Goal: Task Accomplishment & Management: Manage account settings

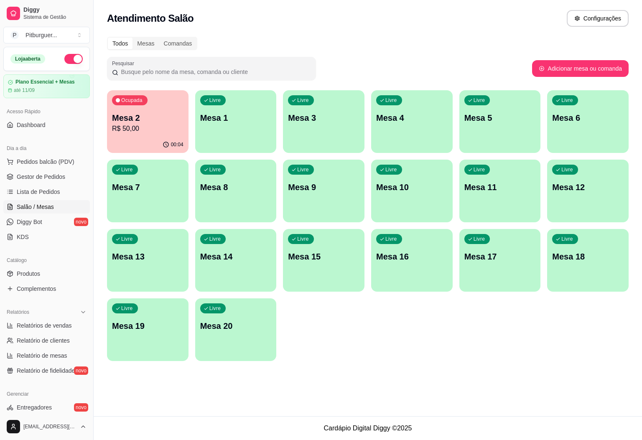
click at [138, 126] on p "R$ 50,00" at bounding box center [147, 129] width 71 height 10
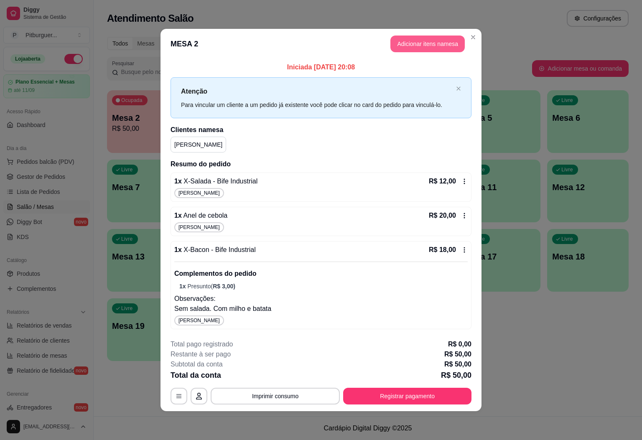
click at [429, 45] on button "Adicionar itens na mesa" at bounding box center [427, 44] width 74 height 17
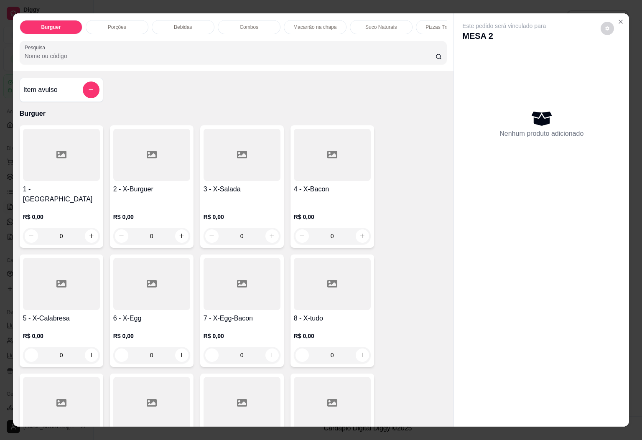
drag, startPoint x: 131, startPoint y: 24, endPoint x: 149, endPoint y: 48, distance: 30.4
click at [131, 24] on div "Porções" at bounding box center [117, 27] width 63 height 14
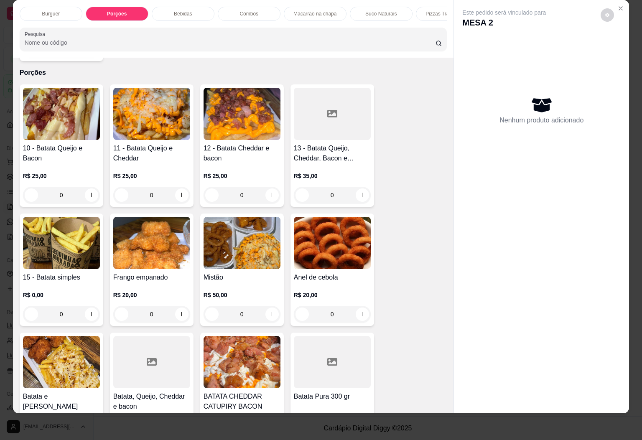
click at [219, 99] on img at bounding box center [241, 114] width 77 height 52
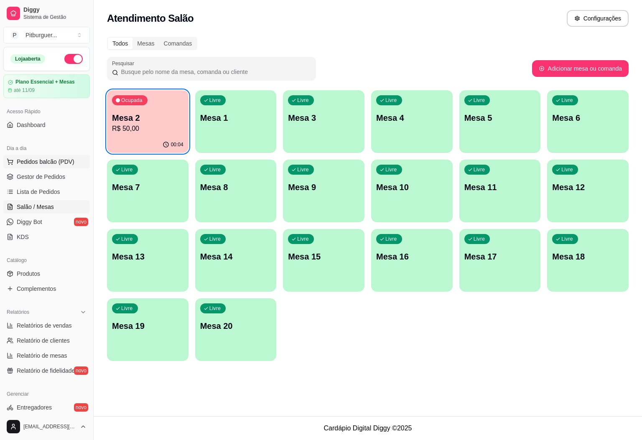
click at [30, 163] on span "Pedidos balcão (PDV)" at bounding box center [46, 161] width 58 height 8
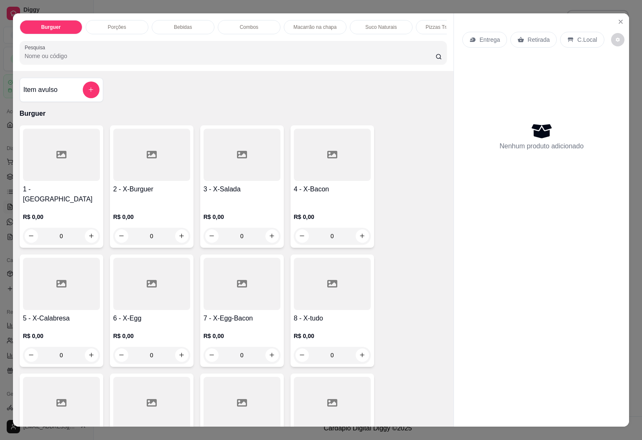
click at [435, 28] on div "Pizzas Tradicionais" at bounding box center [447, 27] width 63 height 14
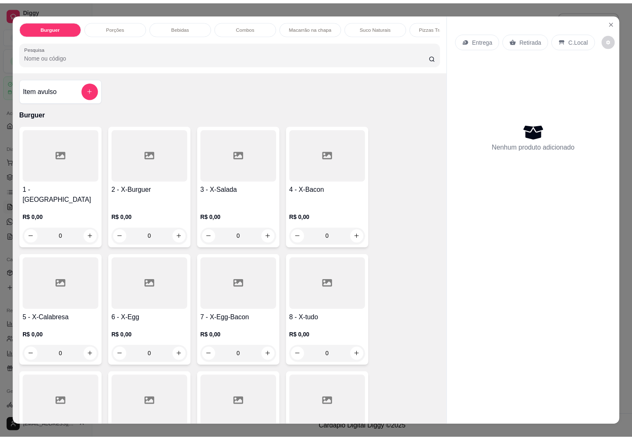
scroll to position [18, 0]
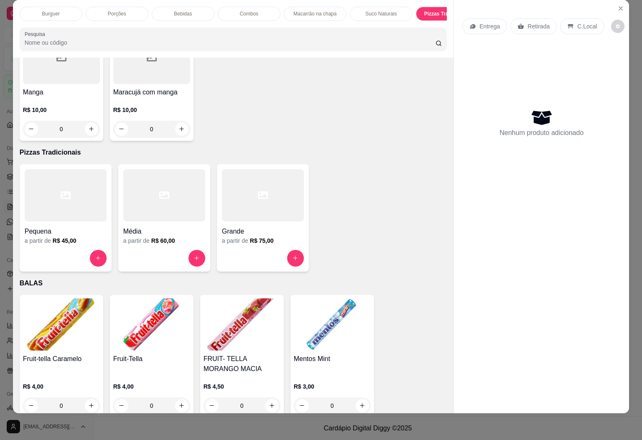
click at [248, 194] on div at bounding box center [263, 195] width 82 height 52
click at [147, 182] on div at bounding box center [164, 195] width 82 height 52
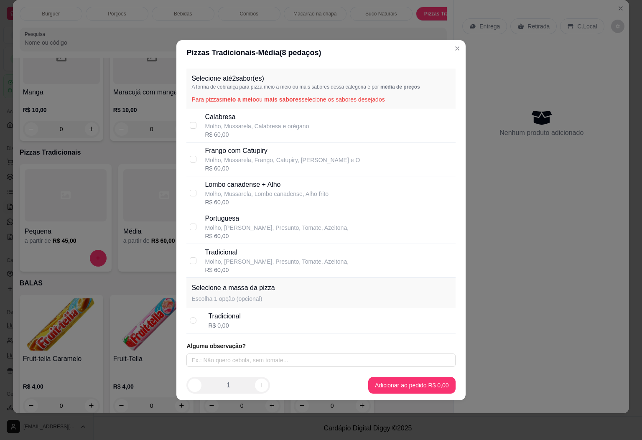
click at [257, 124] on p "Molho, Mussarela, Calabresa e orégano" at bounding box center [257, 126] width 104 height 8
checkbox input "true"
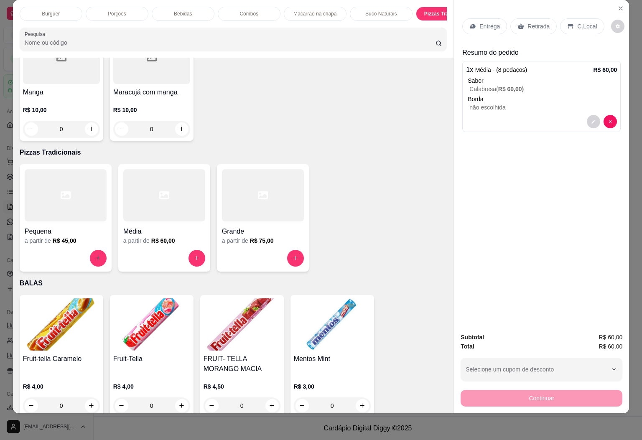
click at [486, 22] on p "Entrega" at bounding box center [489, 26] width 20 height 8
click at [538, 22] on p "Retirada" at bounding box center [538, 26] width 22 height 8
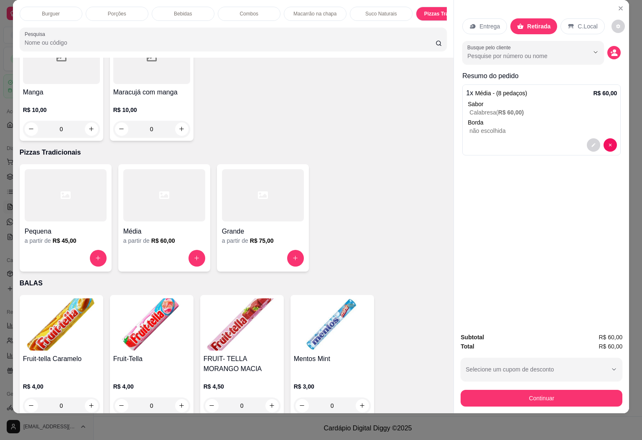
click at [614, 46] on div "Busque pelo cliente" at bounding box center [541, 52] width 158 height 23
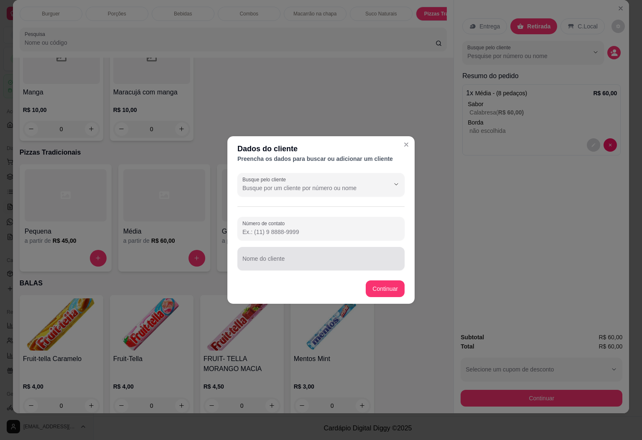
click at [311, 257] on div at bounding box center [320, 258] width 157 height 17
type input "MARIDO DA [PERSON_NAME]"
click at [388, 280] on button "Continuar" at bounding box center [385, 288] width 39 height 17
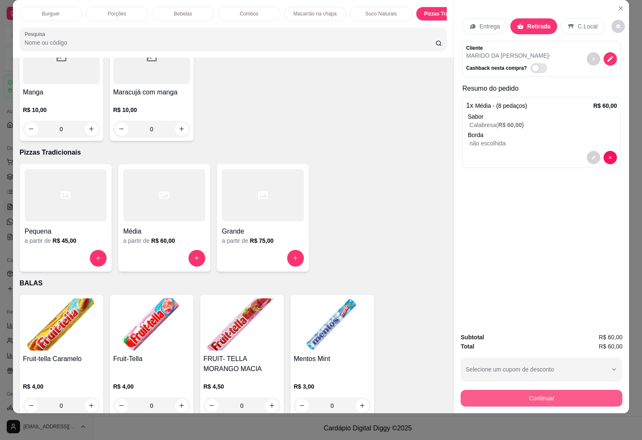
click at [486, 391] on button "Continuar" at bounding box center [541, 398] width 162 height 17
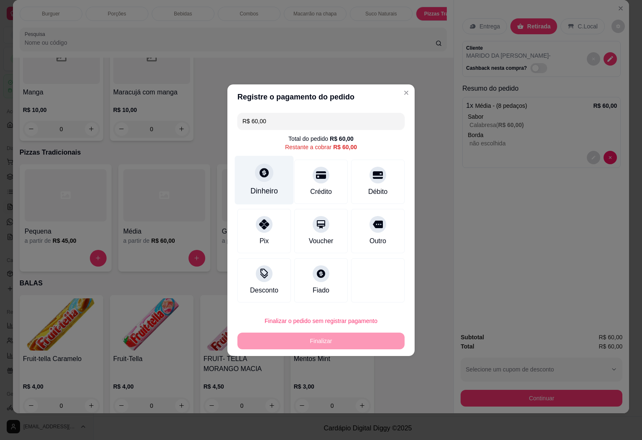
click at [254, 195] on div "Dinheiro" at bounding box center [264, 190] width 28 height 11
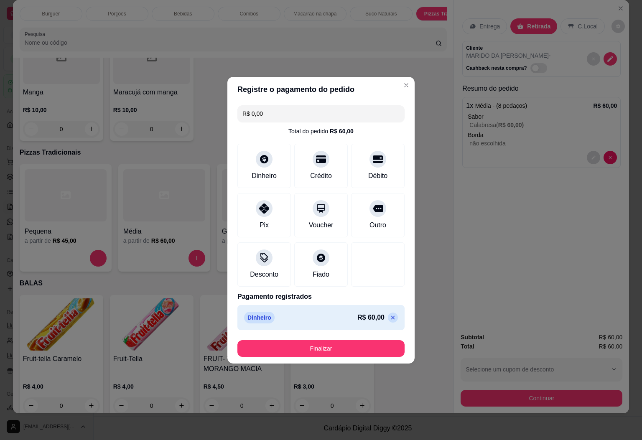
click at [307, 339] on footer "Finalizar" at bounding box center [320, 348] width 187 height 30
click at [305, 346] on button "Finalizar" at bounding box center [321, 348] width 162 height 16
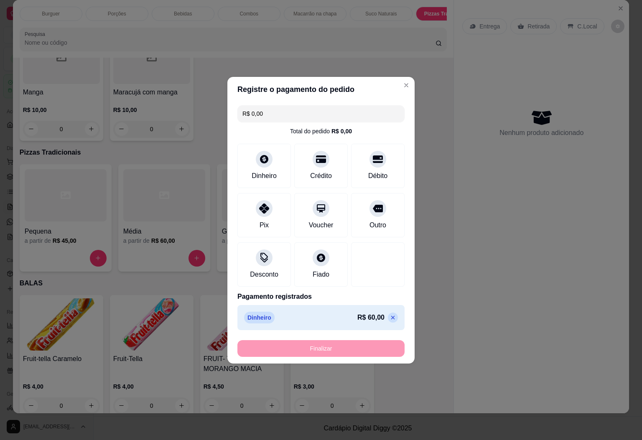
type input "-R$ 60,00"
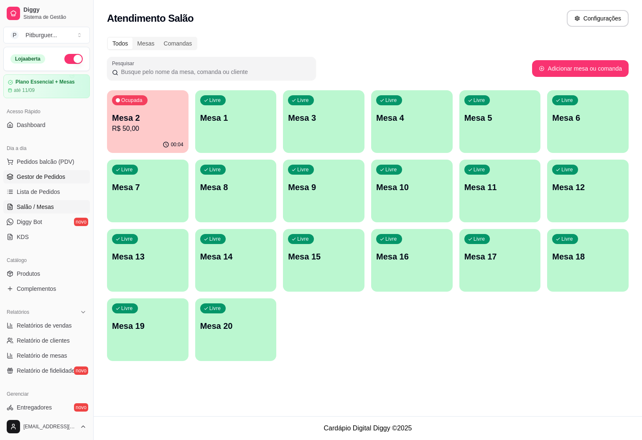
click at [43, 177] on span "Gestor de Pedidos" at bounding box center [41, 177] width 48 height 8
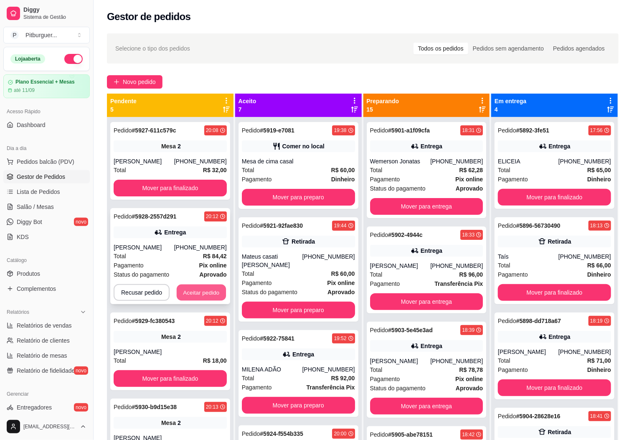
click at [201, 292] on button "Aceitar pedido" at bounding box center [201, 292] width 49 height 16
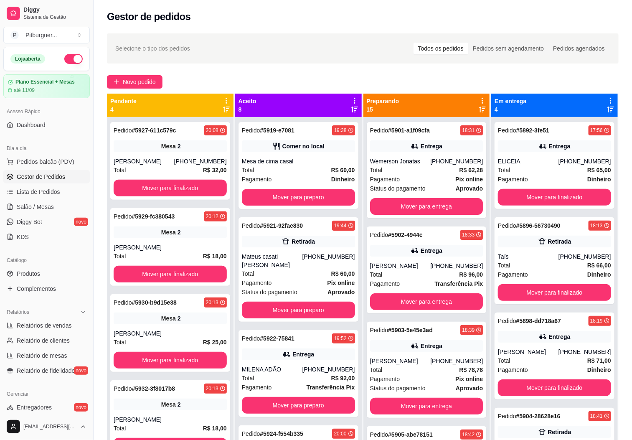
click at [36, 169] on ul "Pedidos balcão (PDV) Gestor de Pedidos Lista de Pedidos Salão / Mesas Diggy Bot…" at bounding box center [46, 199] width 86 height 89
click at [46, 157] on button "Pedidos balcão (PDV)" at bounding box center [46, 161] width 86 height 13
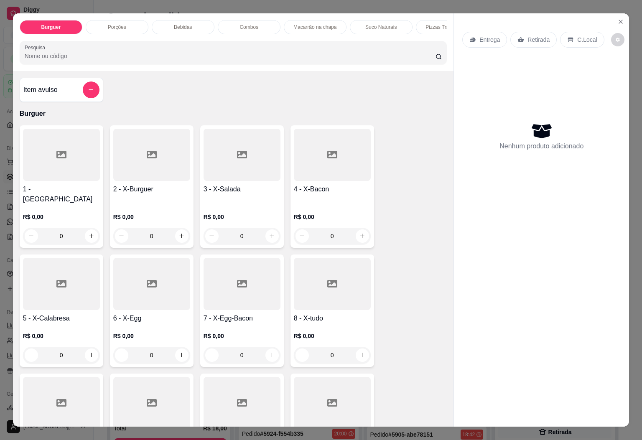
click at [130, 24] on div "Porções" at bounding box center [117, 27] width 63 height 14
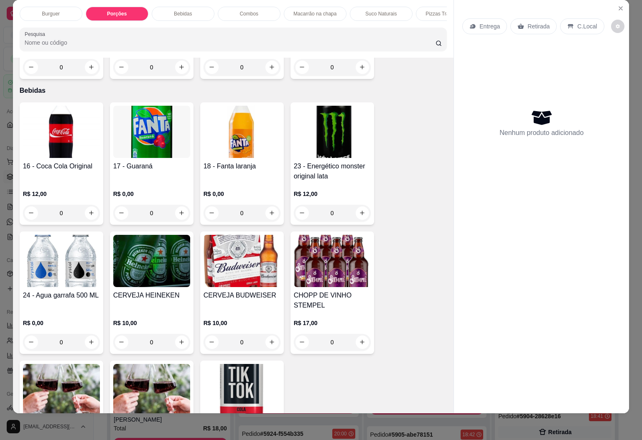
scroll to position [531, 0]
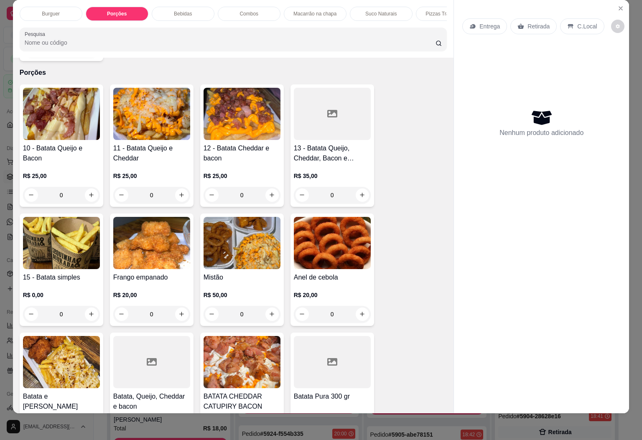
click at [234, 366] on img at bounding box center [241, 362] width 77 height 52
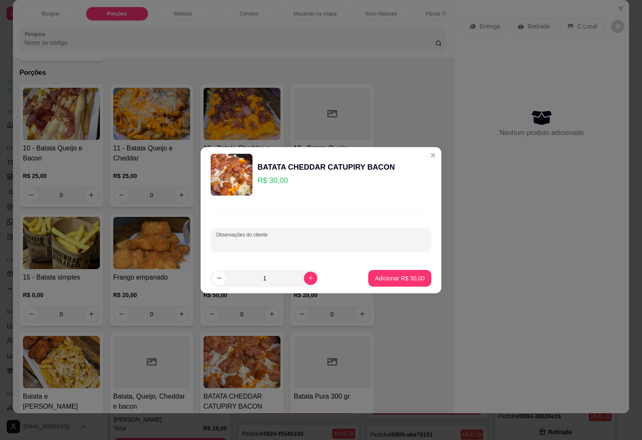
click at [332, 243] on input "Observações do cliente" at bounding box center [321, 243] width 211 height 8
type input "SEM CHEDDAR"
click at [398, 270] on button "Adicionar R$ 30,00" at bounding box center [399, 278] width 61 height 16
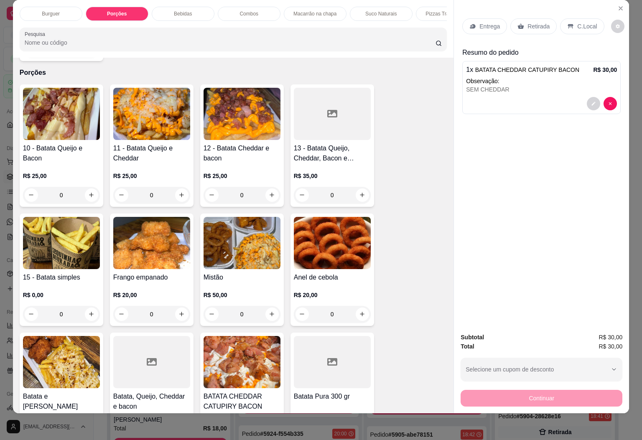
click at [31, 7] on div "Burguer" at bounding box center [51, 14] width 63 height 14
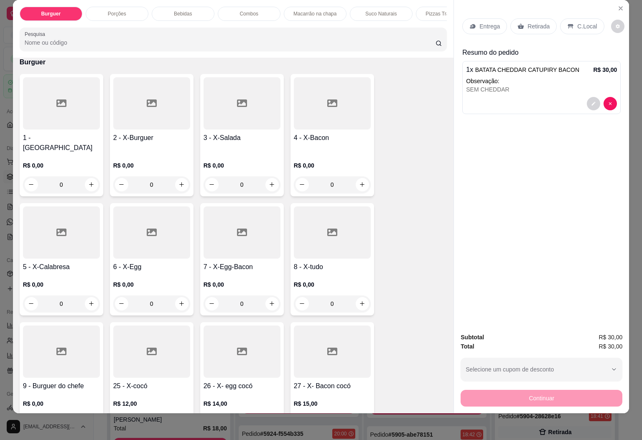
click at [133, 251] on div "6 - X-Egg R$ 0,00 0" at bounding box center [152, 259] width 84 height 112
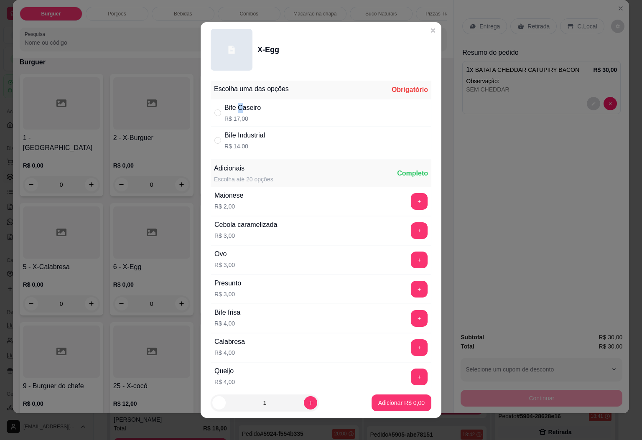
click at [236, 112] on div "Bife Caseiro" at bounding box center [242, 108] width 36 height 10
radio input "true"
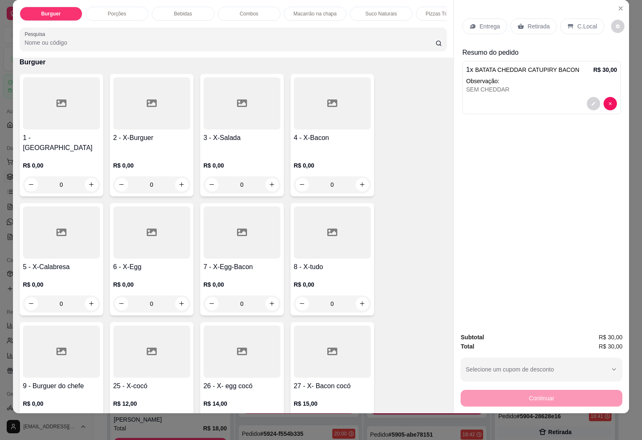
click at [231, 231] on div at bounding box center [241, 232] width 77 height 52
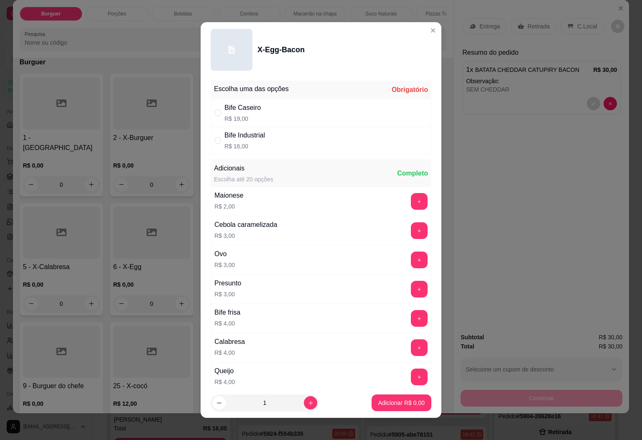
click at [249, 126] on div "Bife Caseiro R$ 19,00" at bounding box center [321, 113] width 221 height 28
radio input "true"
click at [376, 405] on p "Adicionar R$ 19,00" at bounding box center [400, 403] width 48 height 8
type input "1"
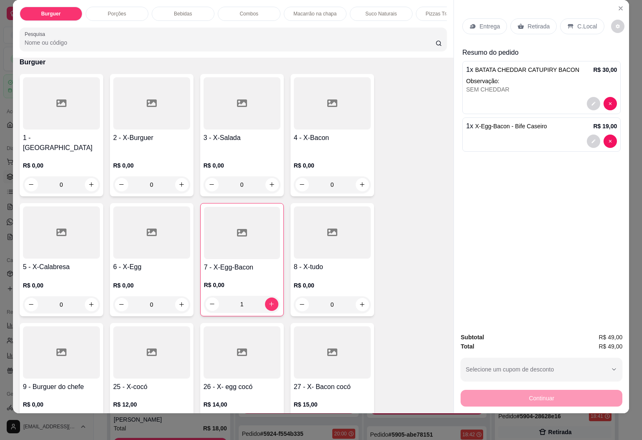
click at [311, 89] on div at bounding box center [332, 103] width 77 height 52
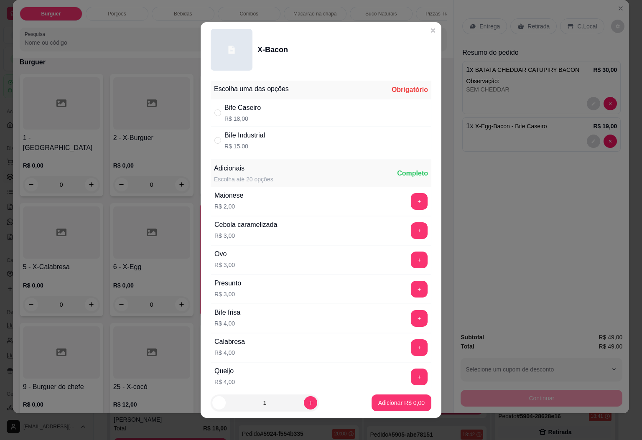
click at [224, 112] on div "Bife Caseiro" at bounding box center [242, 108] width 36 height 10
radio input "true"
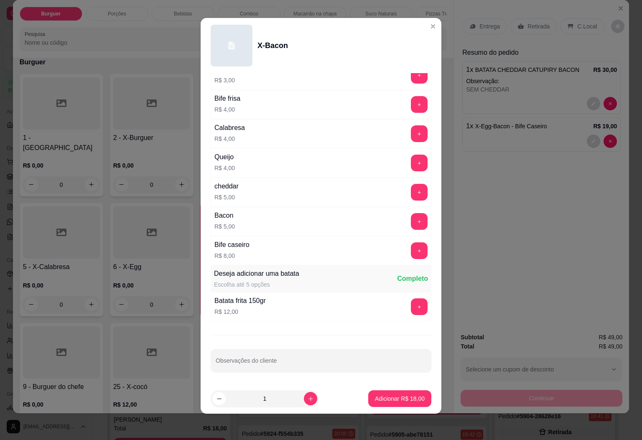
scroll to position [5, 0]
click at [411, 190] on button "+" at bounding box center [419, 191] width 17 height 17
click at [392, 395] on p "Adicionar R$ 23,00" at bounding box center [400, 398] width 48 height 8
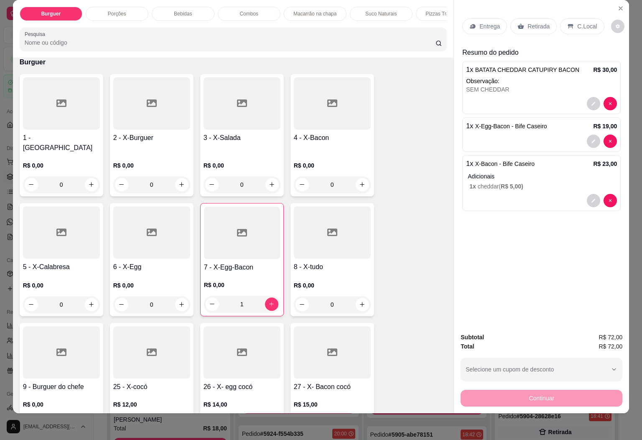
click at [306, 127] on div at bounding box center [332, 103] width 77 height 52
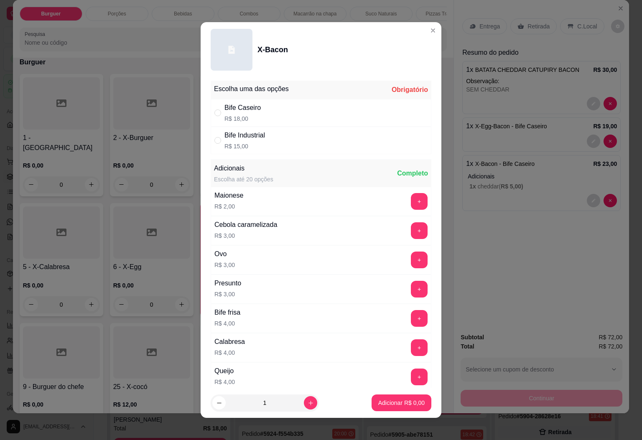
click at [283, 117] on div "Bife Caseiro R$ 18,00" at bounding box center [321, 113] width 221 height 28
radio input "true"
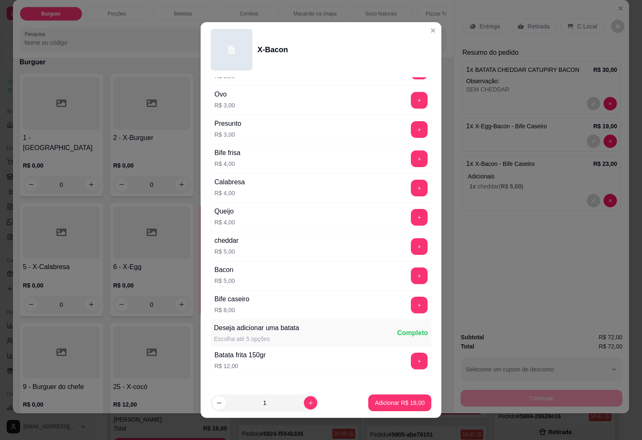
scroll to position [216, 0]
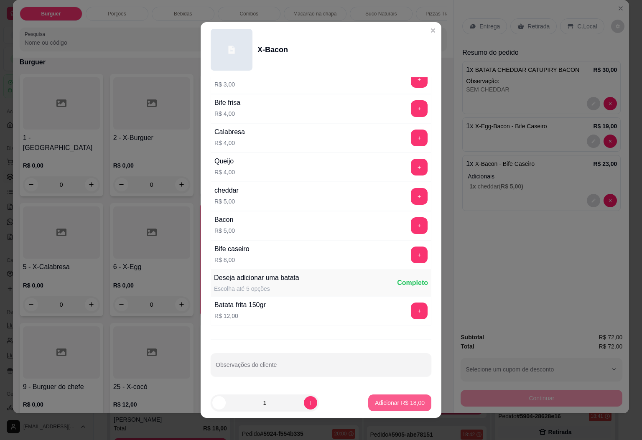
click at [375, 401] on p "Adicionar R$ 18,00" at bounding box center [400, 403] width 50 height 8
type input "1"
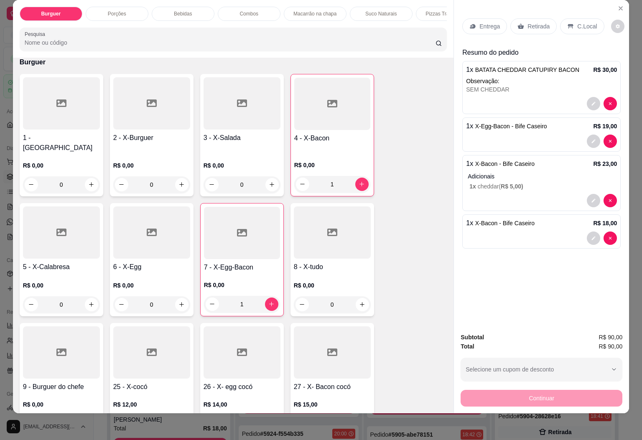
click at [178, 10] on p "Bebidas" at bounding box center [183, 13] width 18 height 7
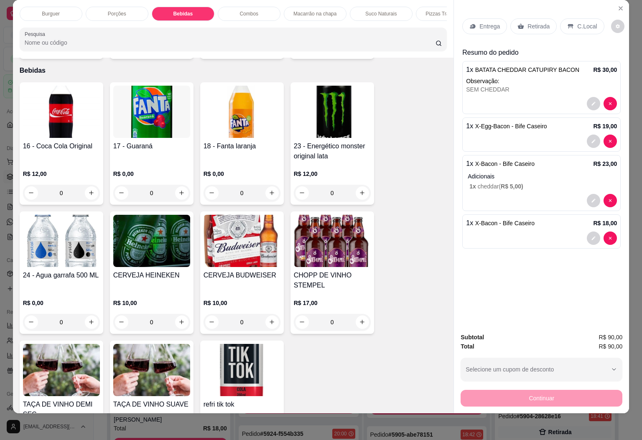
click at [74, 121] on img at bounding box center [61, 112] width 77 height 52
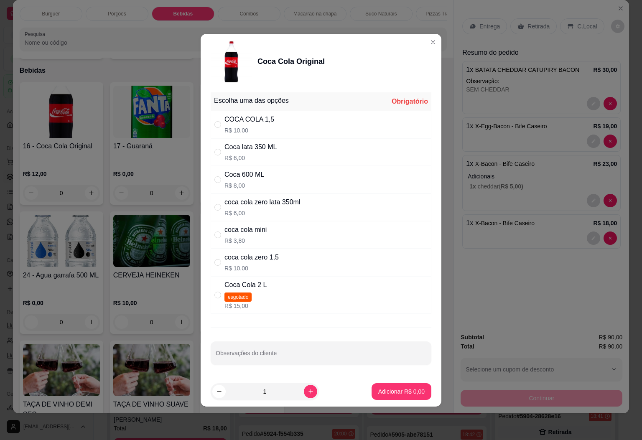
click at [267, 117] on div "COCA COLA 1,5" at bounding box center [249, 119] width 50 height 10
radio input "true"
click at [389, 388] on button "Adicionar R$ 10,00" at bounding box center [399, 391] width 63 height 17
type input "1"
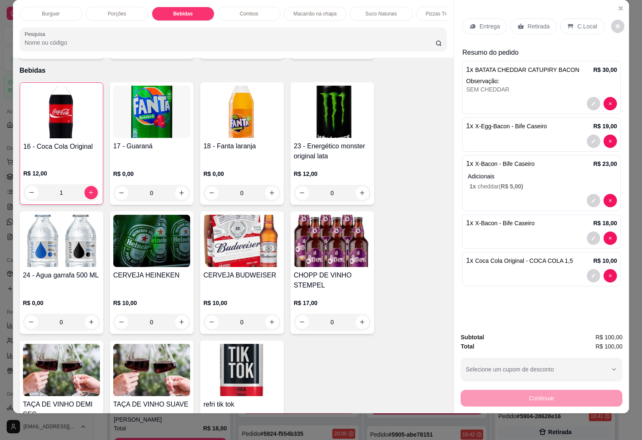
click at [567, 23] on icon at bounding box center [570, 26] width 7 height 7
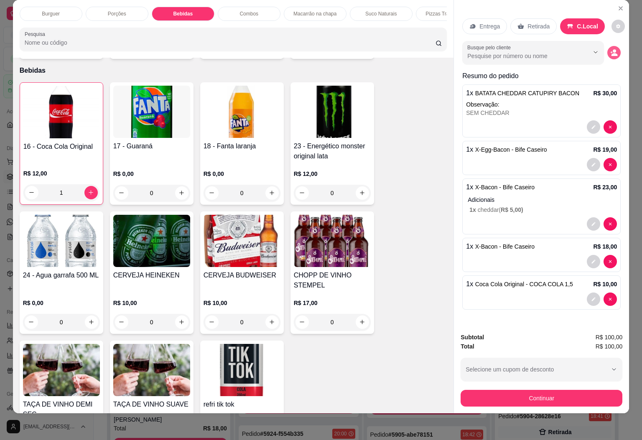
click at [611, 53] on icon "decrease-product-quantity" at bounding box center [614, 54] width 6 height 3
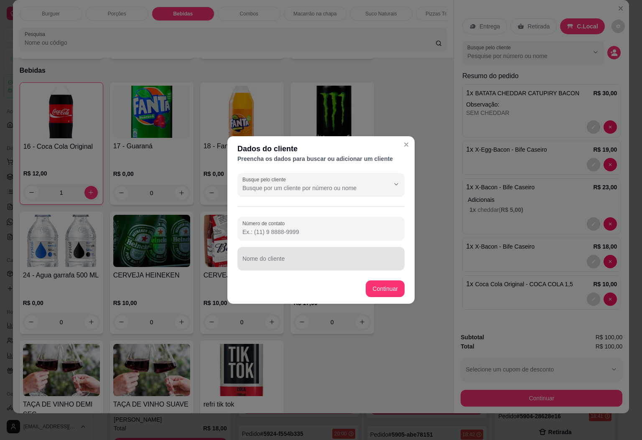
click at [301, 258] on input "Nome do cliente" at bounding box center [320, 262] width 157 height 8
type input "VELO MESA"
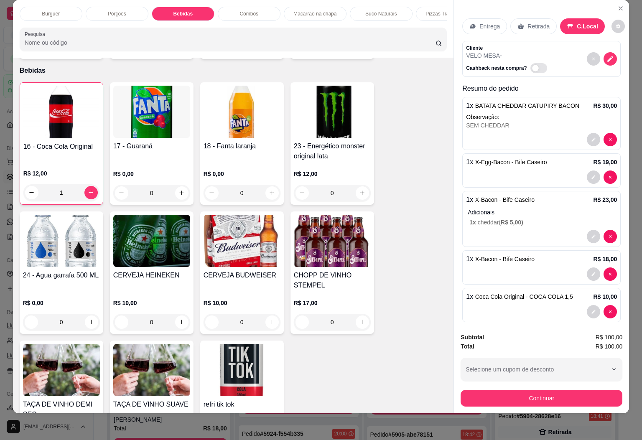
click at [547, 391] on button "Continuar" at bounding box center [541, 398] width 162 height 17
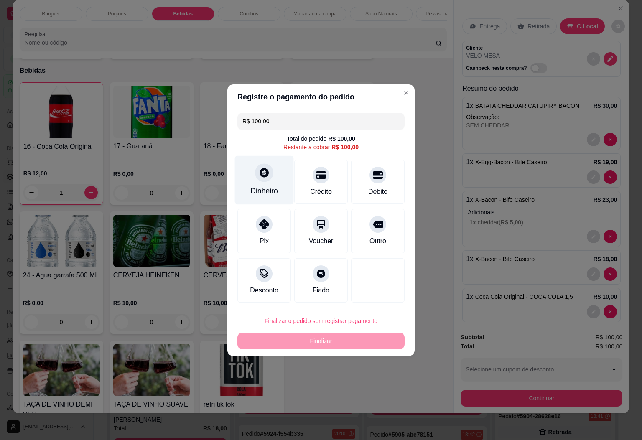
click at [261, 180] on div at bounding box center [264, 172] width 18 height 18
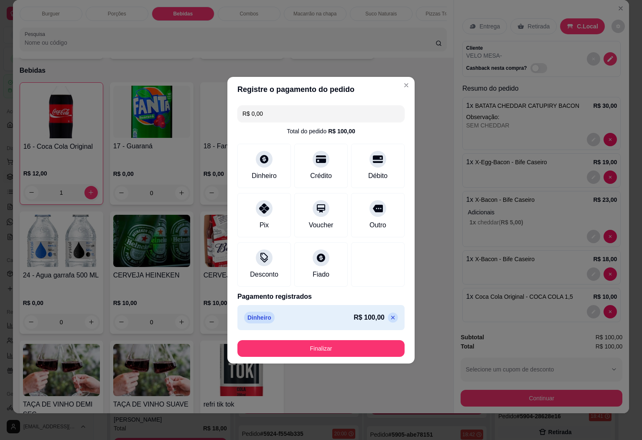
type input "R$ 0,00"
click at [315, 345] on button "Finalizar" at bounding box center [320, 348] width 167 height 17
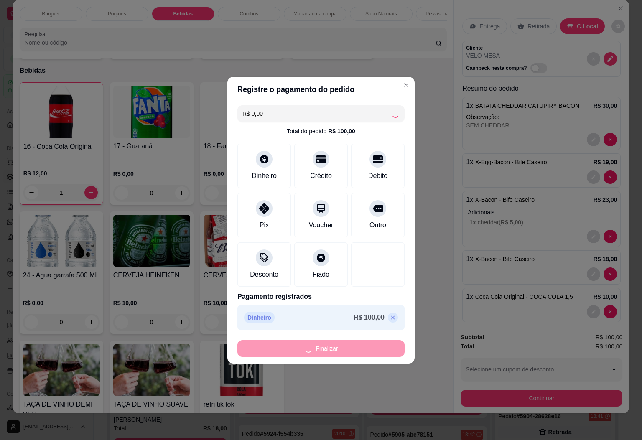
type input "0"
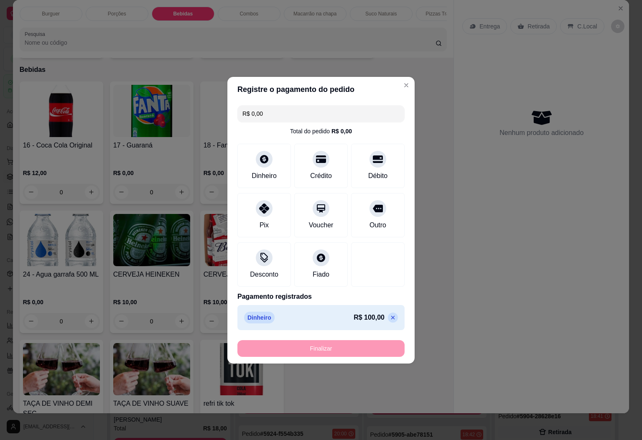
type input "-R$ 100,00"
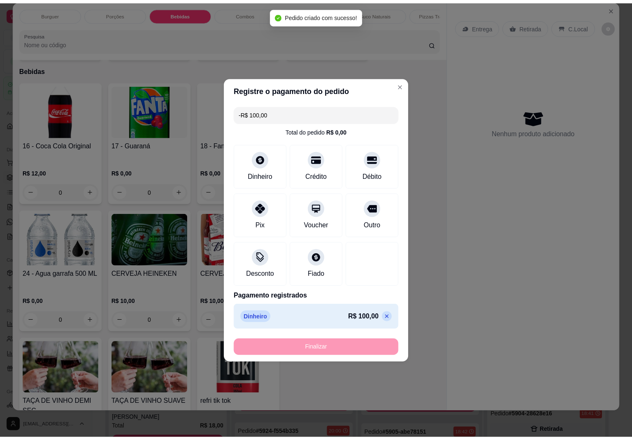
scroll to position [925, 0]
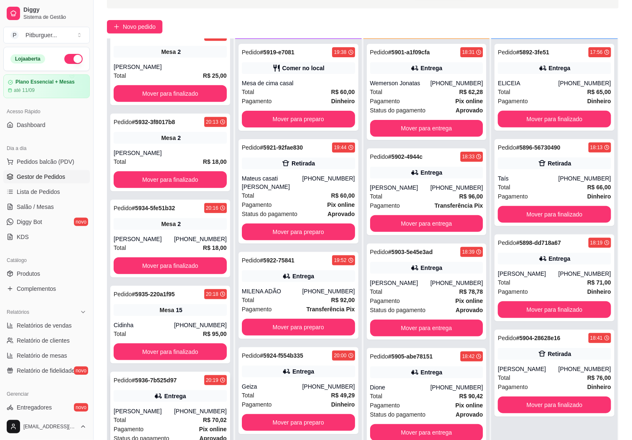
scroll to position [128, 0]
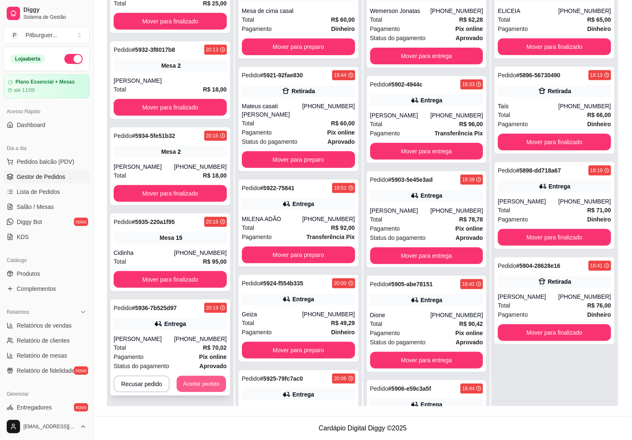
click at [205, 381] on button "Aceitar pedido" at bounding box center [201, 384] width 49 height 16
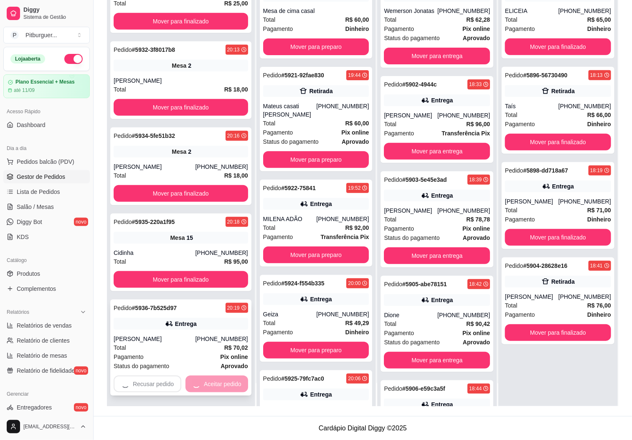
scroll to position [84, 0]
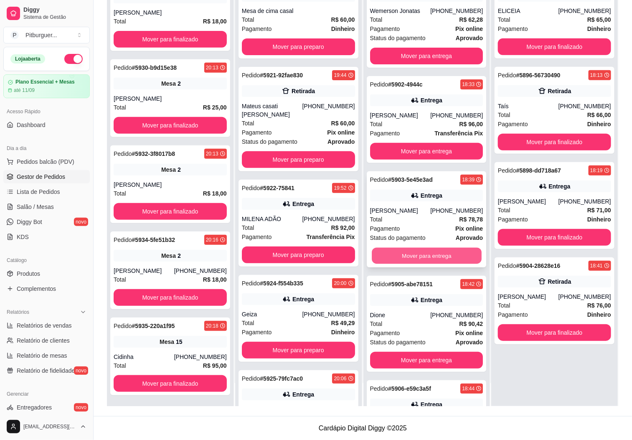
click at [409, 251] on button "Mover para entrega" at bounding box center [427, 256] width 110 height 16
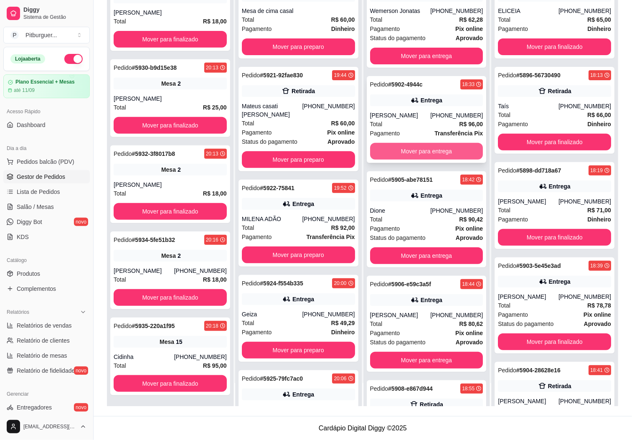
click at [436, 146] on button "Mover para entrega" at bounding box center [426, 151] width 113 height 17
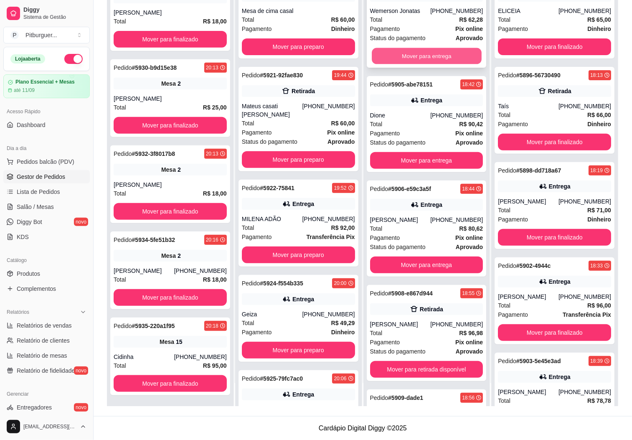
click at [425, 55] on button "Mover para entrega" at bounding box center [427, 56] width 110 height 16
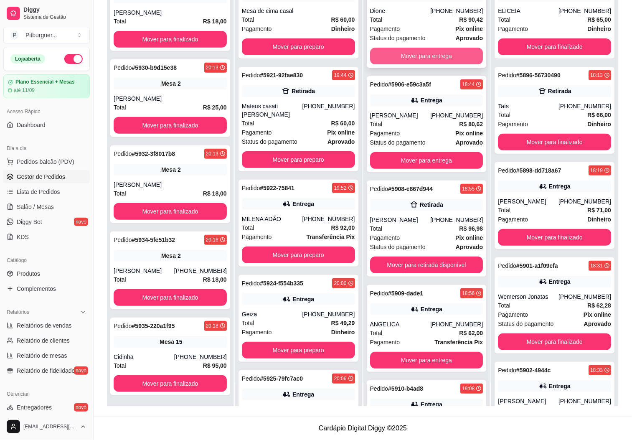
click at [425, 48] on button "Mover para entrega" at bounding box center [426, 56] width 113 height 17
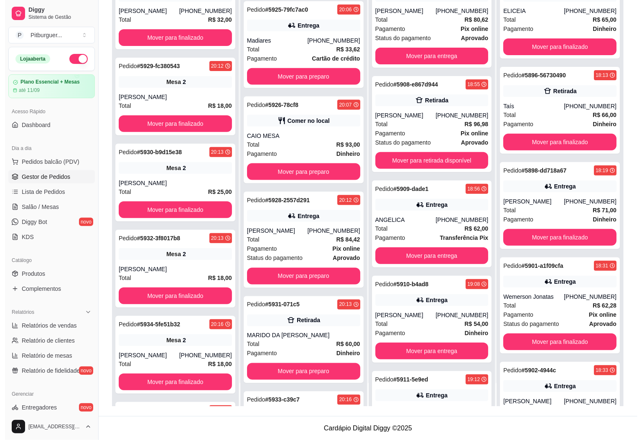
scroll to position [366, 0]
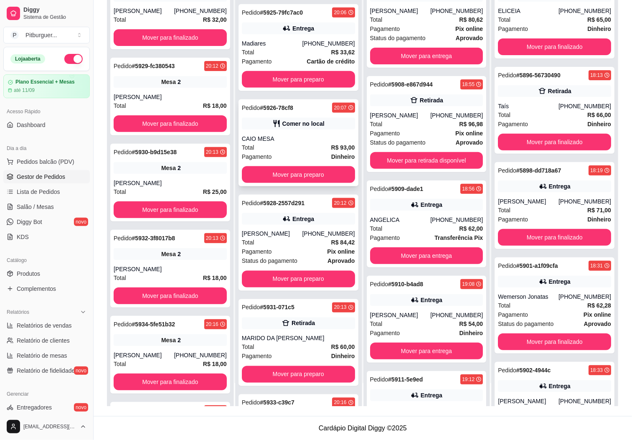
click at [250, 121] on div "Pedido # 5926-78cf8 20:07 Comer no local CAIO MESA Total R$ 93,00 Pagamento Din…" at bounding box center [299, 142] width 120 height 87
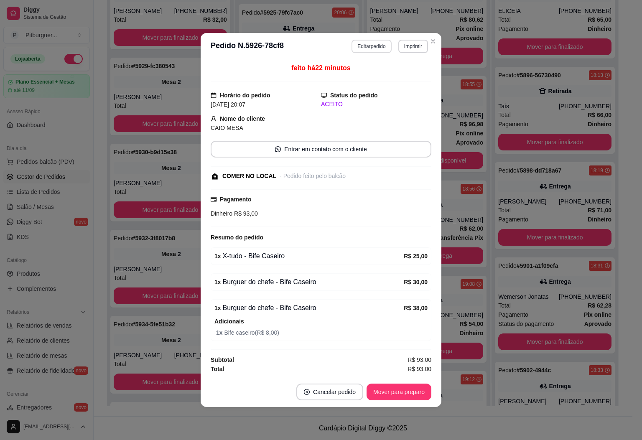
click at [362, 41] on button "Editar pedido" at bounding box center [371, 46] width 40 height 13
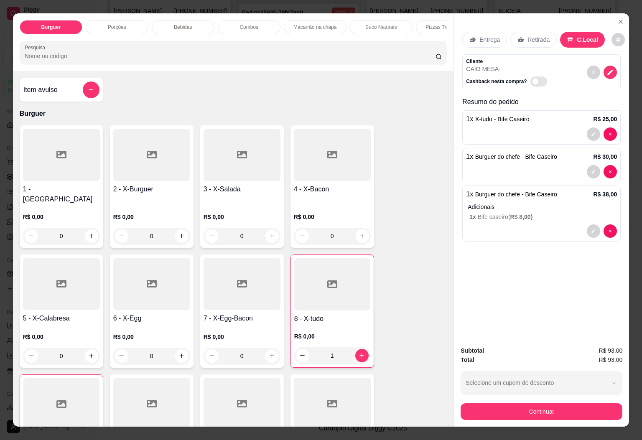
click at [330, 308] on div "8 - X-tudo R$ 0,00 1" at bounding box center [332, 310] width 84 height 113
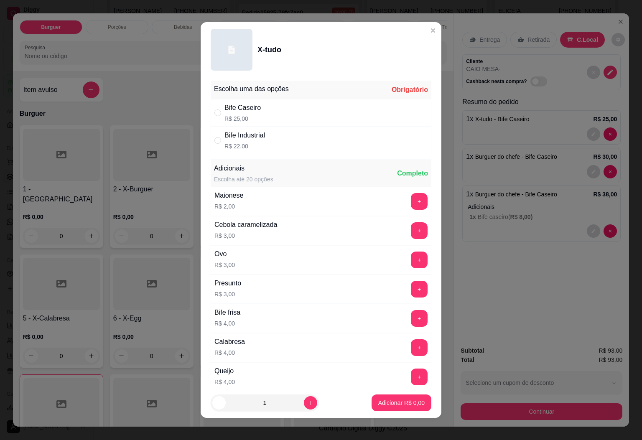
click at [279, 110] on div "Bife Caseiro R$ 25,00" at bounding box center [321, 113] width 221 height 28
radio input "true"
click at [400, 399] on p "Adicionar R$ 25,00" at bounding box center [400, 403] width 50 height 8
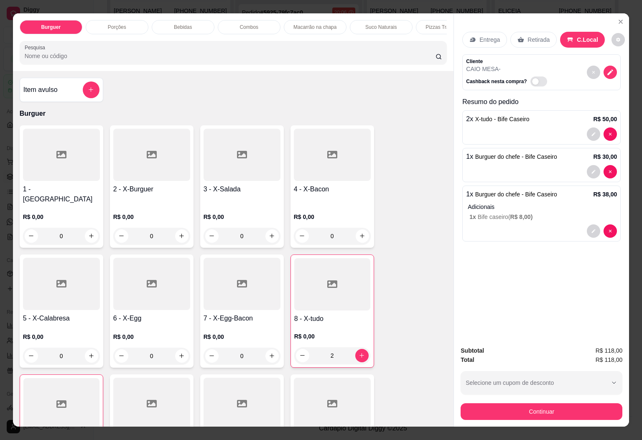
type input "2"
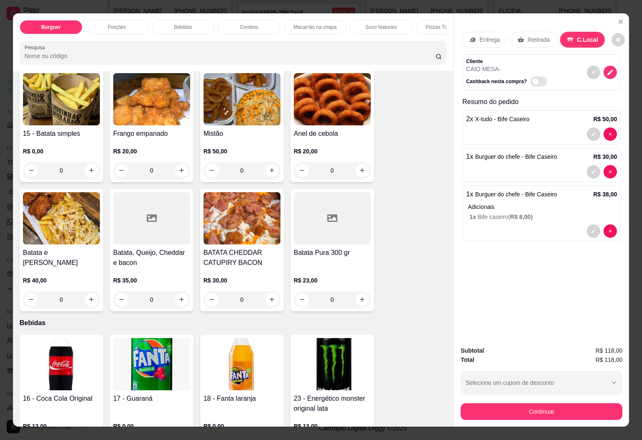
scroll to position [313, 0]
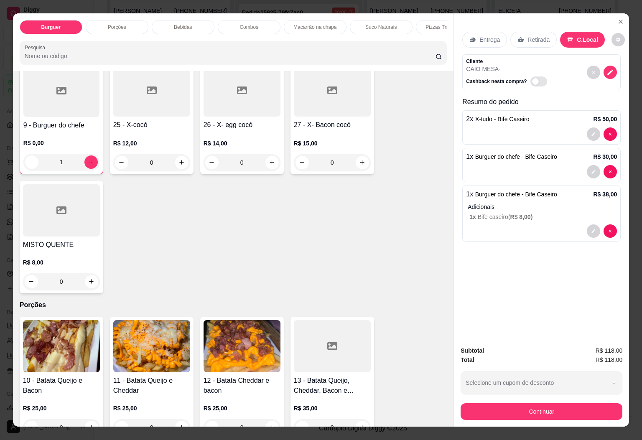
click at [237, 20] on div "Combos" at bounding box center [249, 27] width 63 height 14
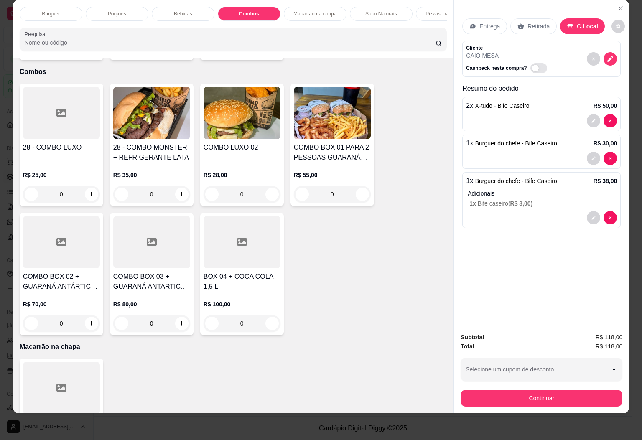
click at [137, 119] on img at bounding box center [151, 113] width 77 height 52
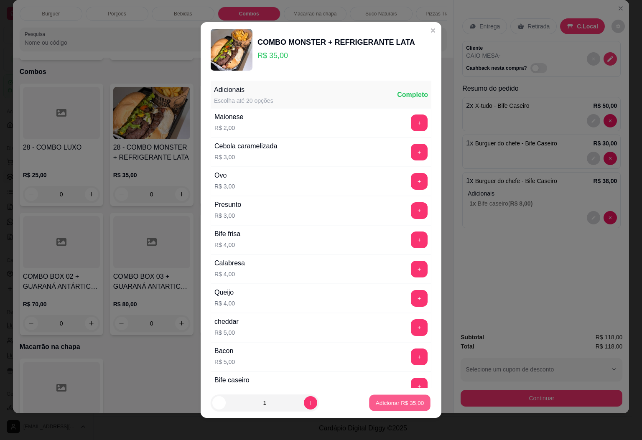
click at [399, 401] on p "Adicionar R$ 35,00" at bounding box center [400, 403] width 48 height 8
type input "1"
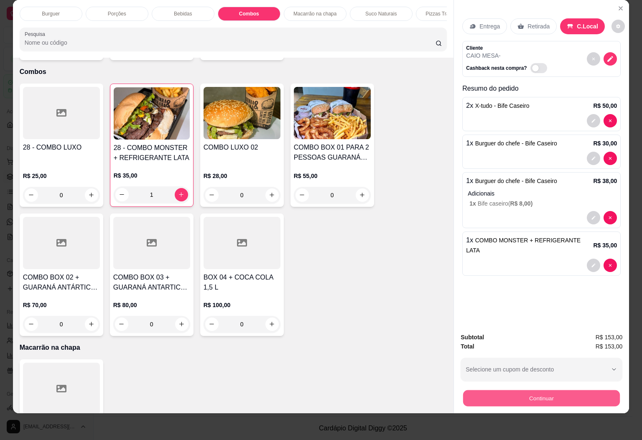
click at [576, 394] on button "Continuar" at bounding box center [541, 398] width 157 height 16
click at [168, 7] on div "Bebidas" at bounding box center [183, 14] width 63 height 14
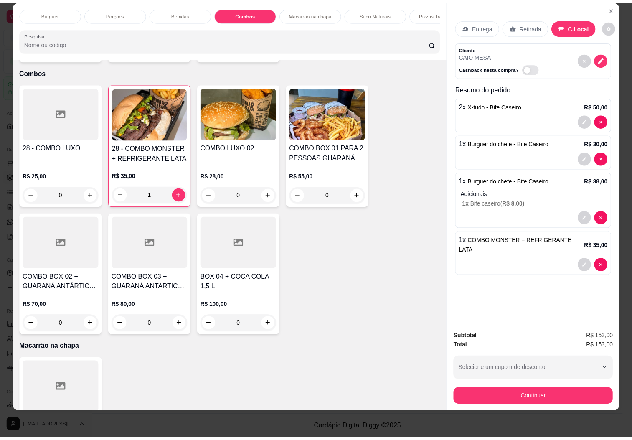
scroll to position [927, 0]
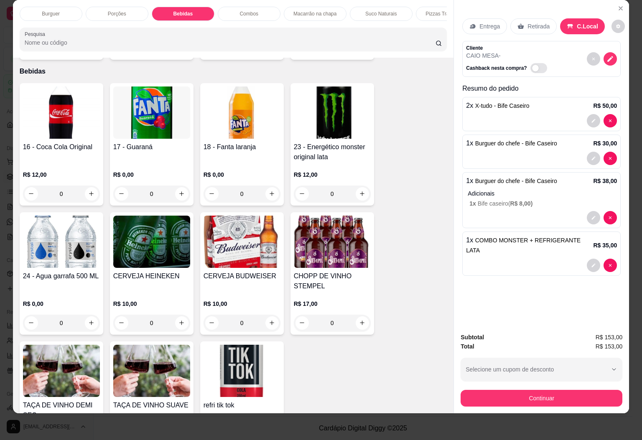
click at [56, 142] on h4 "16 - Coca Cola Original" at bounding box center [61, 147] width 77 height 10
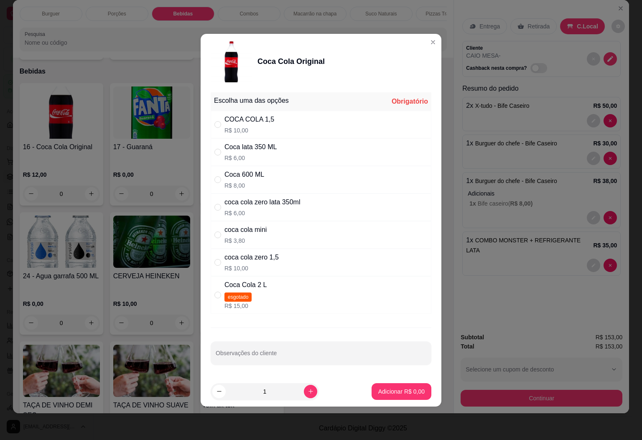
click at [293, 129] on div "COCA COLA 1,5 R$ 10,00" at bounding box center [321, 125] width 221 height 28
radio input "true"
click at [383, 388] on button "Adicionar R$ 10,00" at bounding box center [399, 391] width 61 height 16
type input "1"
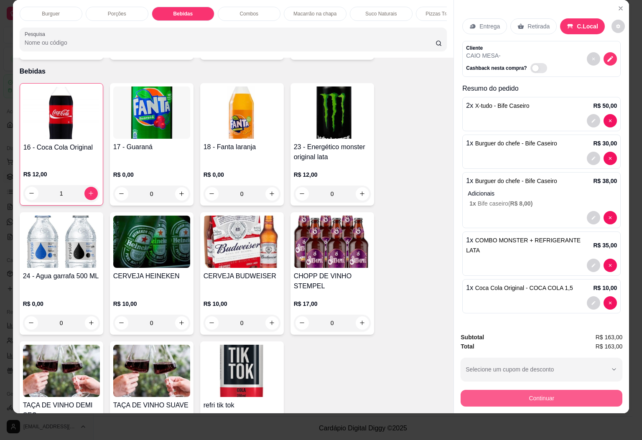
click at [544, 392] on button "Continuar" at bounding box center [541, 398] width 162 height 17
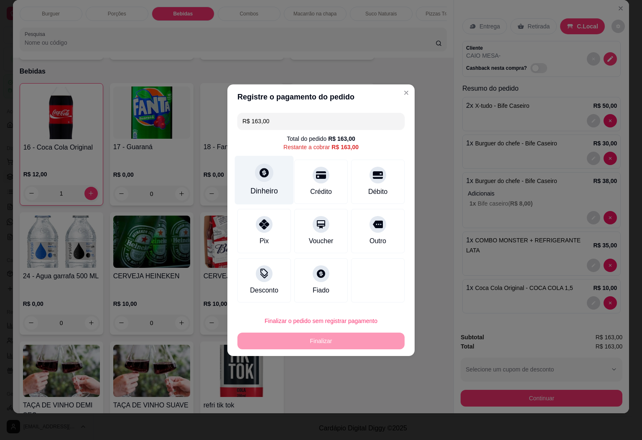
click at [252, 176] on div "Dinheiro" at bounding box center [264, 179] width 59 height 49
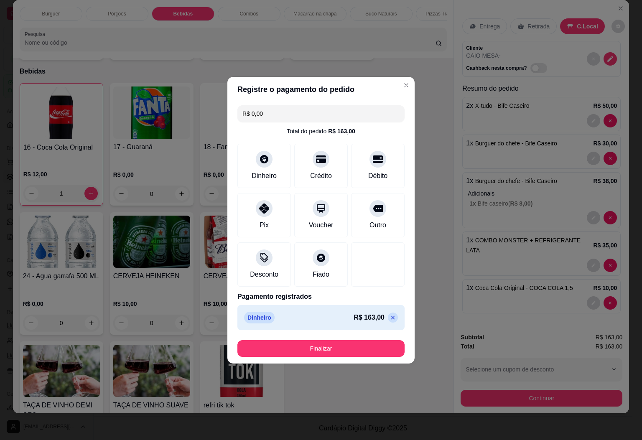
type input "R$ 0,00"
click at [382, 336] on footer "Finalizar" at bounding box center [320, 348] width 187 height 30
click at [383, 345] on button "Finalizar" at bounding box center [320, 348] width 167 height 17
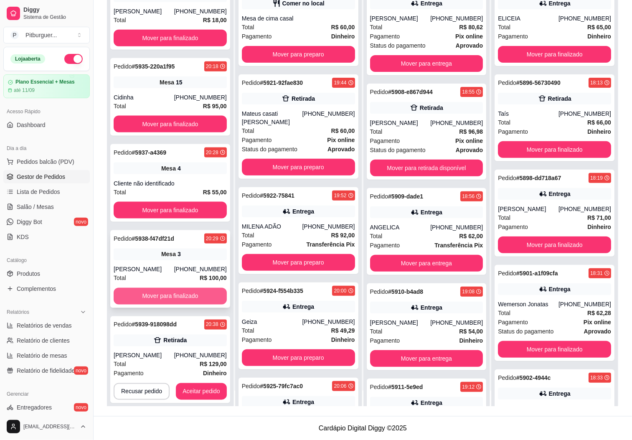
scroll to position [23, 0]
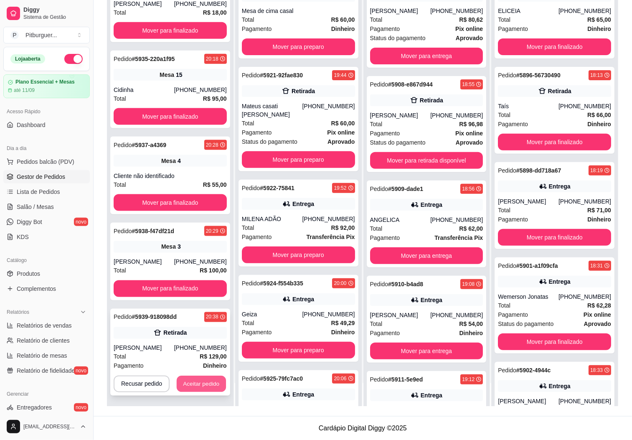
click at [204, 383] on button "Aceitar pedido" at bounding box center [201, 384] width 49 height 16
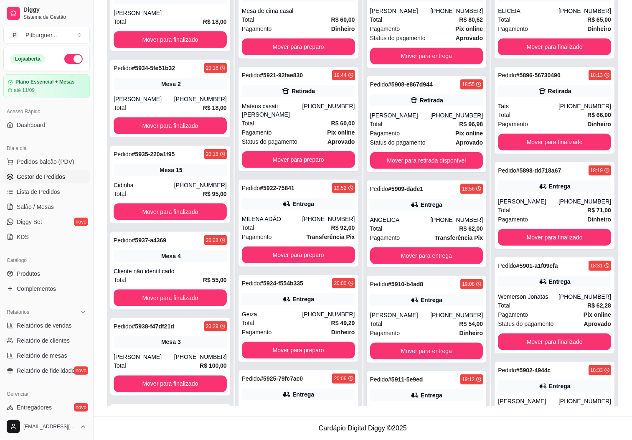
scroll to position [351, 0]
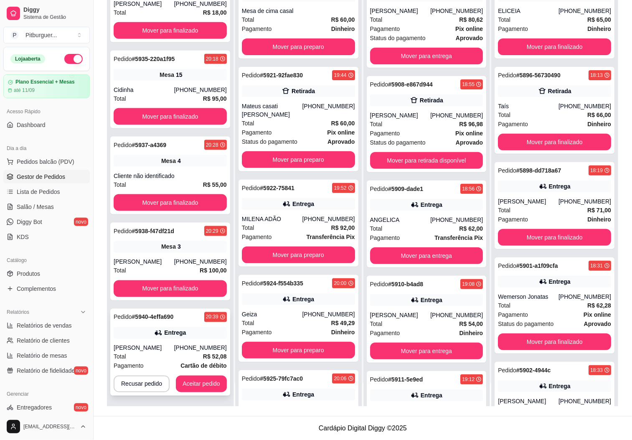
click at [167, 365] on div "Pagamento Cartão de débito" at bounding box center [170, 365] width 113 height 9
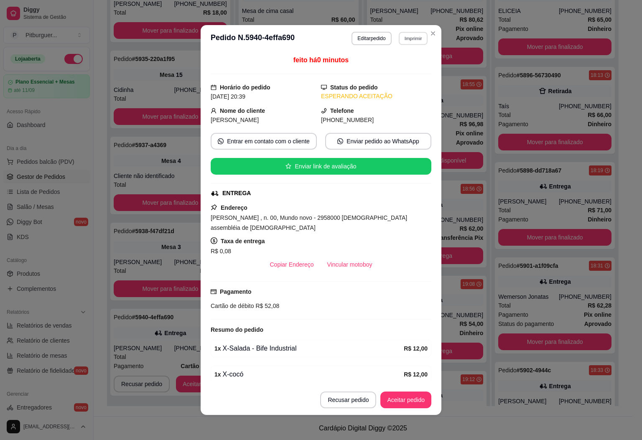
click at [415, 41] on button "Imprimir" at bounding box center [413, 38] width 29 height 13
click at [390, 86] on button "IMPRESSORA" at bounding box center [393, 85] width 61 height 13
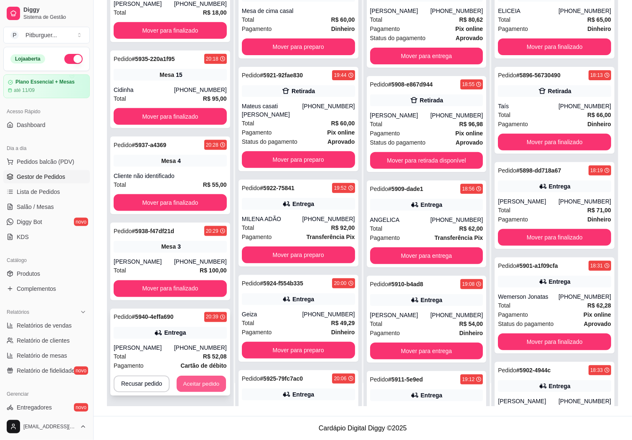
click at [185, 383] on button "Aceitar pedido" at bounding box center [201, 384] width 49 height 16
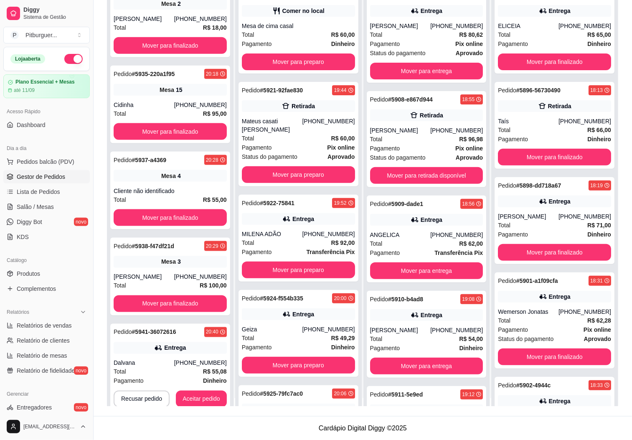
scroll to position [0, 0]
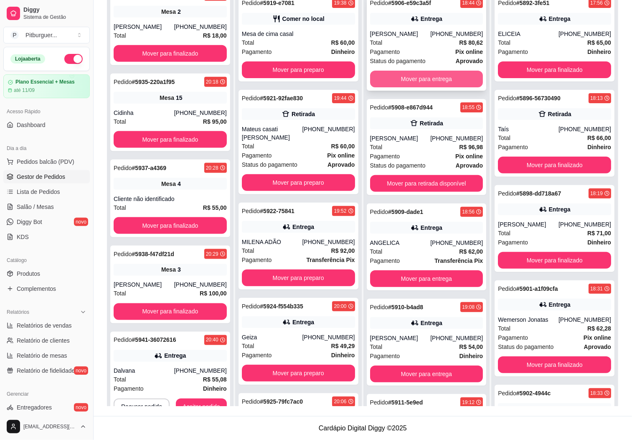
click at [413, 78] on button "Mover para entrega" at bounding box center [426, 79] width 113 height 17
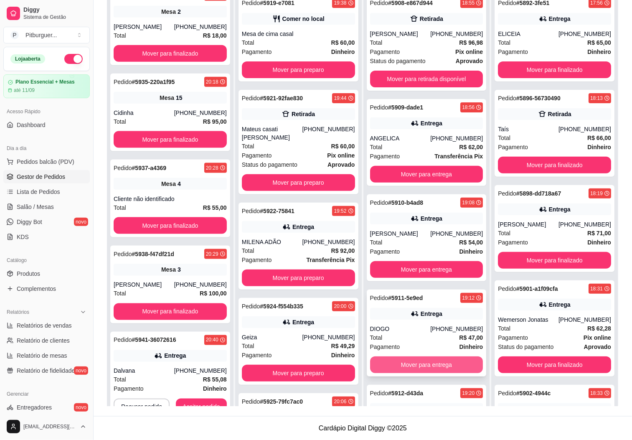
click at [410, 361] on button "Mover para entrega" at bounding box center [426, 364] width 113 height 17
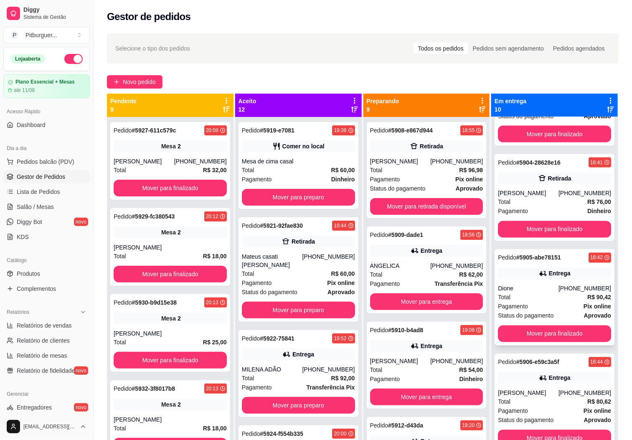
scroll to position [23, 0]
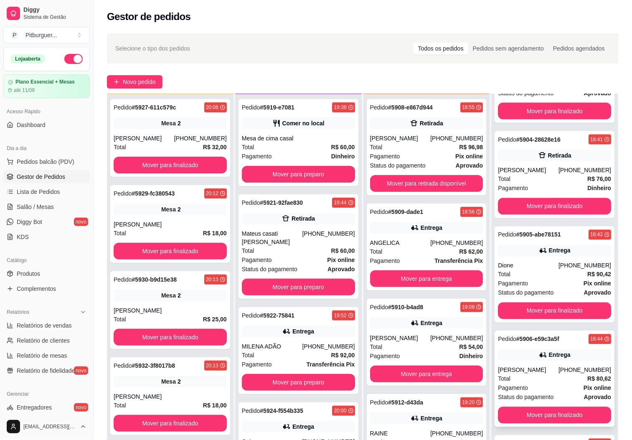
click at [523, 386] on div "Pagamento Pix online" at bounding box center [554, 387] width 113 height 9
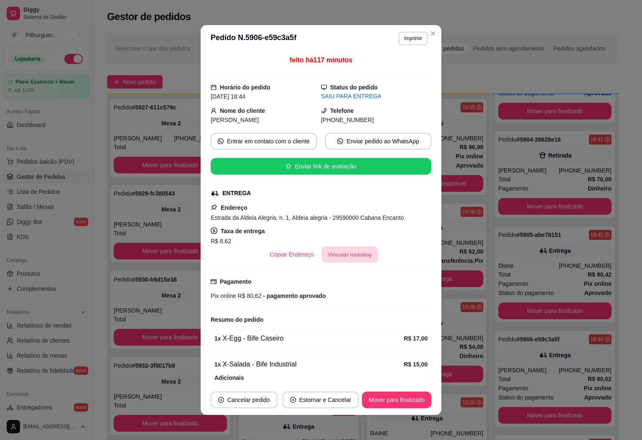
click at [331, 258] on button "Vincular motoboy" at bounding box center [349, 254] width 57 height 16
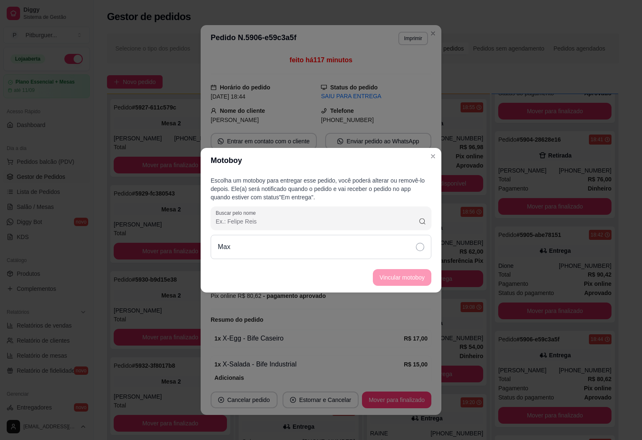
click at [423, 248] on icon at bounding box center [420, 247] width 8 height 8
click at [414, 277] on button "Vincular motoboy" at bounding box center [402, 277] width 58 height 17
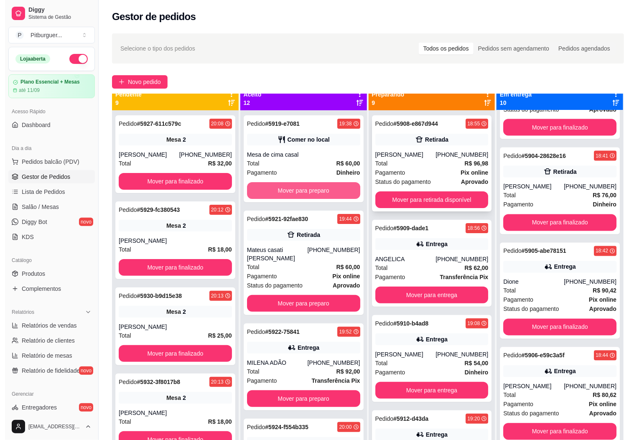
scroll to position [0, 0]
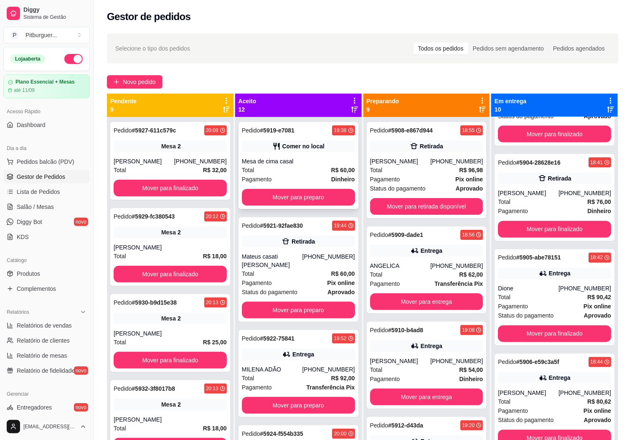
click at [264, 161] on div "Mesa de cima casal" at bounding box center [298, 161] width 113 height 8
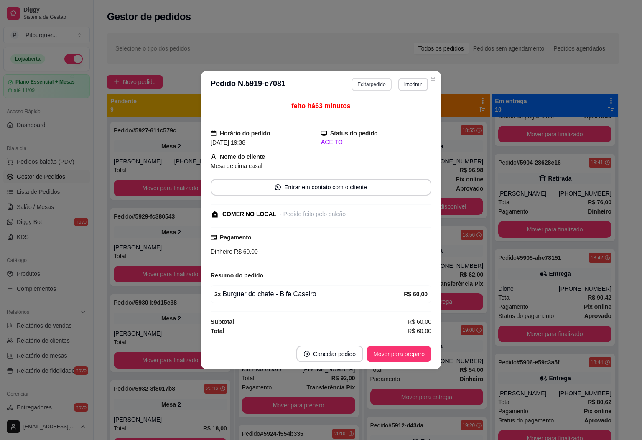
click at [383, 83] on button "Editar pedido" at bounding box center [371, 84] width 40 height 13
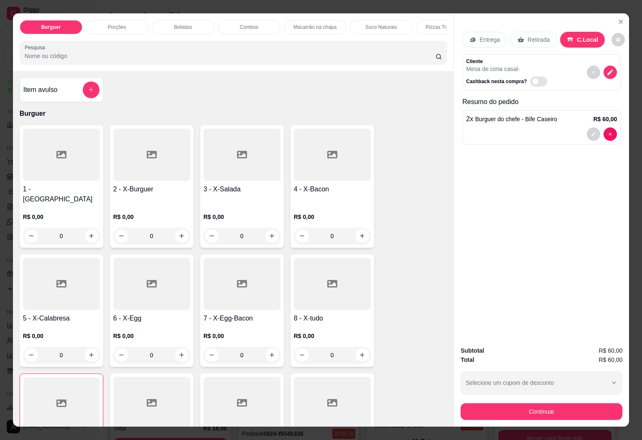
click at [185, 24] on p "Bebidas" at bounding box center [183, 27] width 18 height 7
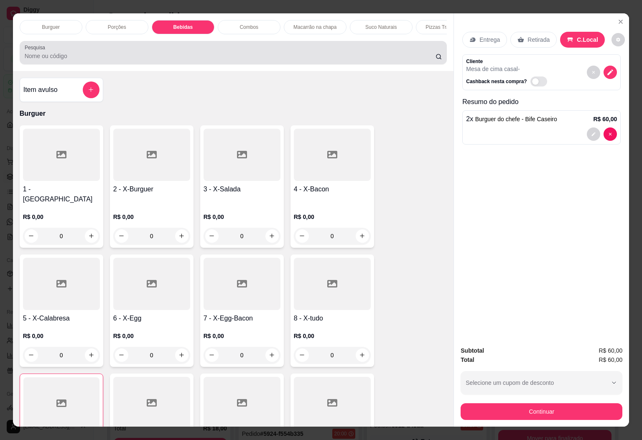
scroll to position [18, 0]
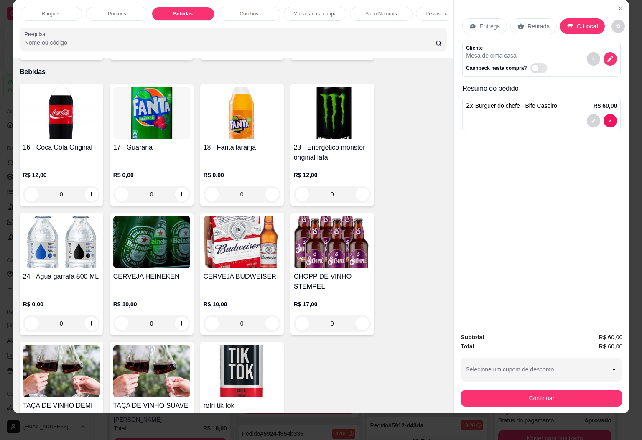
click at [76, 132] on div "16 - Coca Cola Original R$ 12,00 0" at bounding box center [62, 145] width 84 height 122
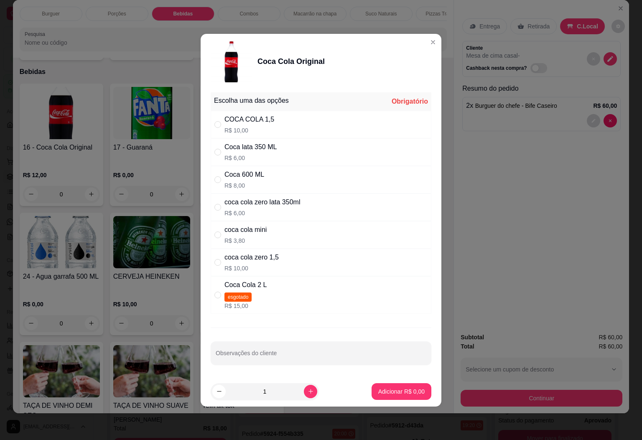
drag, startPoint x: 269, startPoint y: 123, endPoint x: 266, endPoint y: 163, distance: 39.8
click at [271, 123] on div "COCA COLA 1,5 R$ 10,00" at bounding box center [321, 125] width 221 height 28
radio input "true"
click at [375, 392] on p "Adicionar R$ 10,00" at bounding box center [400, 391] width 50 height 8
type input "1"
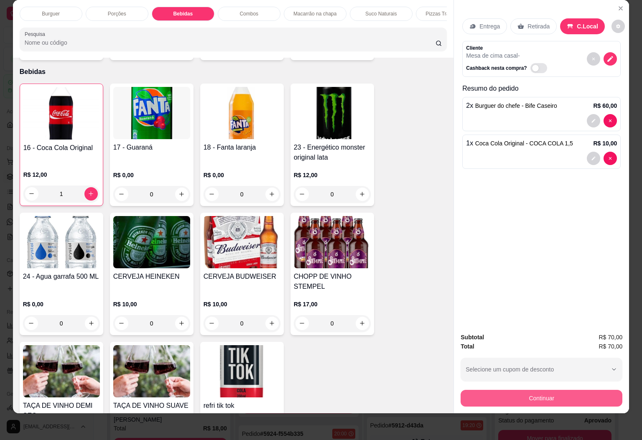
click at [500, 391] on button "Continuar" at bounding box center [541, 398] width 162 height 17
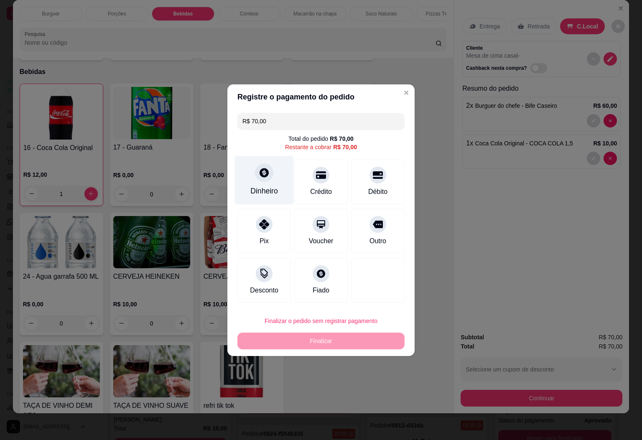
click at [266, 197] on div "Dinheiro" at bounding box center [264, 179] width 59 height 49
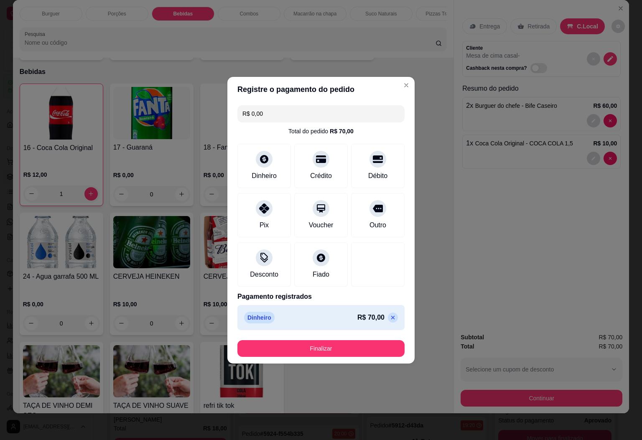
type input "R$ 0,00"
click at [364, 340] on button "Finalizar" at bounding box center [320, 348] width 167 height 17
click at [335, 349] on button "Finalizar" at bounding box center [320, 348] width 167 height 17
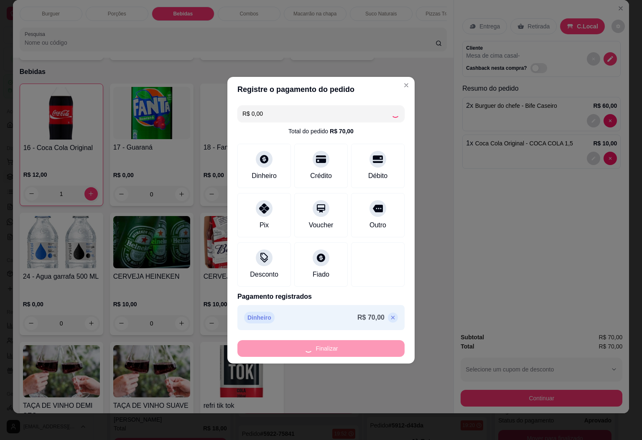
type input "0"
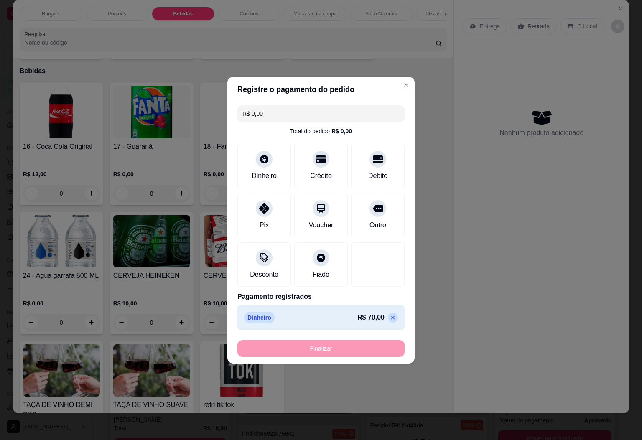
type input "-R$ 70,00"
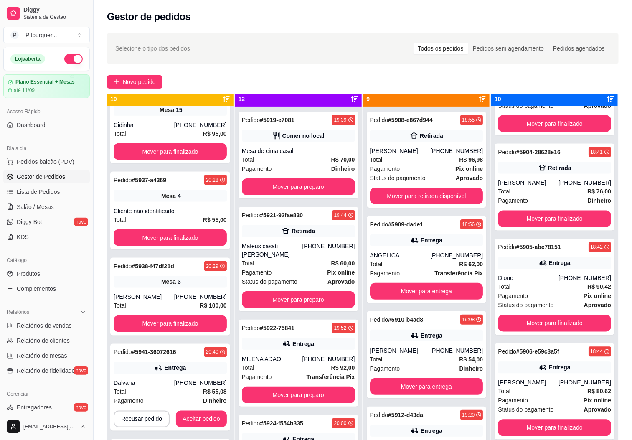
scroll to position [23, 0]
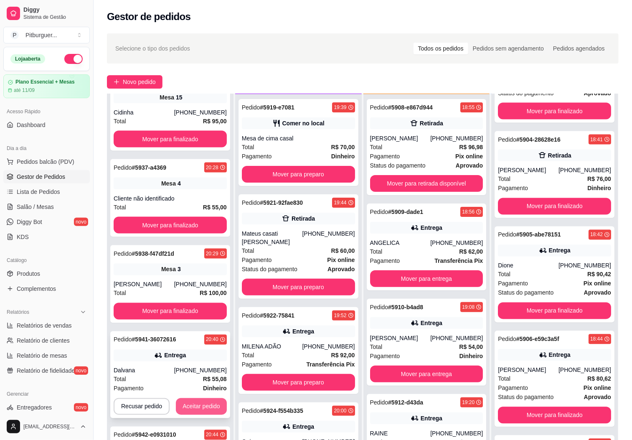
click at [192, 406] on button "Aceitar pedido" at bounding box center [201, 406] width 51 height 17
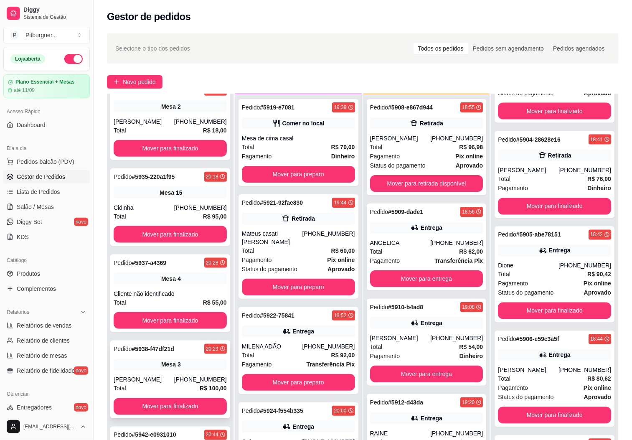
scroll to position [128, 0]
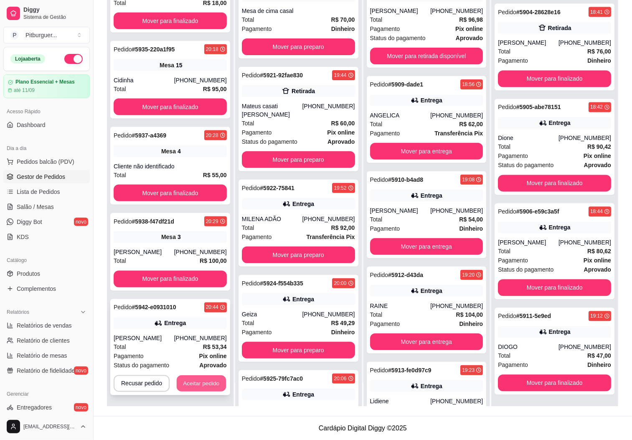
click at [202, 379] on button "Aceitar pedido" at bounding box center [201, 384] width 49 height 16
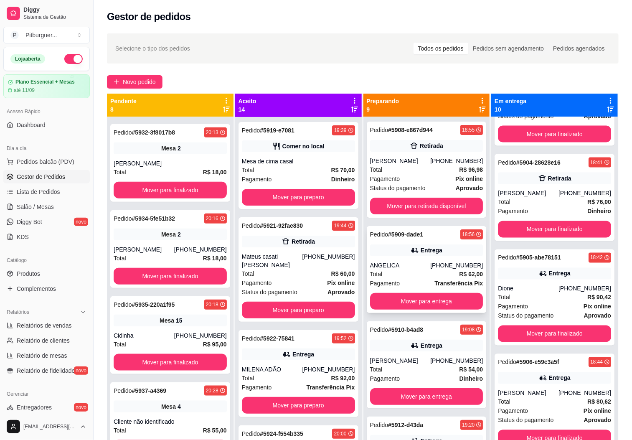
scroll to position [0, 0]
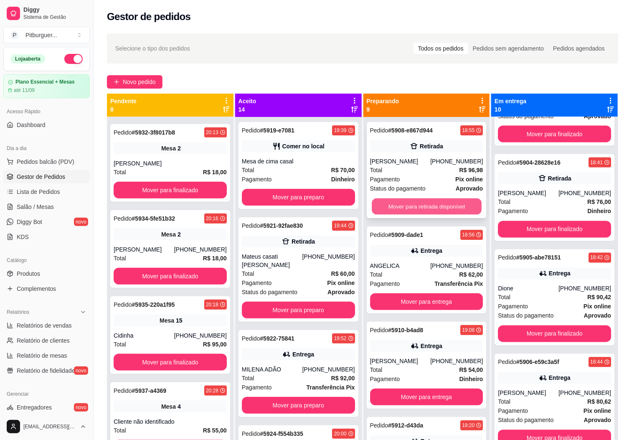
click at [445, 206] on button "Mover para retirada disponível" at bounding box center [427, 206] width 110 height 16
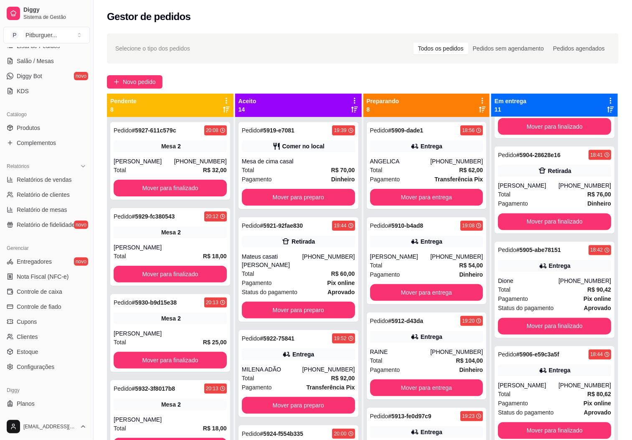
scroll to position [162, 0]
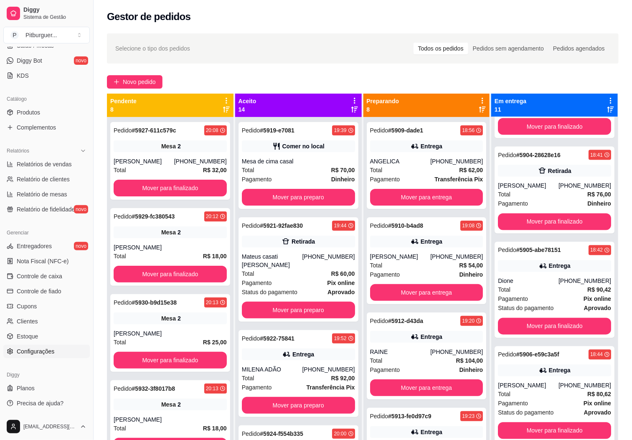
click at [25, 356] on link "Configurações" at bounding box center [46, 351] width 86 height 13
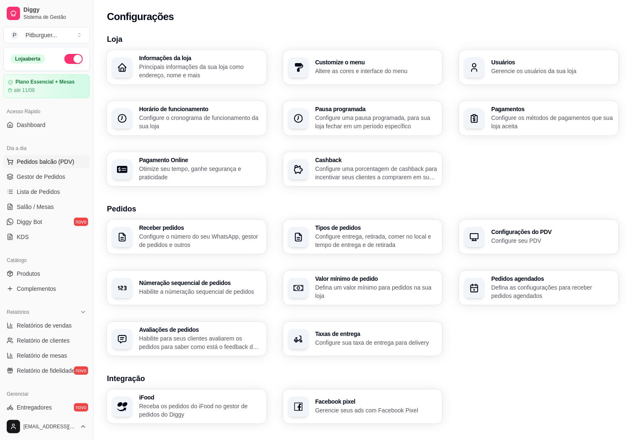
click at [54, 164] on span "Pedidos balcão (PDV)" at bounding box center [46, 161] width 58 height 8
click at [43, 177] on span "Gestor de Pedidos" at bounding box center [41, 177] width 48 height 8
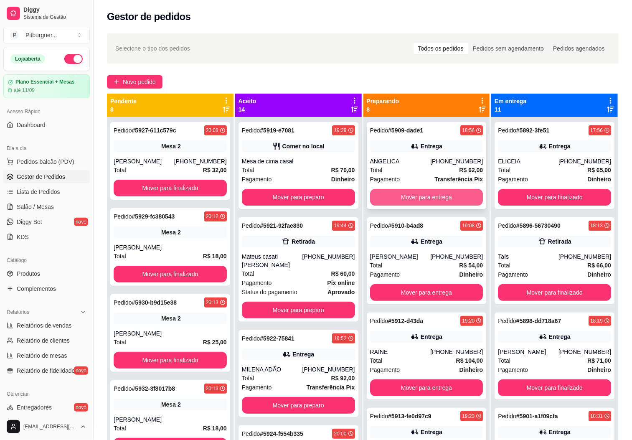
click at [438, 198] on button "Mover para entrega" at bounding box center [426, 197] width 113 height 17
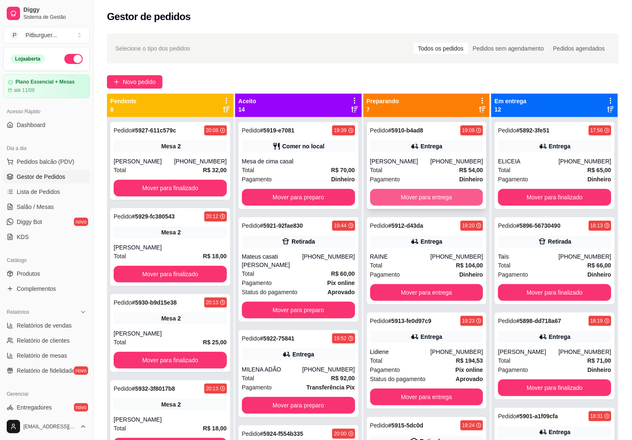
click at [438, 198] on button "Mover para entrega" at bounding box center [426, 197] width 113 height 17
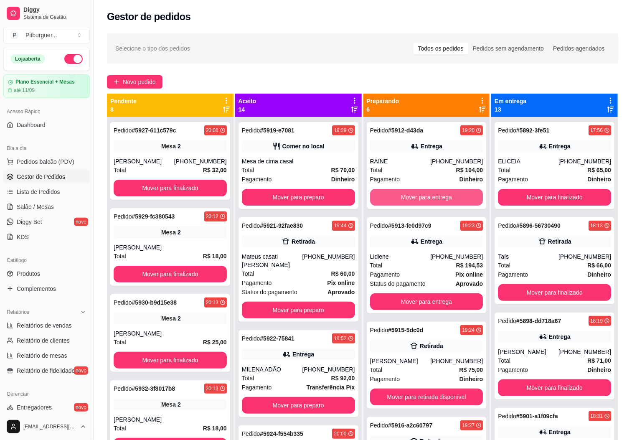
click at [437, 198] on button "Mover para entrega" at bounding box center [426, 197] width 113 height 17
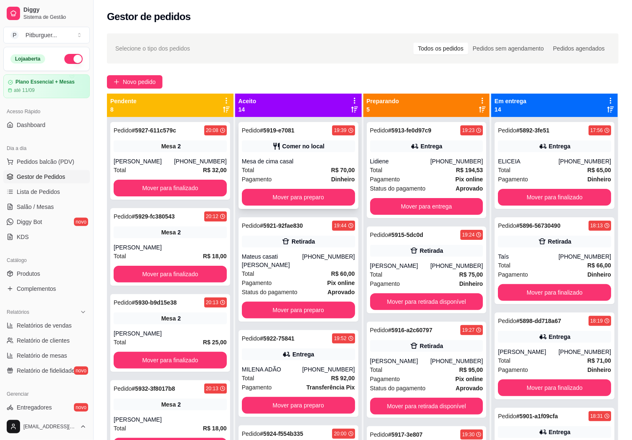
click at [277, 182] on div "Pagamento Dinheiro" at bounding box center [298, 179] width 113 height 9
click at [292, 197] on button "Mover para preparo" at bounding box center [298, 197] width 113 height 17
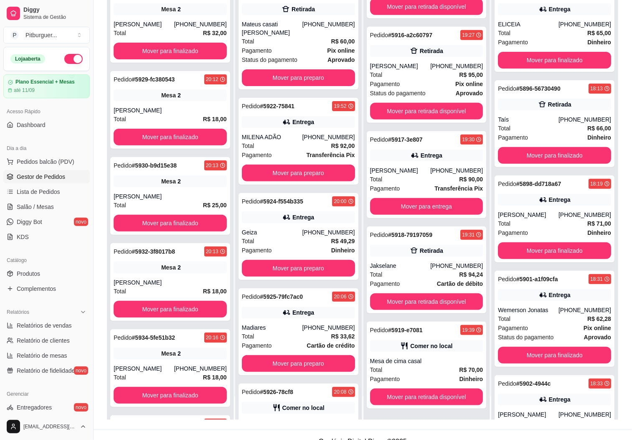
scroll to position [128, 0]
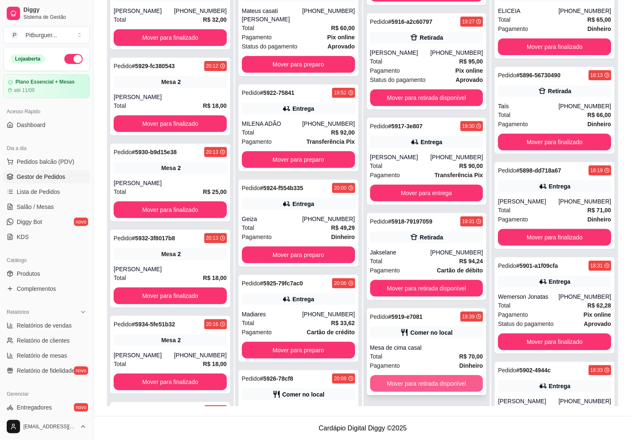
click at [425, 381] on button "Mover para retirada disponível" at bounding box center [426, 383] width 113 height 17
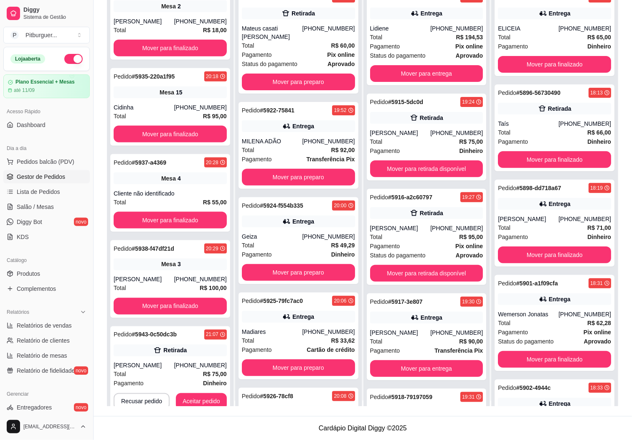
scroll to position [23, 0]
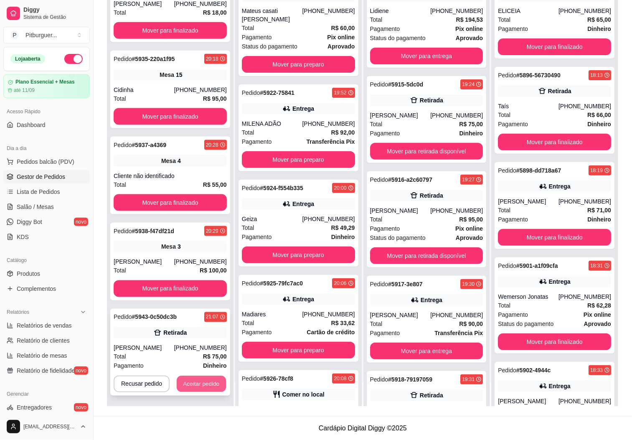
click at [187, 381] on button "Aceitar pedido" at bounding box center [201, 384] width 49 height 16
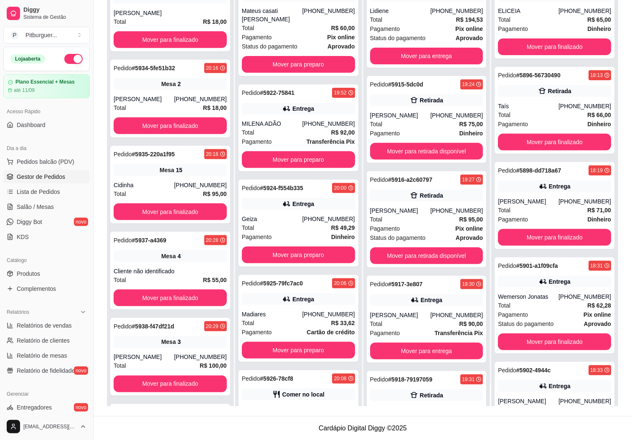
scroll to position [351, 0]
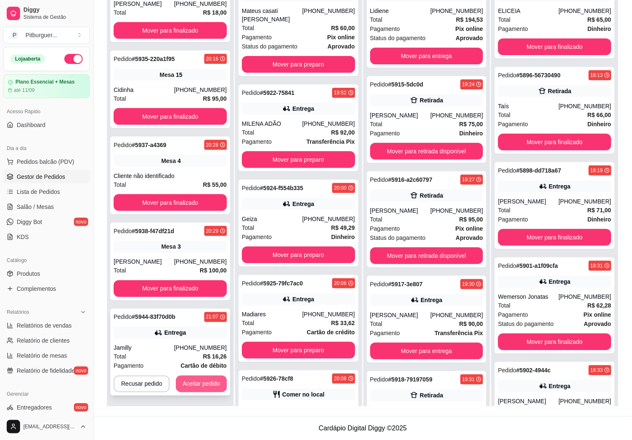
click at [202, 378] on button "Aceitar pedido" at bounding box center [201, 384] width 51 height 17
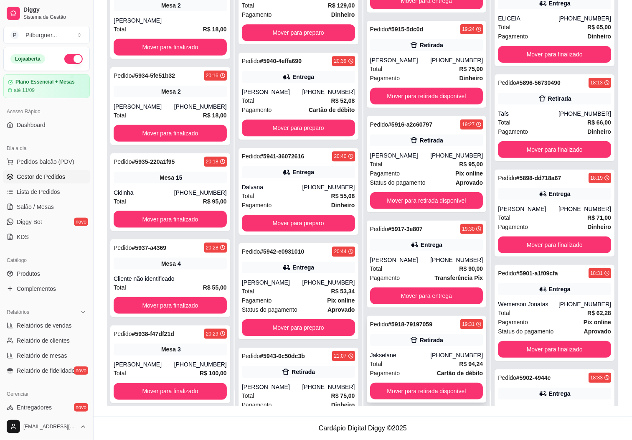
scroll to position [23, 0]
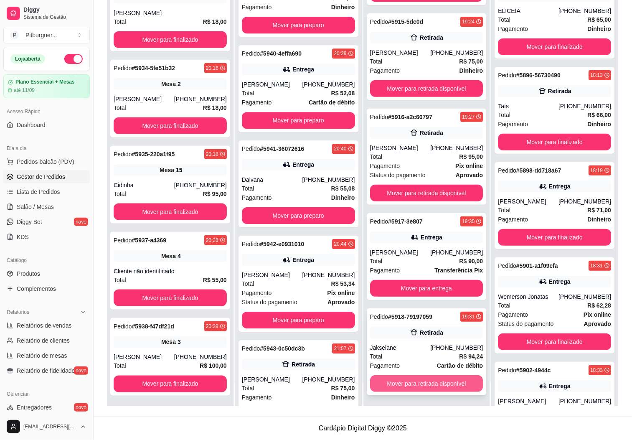
click at [408, 380] on button "Mover para retirada disponível" at bounding box center [426, 383] width 113 height 17
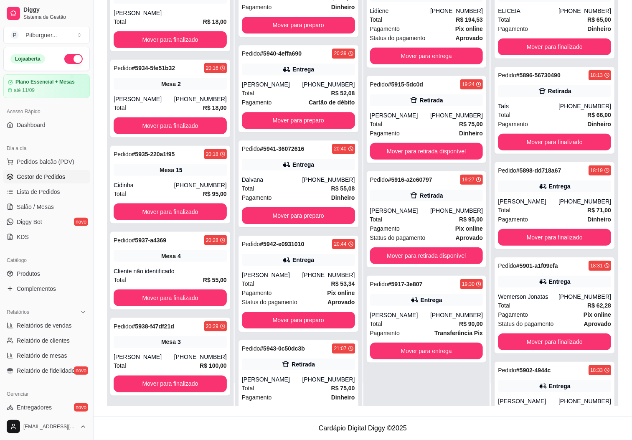
scroll to position [0, 0]
click at [296, 281] on div "Total R$ 53,34" at bounding box center [298, 283] width 113 height 9
click at [529, 348] on button "Mover para finalizado" at bounding box center [554, 341] width 113 height 17
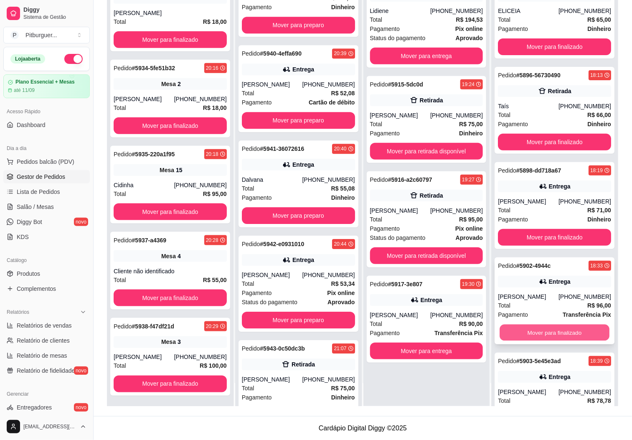
click at [532, 333] on button "Mover para finalizado" at bounding box center [555, 333] width 110 height 16
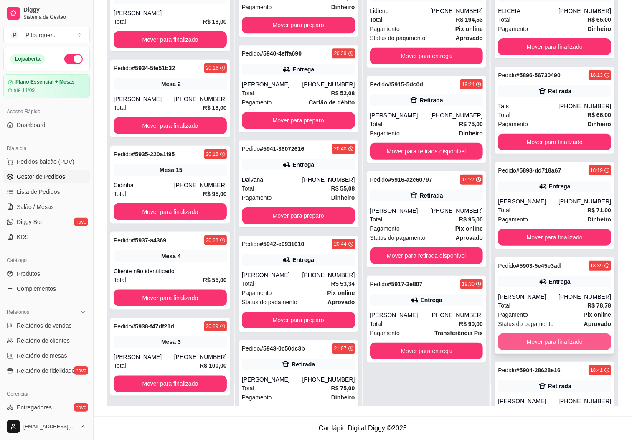
click at [526, 344] on button "Mover para finalizado" at bounding box center [554, 341] width 113 height 17
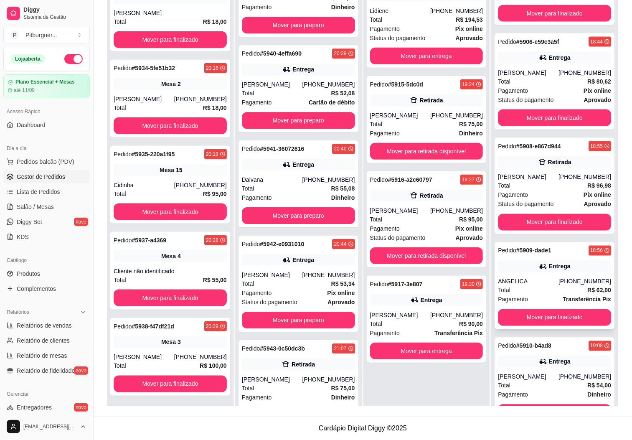
scroll to position [841, 0]
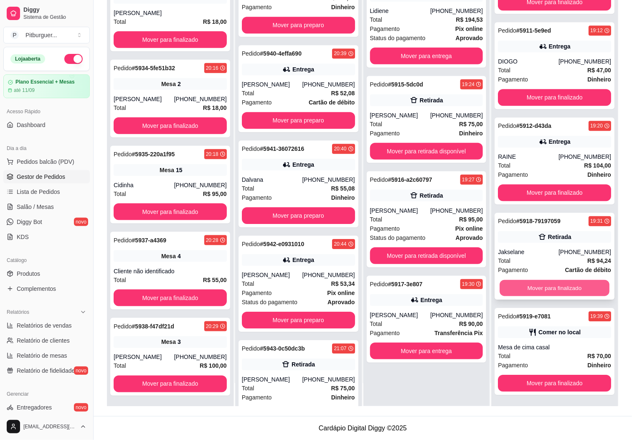
click at [548, 287] on button "Mover para finalizado" at bounding box center [555, 288] width 110 height 16
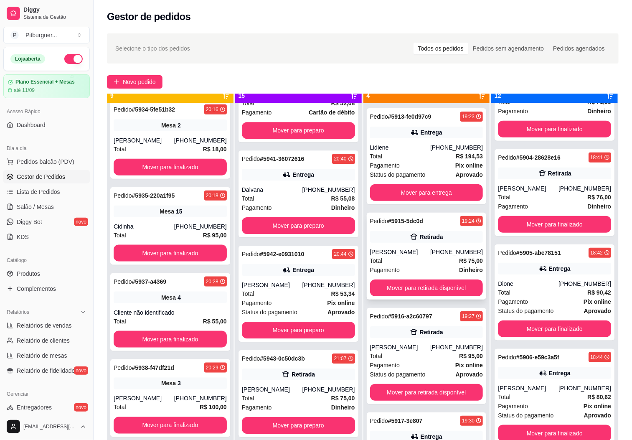
scroll to position [23, 0]
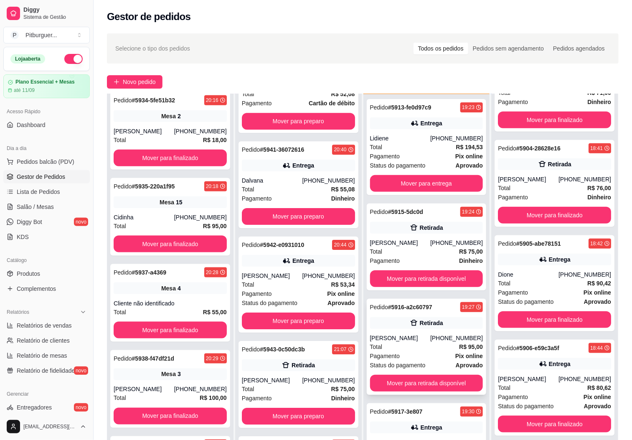
click at [431, 336] on div "[PERSON_NAME]" at bounding box center [400, 338] width 61 height 8
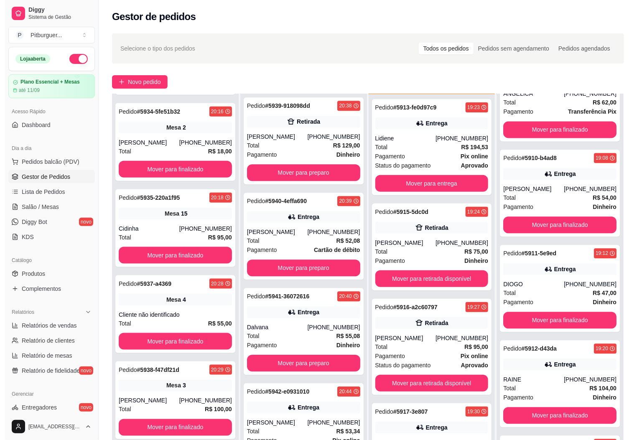
scroll to position [338, 0]
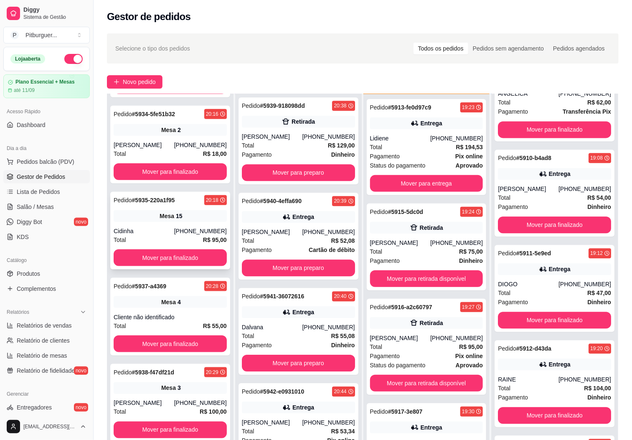
click at [196, 246] on div "Pedido # 5935-220a1f95 20:18 Mesa 15 Cidinha [PHONE_NUMBER] Total R$ 95,00 Move…" at bounding box center [170, 231] width 120 height 78
click at [167, 216] on span "Mesa" at bounding box center [167, 216] width 15 height 8
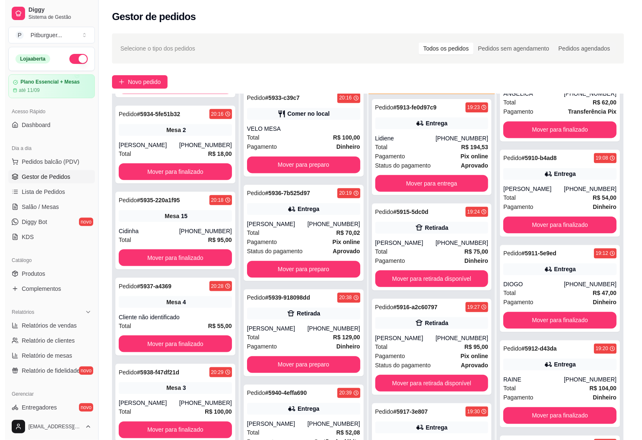
scroll to position [677, 0]
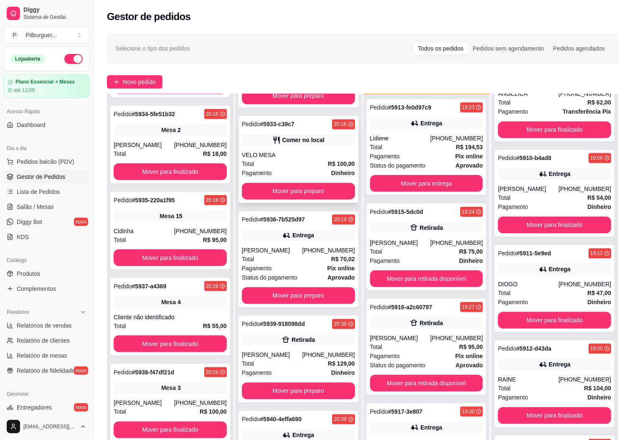
click at [292, 151] on div "VELO MESA" at bounding box center [298, 155] width 113 height 8
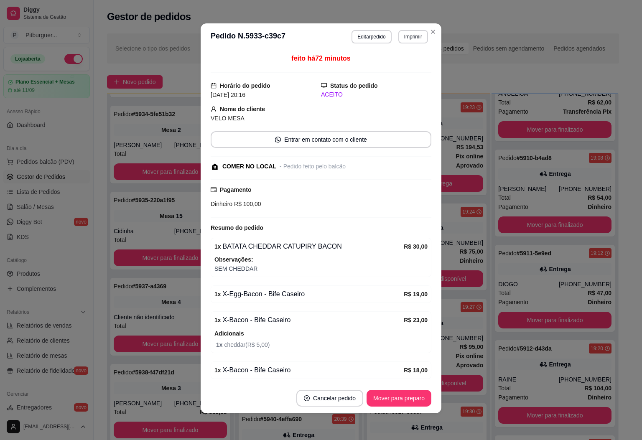
scroll to position [0, 0]
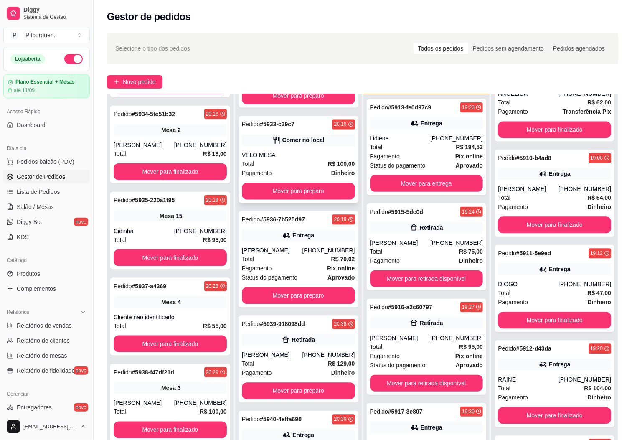
click at [277, 151] on div "VELO MESA" at bounding box center [298, 155] width 113 height 8
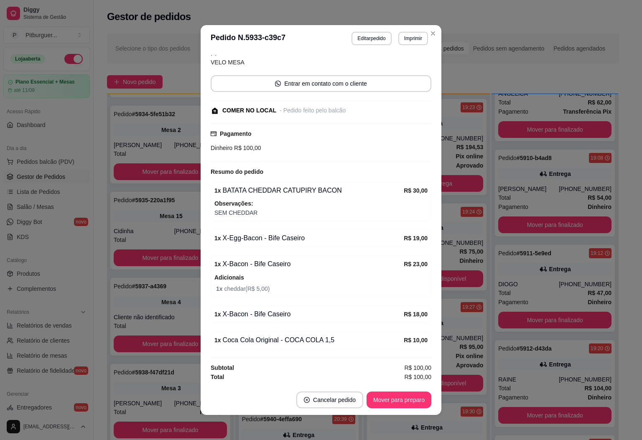
scroll to position [2, 0]
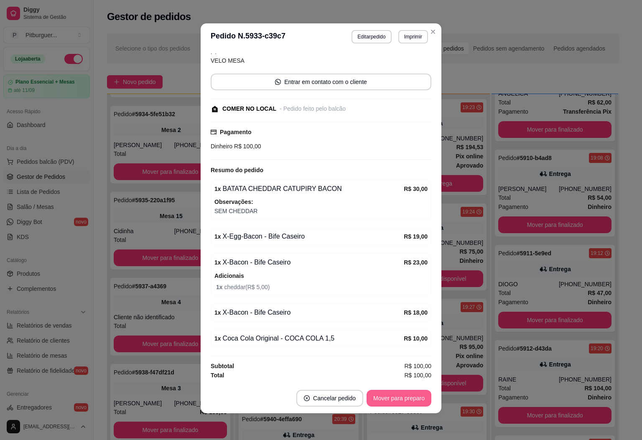
click at [391, 396] on button "Mover para preparo" at bounding box center [398, 398] width 65 height 17
click at [399, 394] on button "Mover para retirada disponível" at bounding box center [385, 398] width 92 height 17
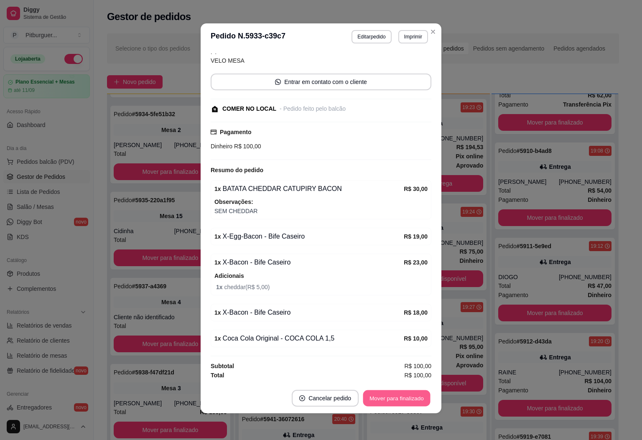
click at [401, 398] on button "Mover para finalizado" at bounding box center [396, 398] width 67 height 16
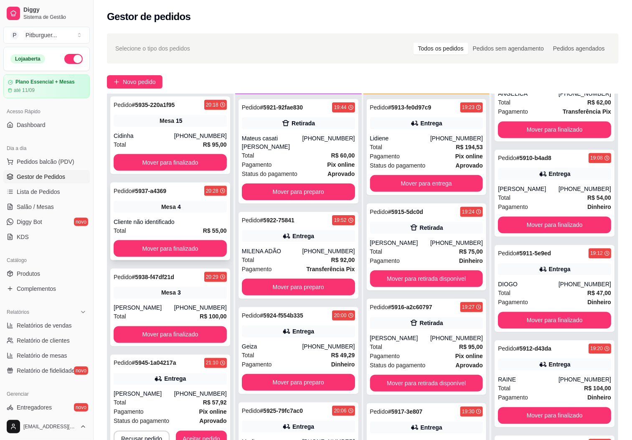
scroll to position [456, 0]
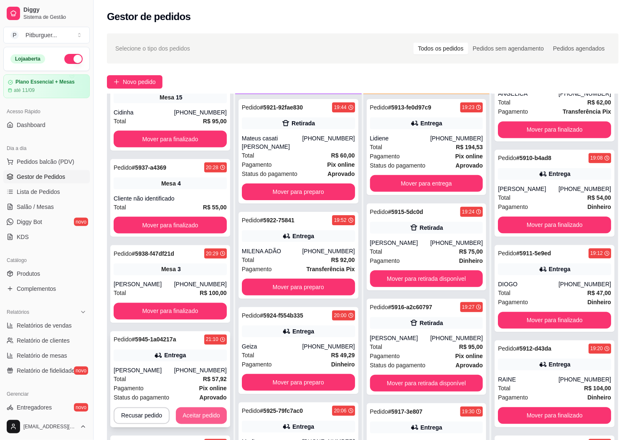
click at [213, 415] on button "Aceitar pedido" at bounding box center [201, 415] width 51 height 17
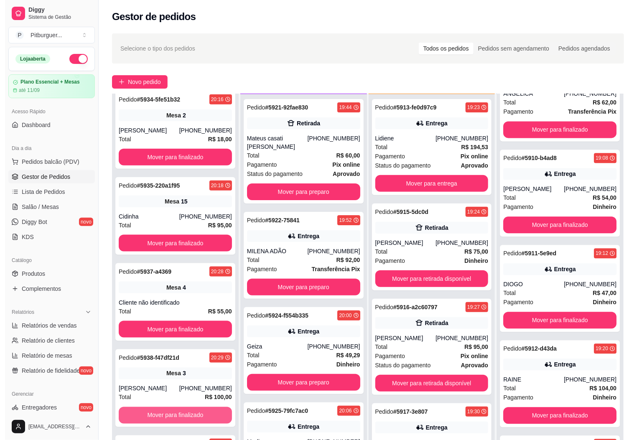
scroll to position [351, 0]
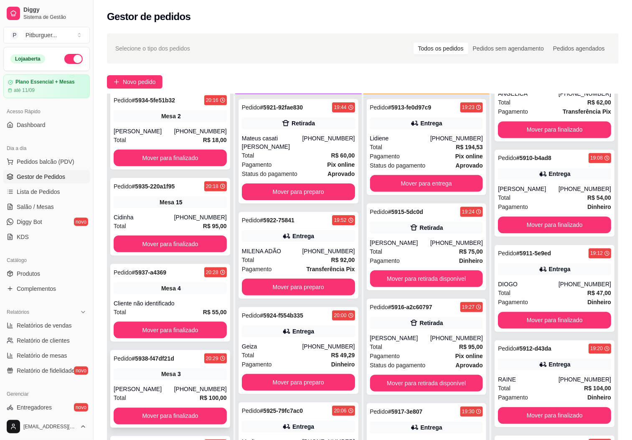
click at [146, 386] on div "[PERSON_NAME]" at bounding box center [144, 389] width 61 height 8
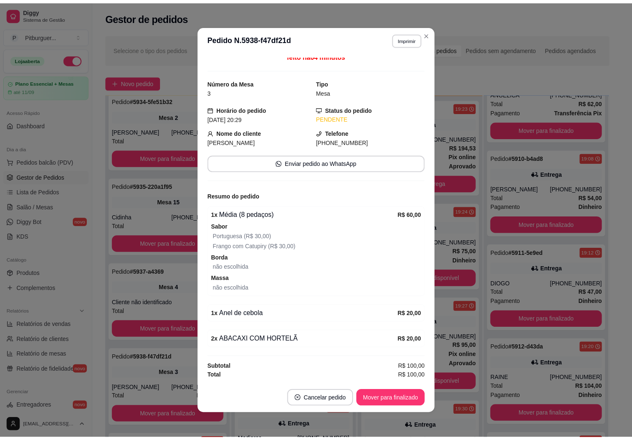
scroll to position [456, 0]
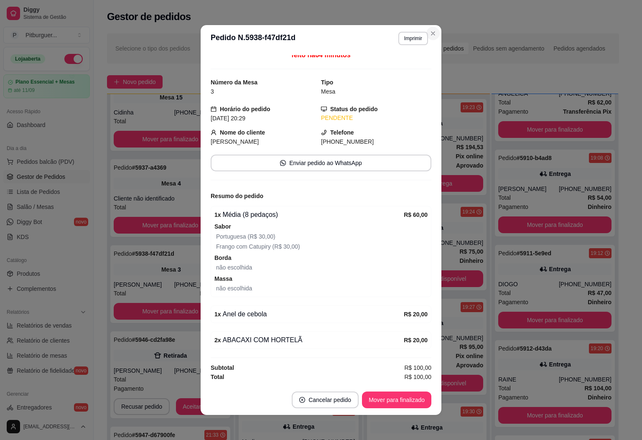
click at [434, 30] on div "Selecione o tipo dos pedidos Todos os pedidos Pedidos sem agendamento Pedidos a…" at bounding box center [363, 285] width 538 height 515
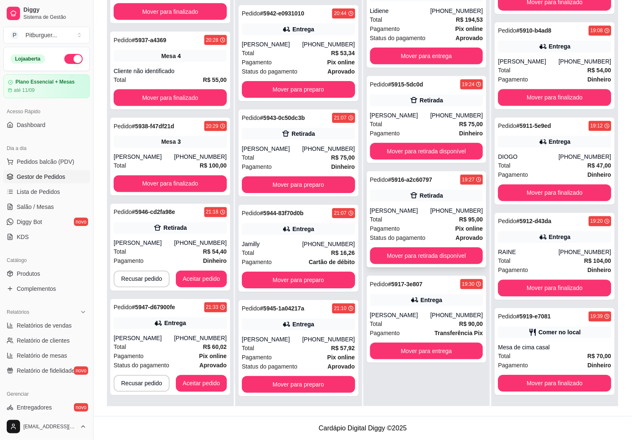
scroll to position [0, 0]
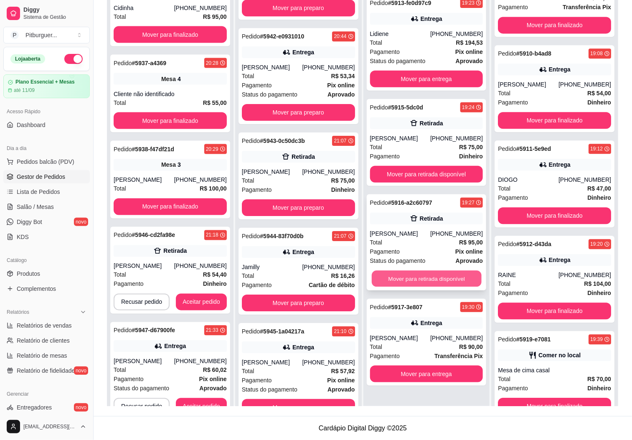
click at [423, 274] on button "Mover para retirada disponível" at bounding box center [427, 279] width 110 height 16
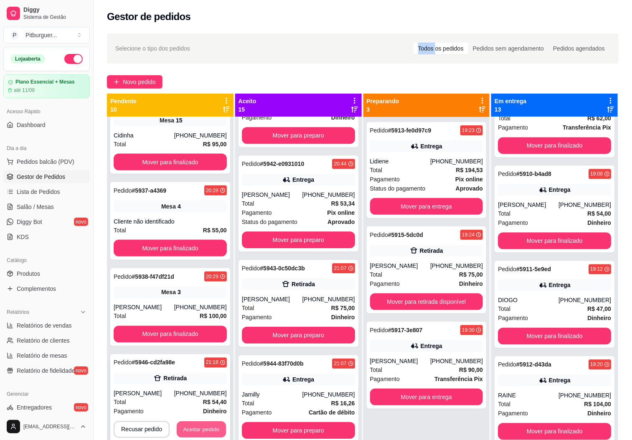
click at [208, 429] on button "Aceitar pedido" at bounding box center [201, 429] width 49 height 16
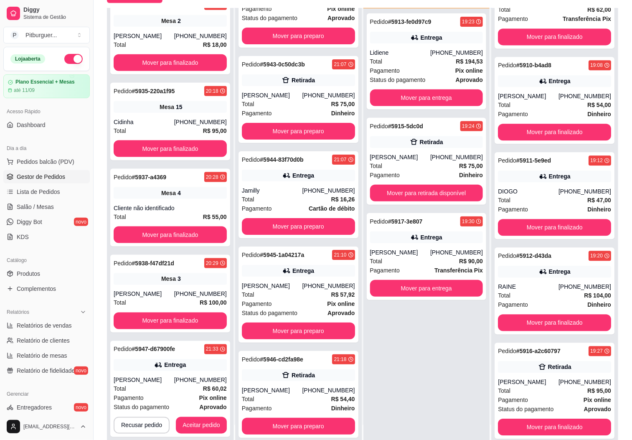
scroll to position [128, 0]
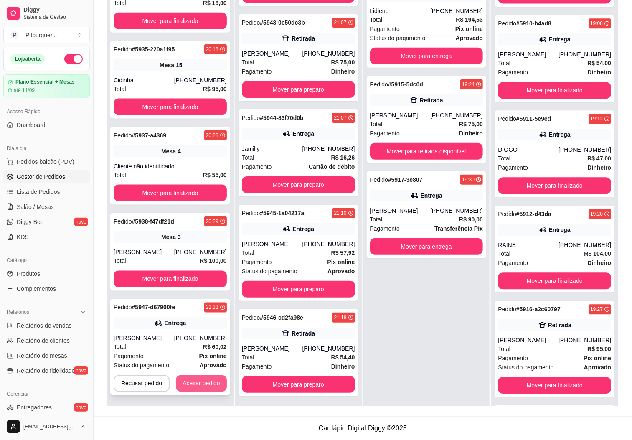
click at [203, 379] on button "Aceitar pedido" at bounding box center [201, 383] width 51 height 17
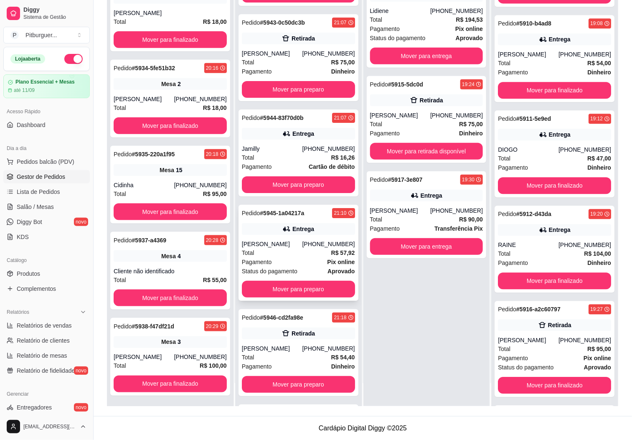
scroll to position [769, 0]
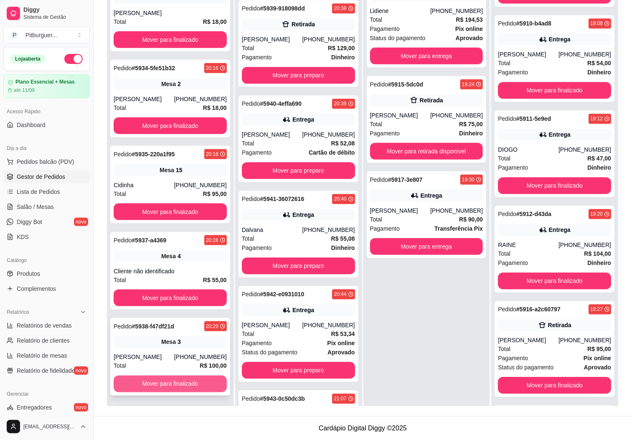
click at [175, 376] on button "Mover para finalizado" at bounding box center [170, 384] width 113 height 17
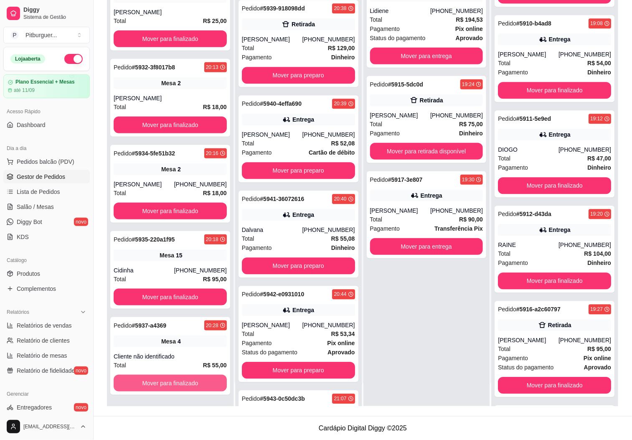
scroll to position [170, 0]
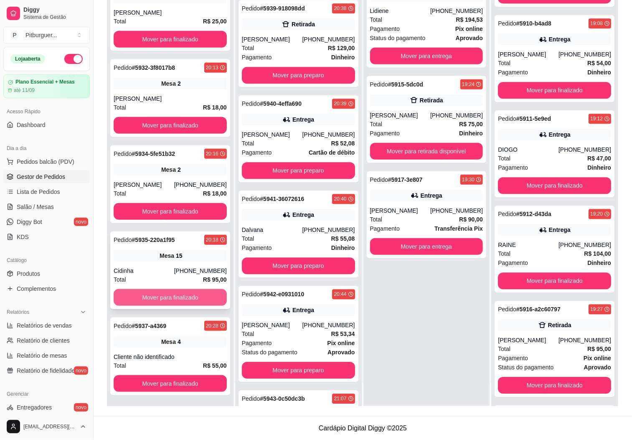
click at [148, 296] on button "Mover para finalizado" at bounding box center [170, 297] width 113 height 17
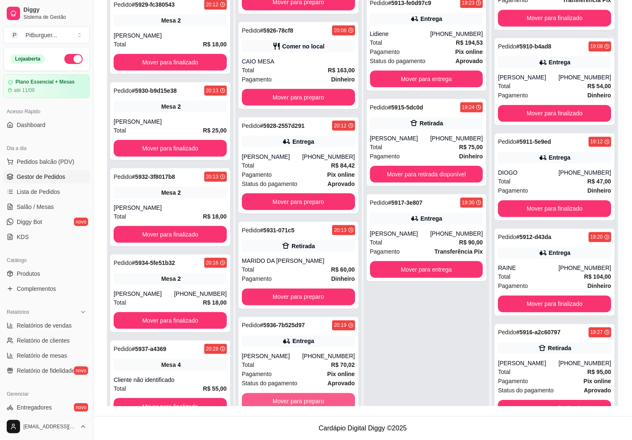
scroll to position [0, 0]
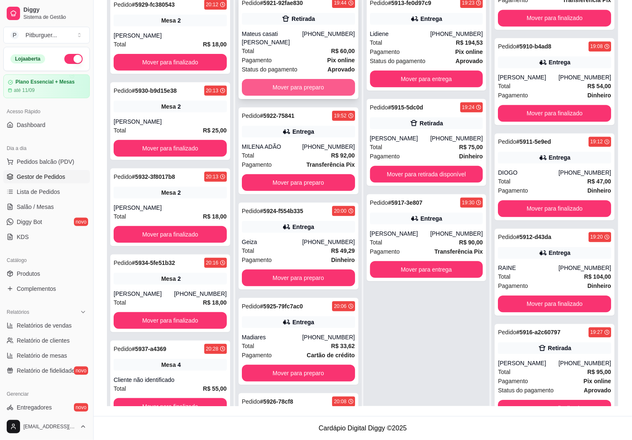
click at [279, 79] on button "Mover para preparo" at bounding box center [298, 87] width 113 height 17
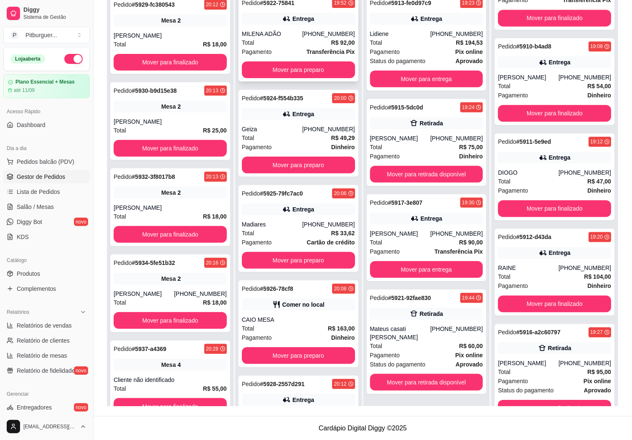
click at [289, 58] on div "Pedido # 5922-75841 19:52 Entrega MILENA ADÃO [PHONE_NUMBER] Total R$ 92,00 Pag…" at bounding box center [299, 38] width 120 height 87
click at [291, 66] on button "Mover para preparo" at bounding box center [298, 69] width 113 height 17
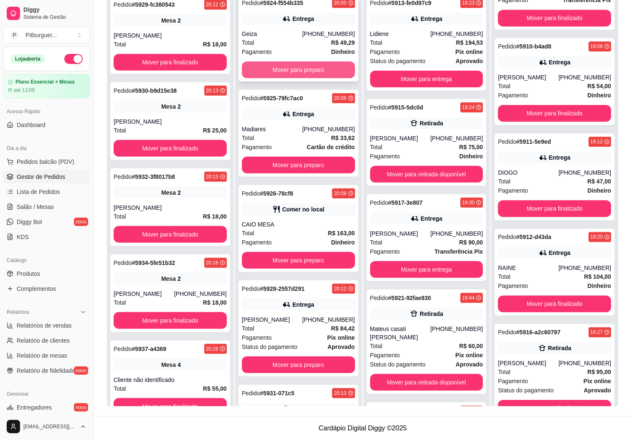
click at [291, 68] on button "Mover para preparo" at bounding box center [298, 69] width 113 height 17
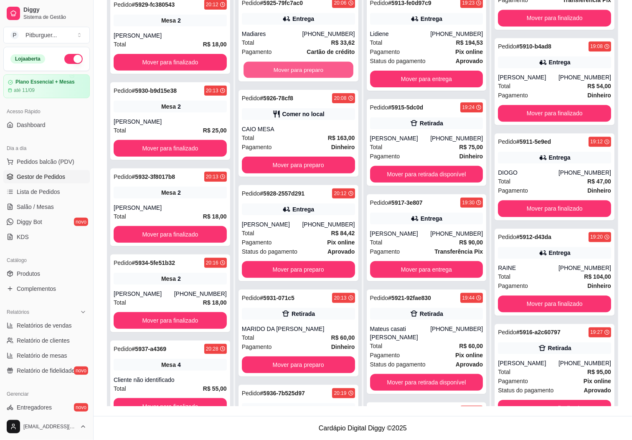
click at [288, 72] on button "Mover para preparo" at bounding box center [299, 70] width 110 height 16
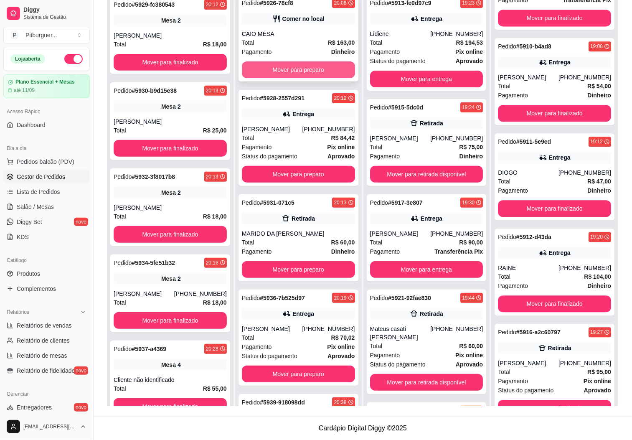
click at [296, 66] on button "Mover para preparo" at bounding box center [298, 69] width 113 height 17
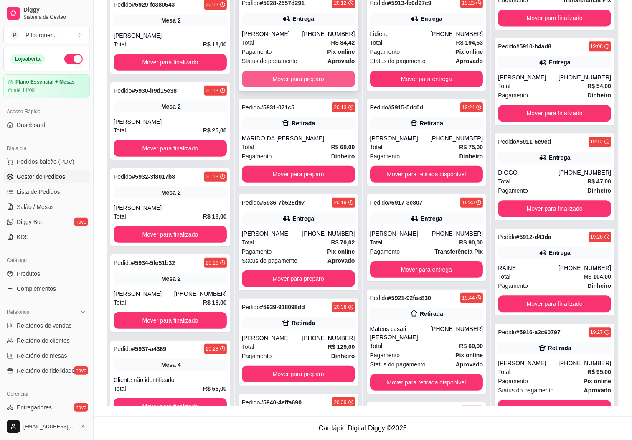
click at [293, 74] on button "Mover para preparo" at bounding box center [298, 79] width 113 height 17
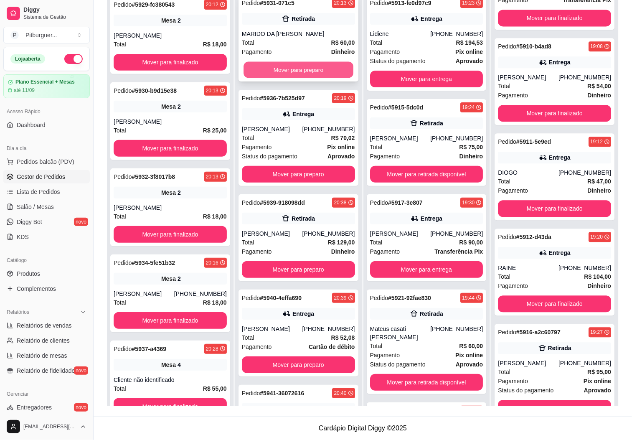
click at [301, 68] on button "Mover para preparo" at bounding box center [299, 70] width 110 height 16
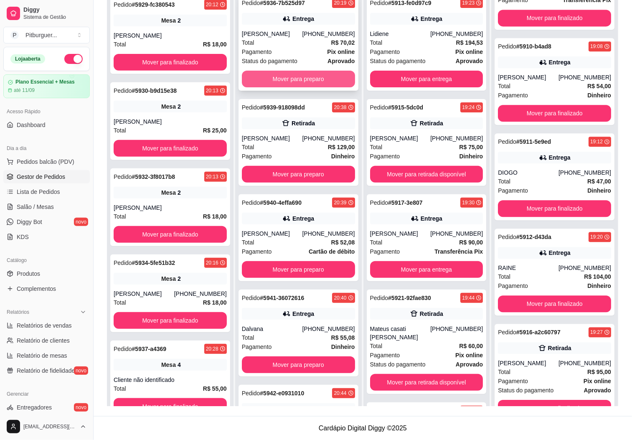
click at [291, 81] on button "Mover para preparo" at bounding box center [298, 79] width 113 height 17
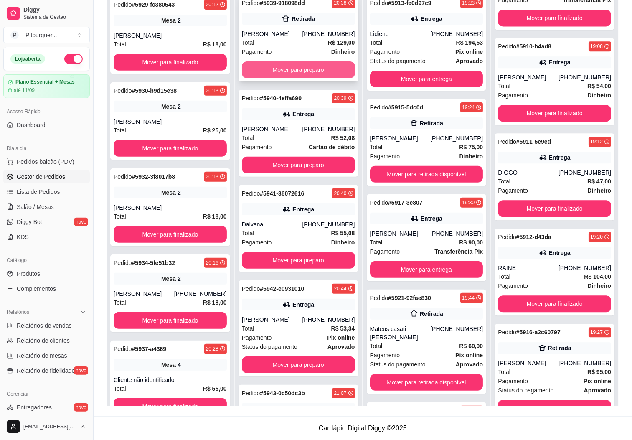
click at [296, 74] on button "Mover para preparo" at bounding box center [298, 69] width 113 height 17
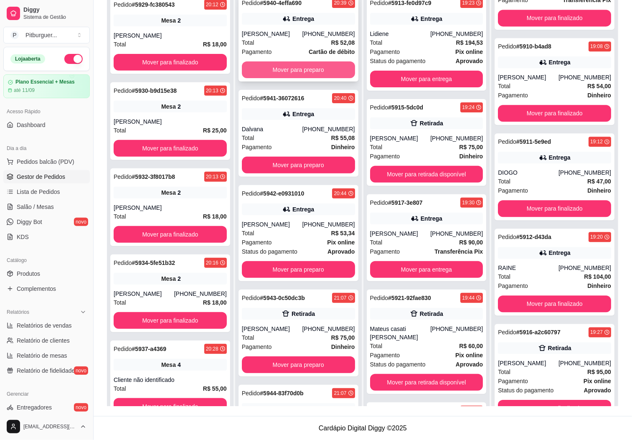
click at [298, 69] on button "Mover para preparo" at bounding box center [298, 69] width 113 height 17
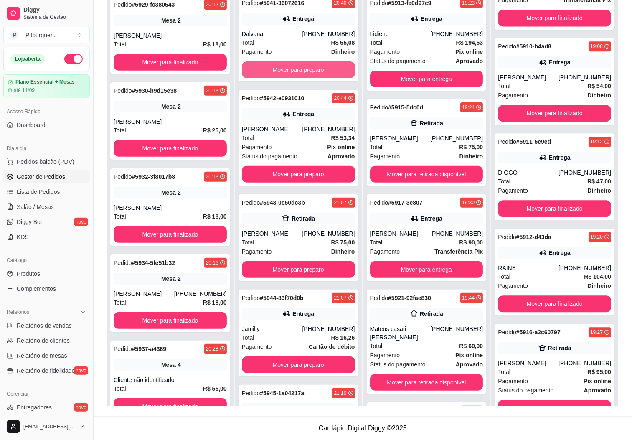
click at [298, 69] on button "Mover para preparo" at bounding box center [298, 69] width 113 height 17
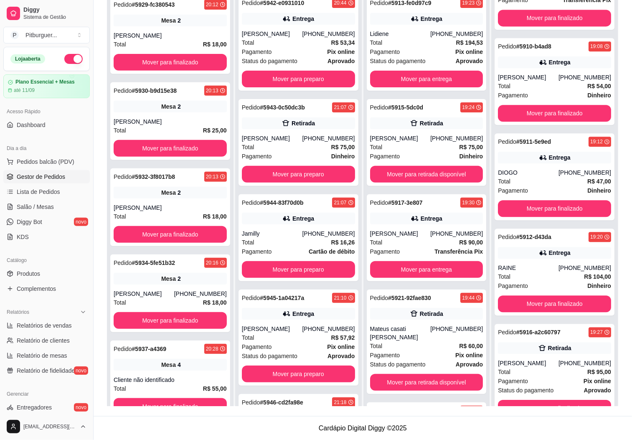
click at [298, 69] on div "Pedido # 5942-e0931010 20:44 Entrega [PERSON_NAME] [PHONE_NUMBER] Total R$ 53,3…" at bounding box center [299, 43] width 120 height 96
click at [292, 76] on button "Mover para preparo" at bounding box center [298, 79] width 113 height 17
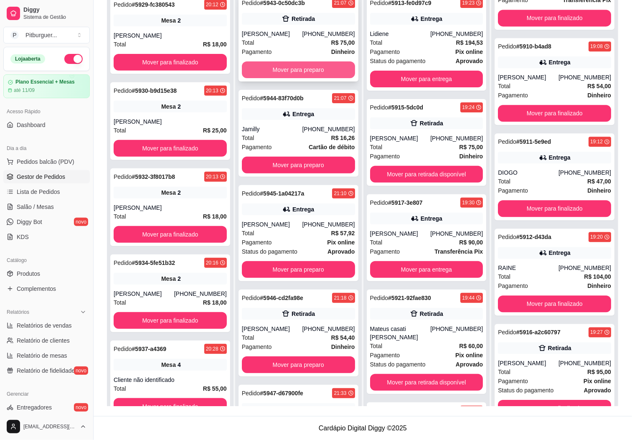
click at [302, 68] on button "Mover para preparo" at bounding box center [298, 69] width 113 height 17
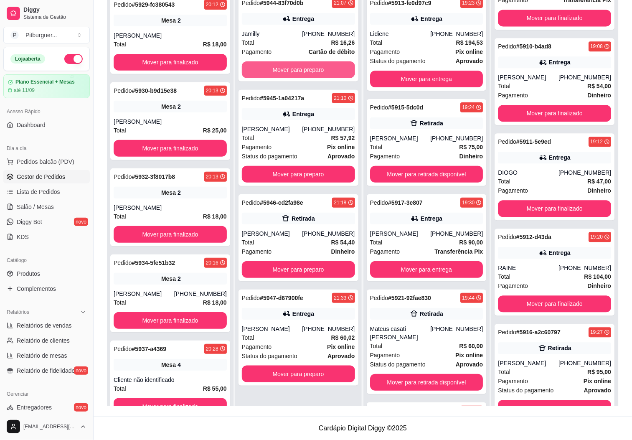
click at [302, 68] on button "Mover para preparo" at bounding box center [298, 69] width 113 height 17
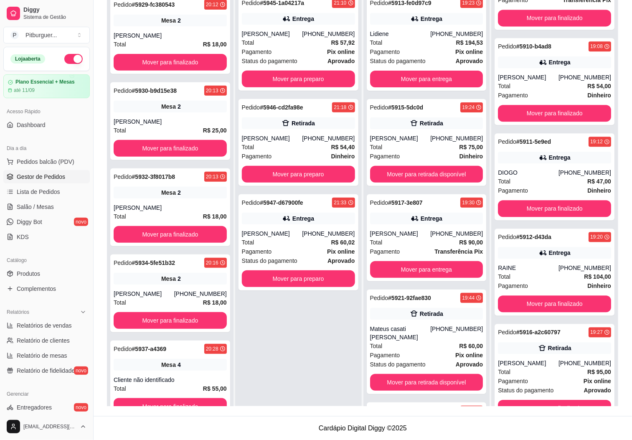
click at [302, 68] on div "Pedido # 5945-1a04217a 21:10 Entrega Yago Jeveaux [PHONE_NUMBER] Total R$ 57,92…" at bounding box center [299, 43] width 120 height 96
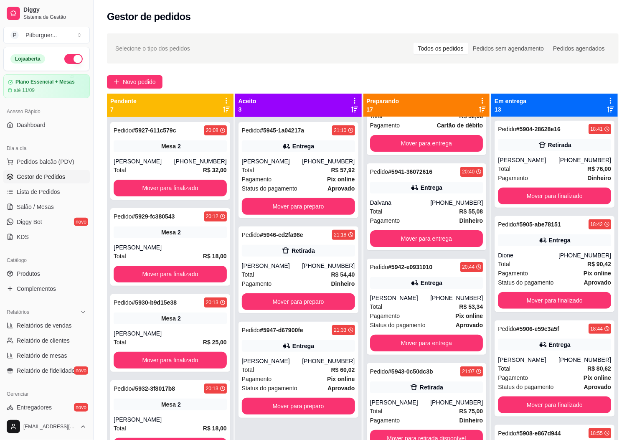
scroll to position [291, 0]
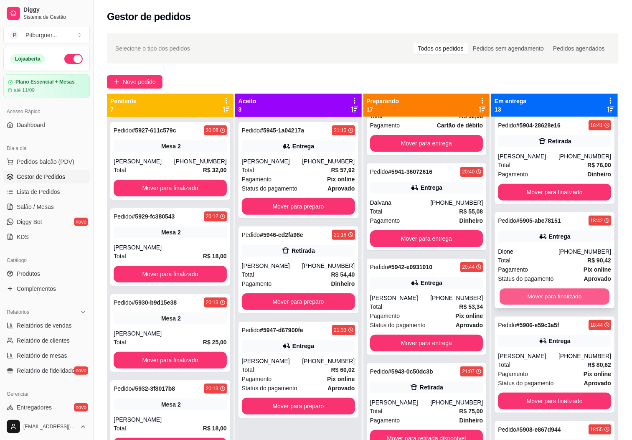
click at [569, 305] on button "Mover para finalizado" at bounding box center [555, 297] width 110 height 16
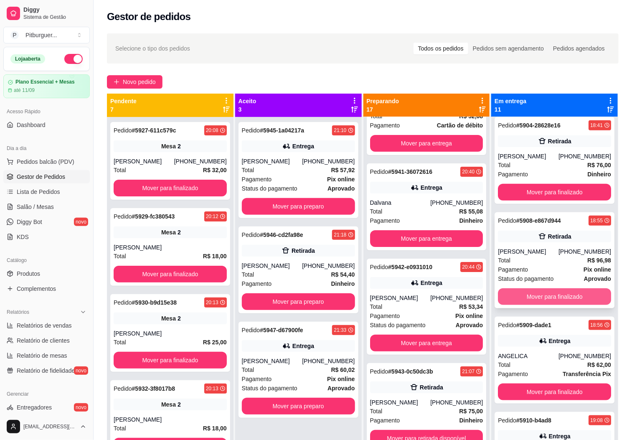
click at [566, 283] on div "Status do pagamento aprovado" at bounding box center [554, 278] width 113 height 9
click at [571, 305] on button "Mover para finalizado" at bounding box center [554, 296] width 113 height 17
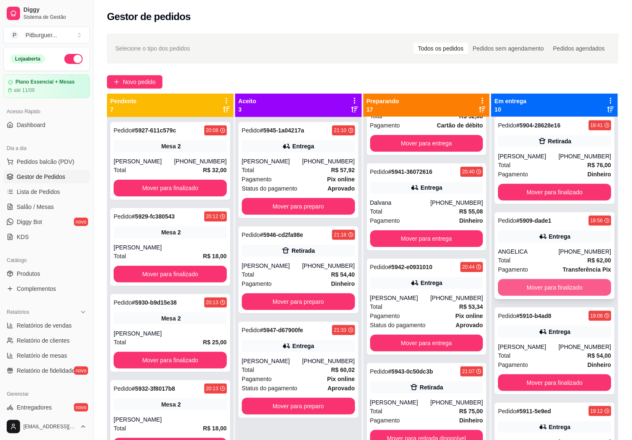
click at [575, 296] on button "Mover para finalizado" at bounding box center [554, 287] width 113 height 17
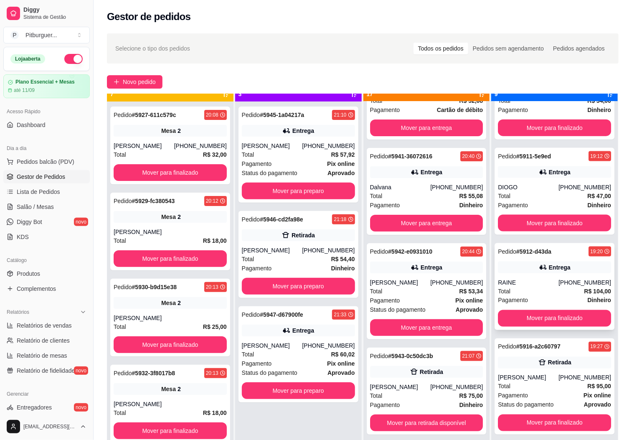
scroll to position [23, 0]
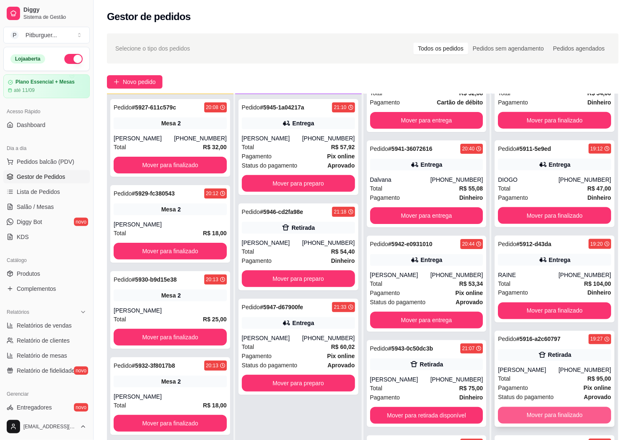
click at [543, 419] on button "Mover para finalizado" at bounding box center [554, 415] width 113 height 17
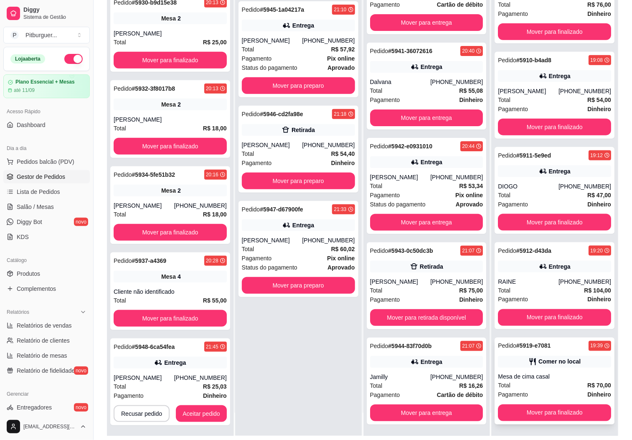
scroll to position [128, 0]
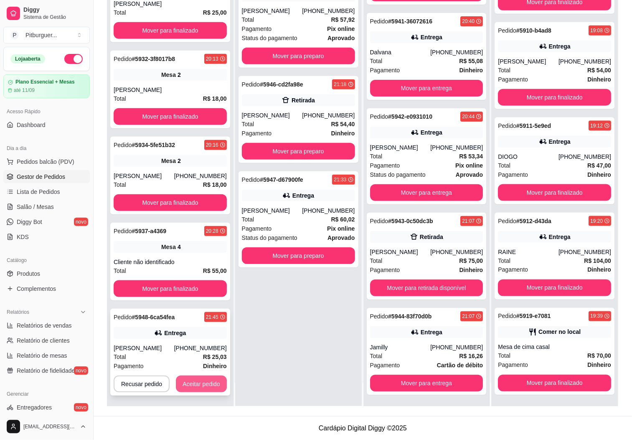
click at [200, 378] on button "Aceitar pedido" at bounding box center [201, 384] width 51 height 17
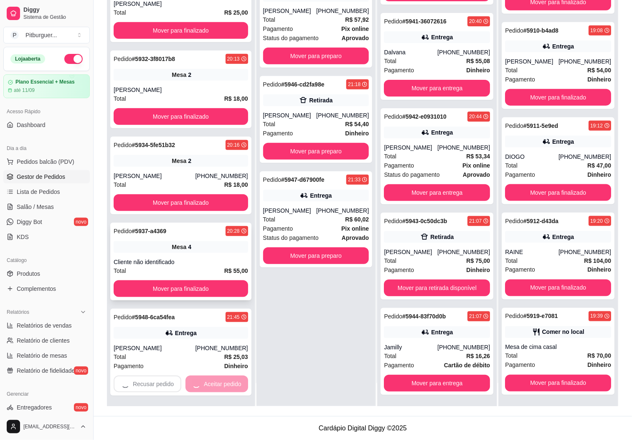
scroll to position [1241, 0]
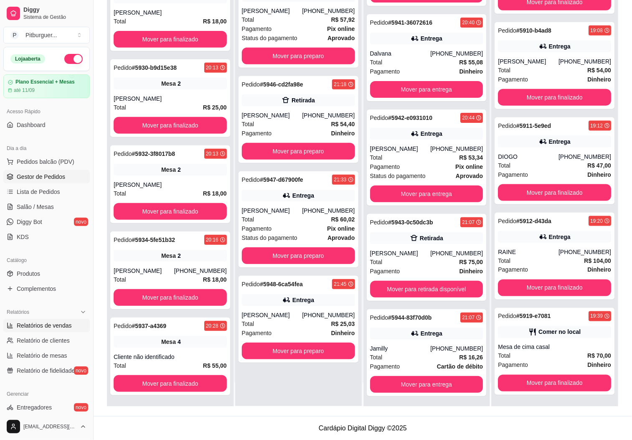
click at [54, 331] on link "Relatórios de vendas" at bounding box center [46, 325] width 86 height 13
select select "ALL"
select select "0"
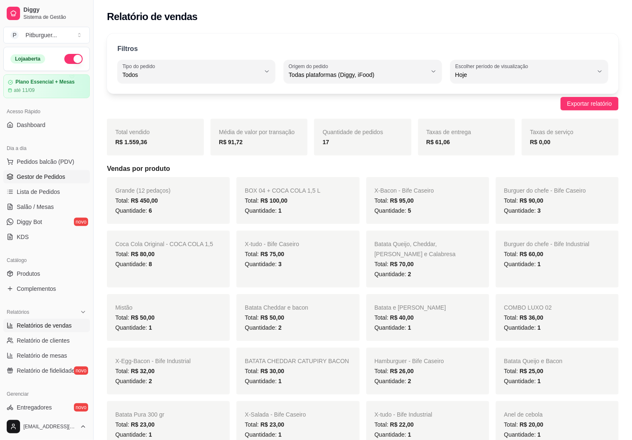
click at [44, 179] on span "Gestor de Pedidos" at bounding box center [41, 177] width 48 height 8
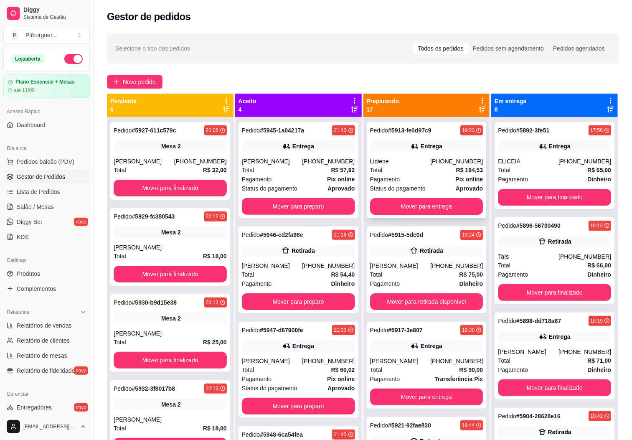
click at [413, 167] on div "Total R$ 194,53" at bounding box center [426, 169] width 113 height 9
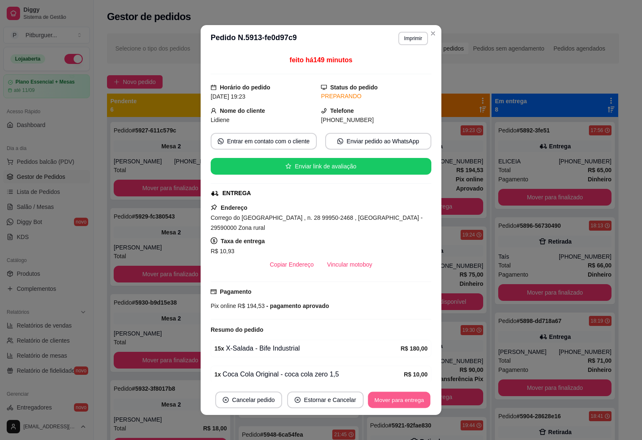
click at [380, 398] on button "Mover para entrega" at bounding box center [399, 400] width 63 height 16
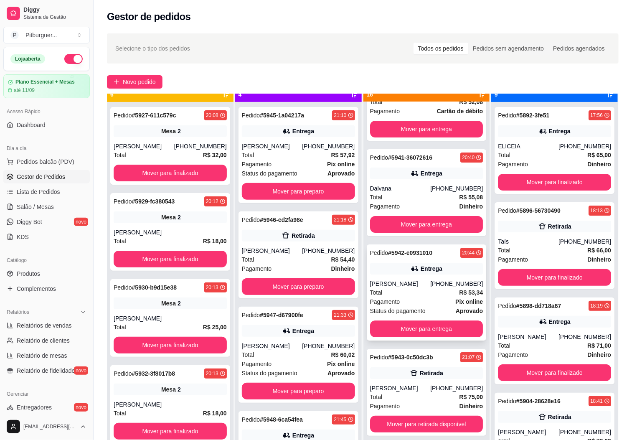
scroll to position [23, 0]
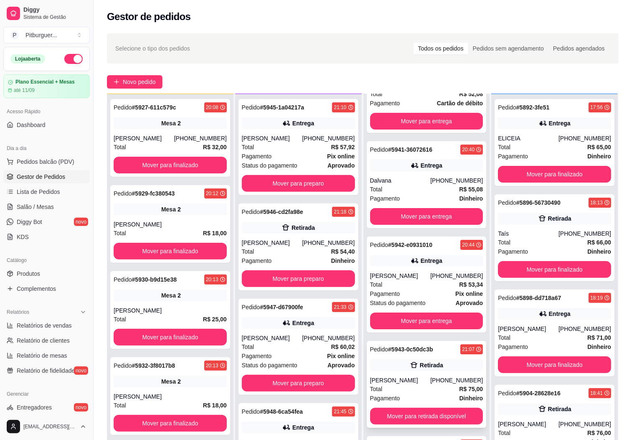
click at [394, 410] on button "Mover para retirada disponível" at bounding box center [426, 416] width 113 height 17
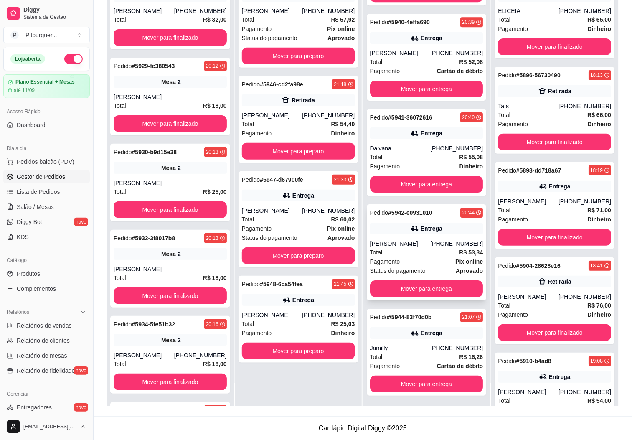
scroll to position [477, 0]
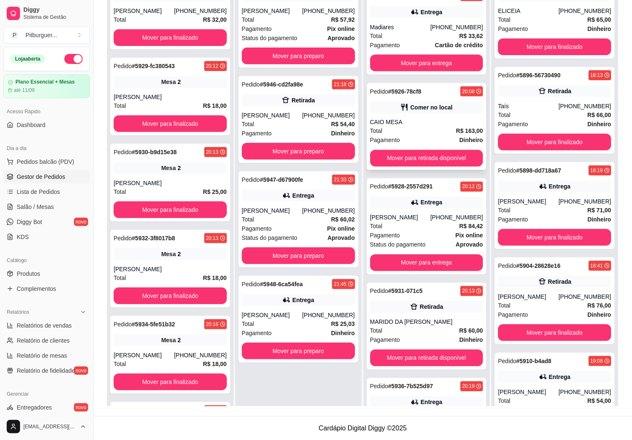
click at [418, 118] on div "CAIO MESA" at bounding box center [426, 122] width 113 height 8
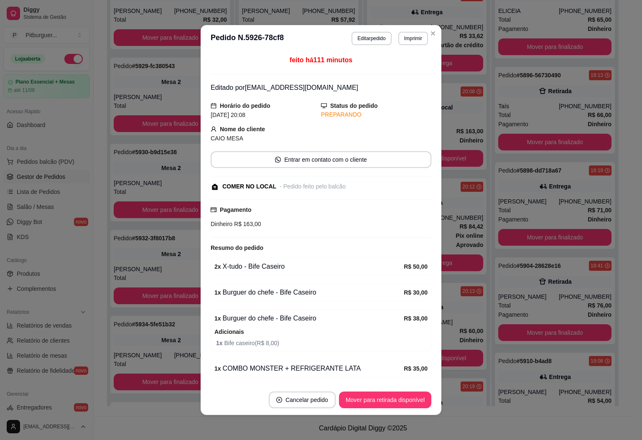
click at [398, 39] on button "Imprimir" at bounding box center [413, 38] width 30 height 13
click at [400, 88] on button "IMPRESSORA" at bounding box center [394, 85] width 61 height 13
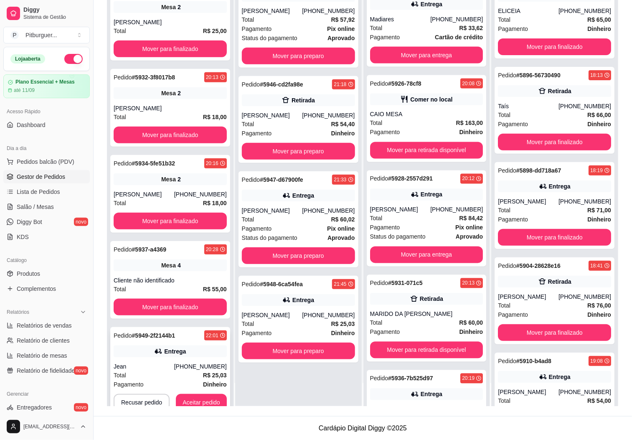
scroll to position [179, 0]
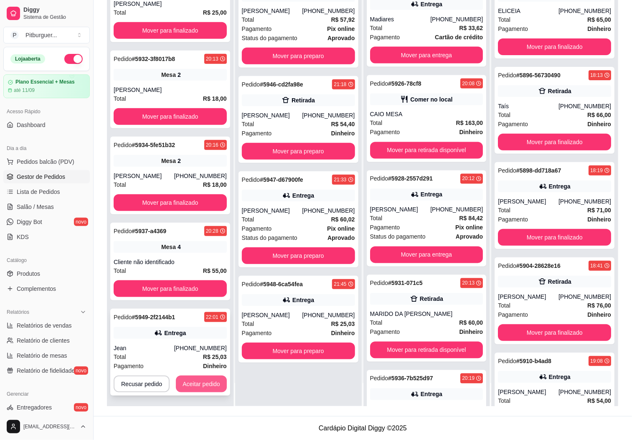
click at [206, 383] on button "Aceitar pedido" at bounding box center [201, 384] width 51 height 17
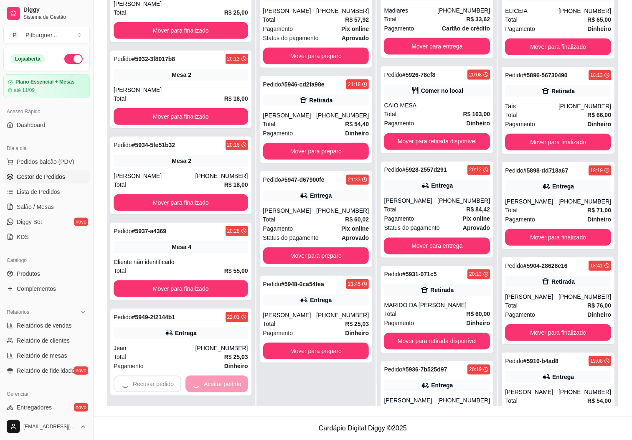
scroll to position [477, 0]
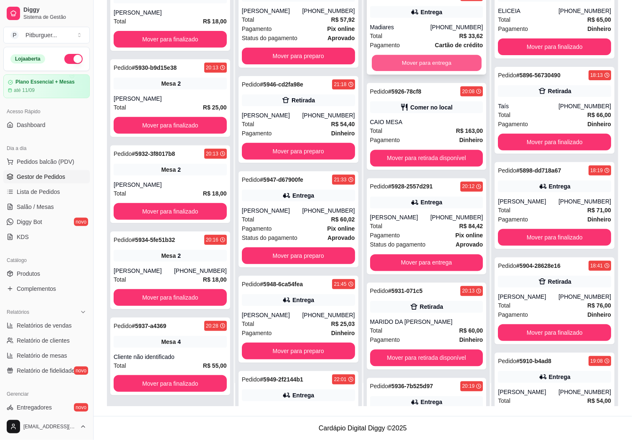
click at [401, 58] on button "Mover para entrega" at bounding box center [427, 63] width 110 height 16
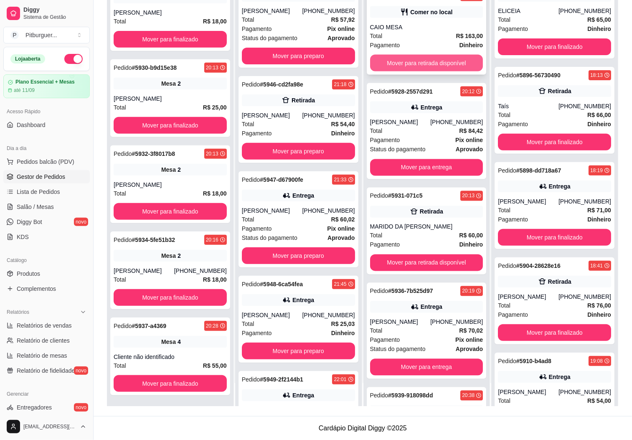
click at [403, 55] on button "Mover para retirada disponível" at bounding box center [426, 63] width 113 height 17
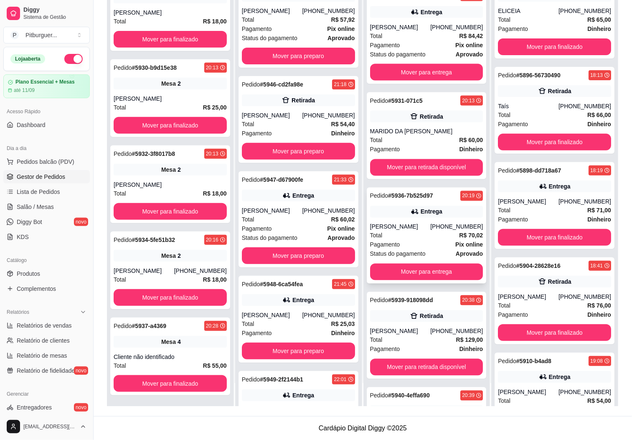
click at [326, 288] on div "Pendente 6 Pedido # 5927-611c579c 20:08 Mesa 2 Julia [PHONE_NUMBER] Total R$ 32…" at bounding box center [363, 186] width 512 height 440
click at [397, 159] on button "Mover para retirada disponível" at bounding box center [426, 167] width 113 height 17
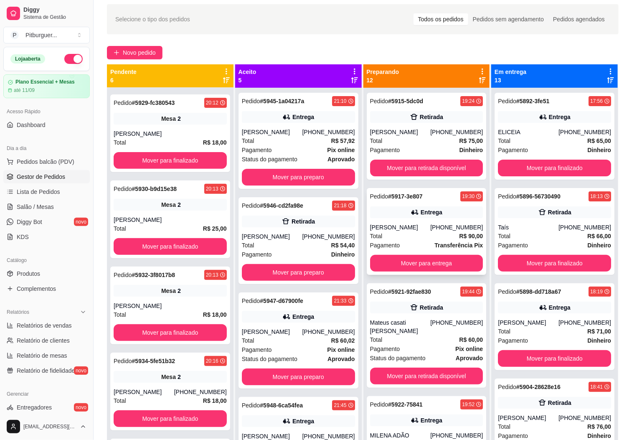
scroll to position [0, 0]
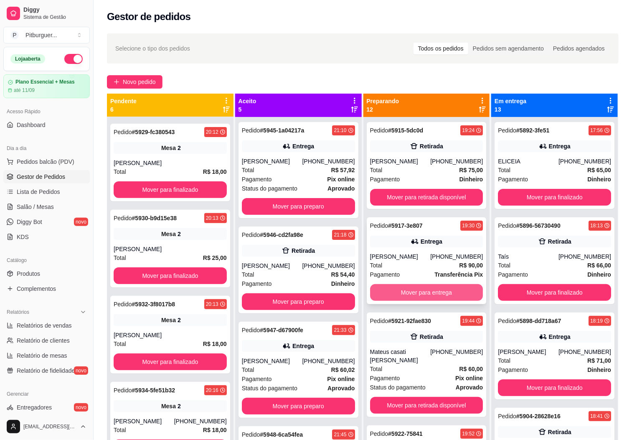
click at [402, 289] on button "Mover para entrega" at bounding box center [426, 292] width 113 height 17
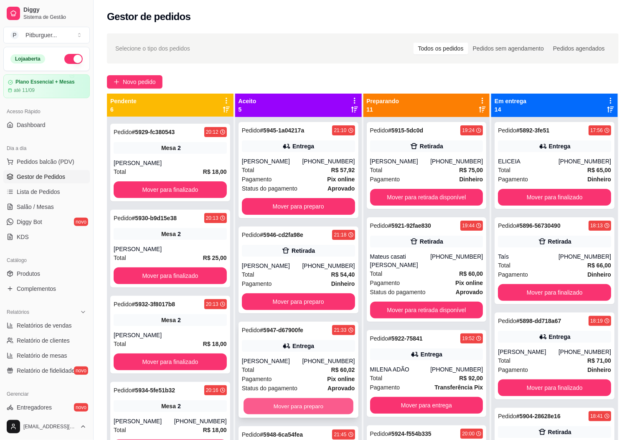
click at [287, 400] on button "Mover para preparo" at bounding box center [299, 406] width 110 height 16
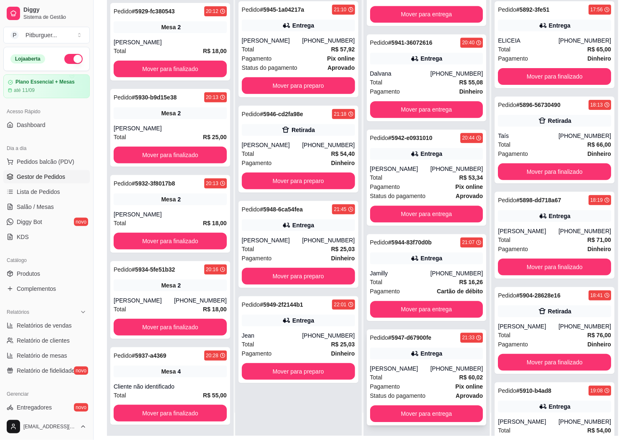
scroll to position [128, 0]
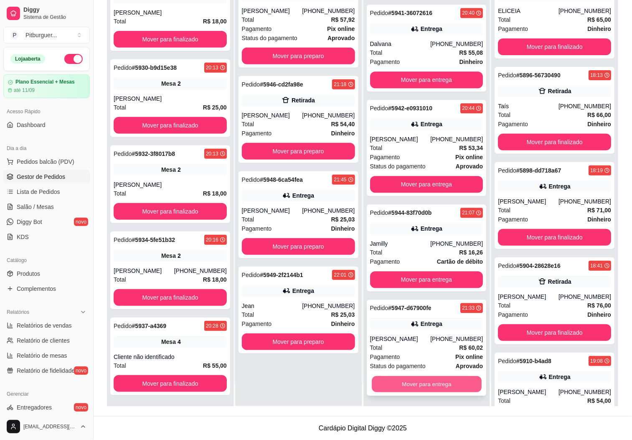
click at [416, 385] on button "Mover para entrega" at bounding box center [427, 384] width 110 height 16
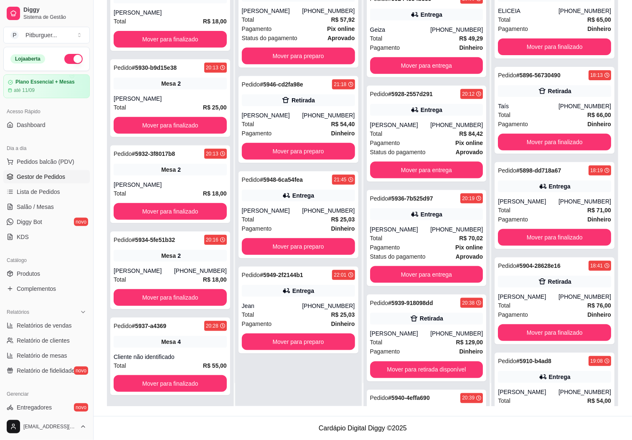
scroll to position [0, 0]
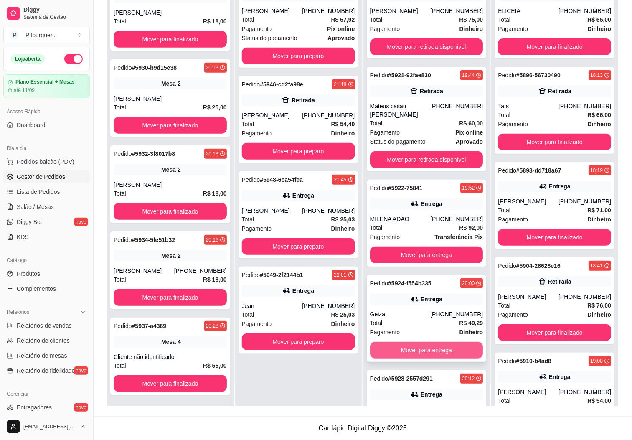
click at [412, 344] on button "Mover para entrega" at bounding box center [426, 350] width 113 height 17
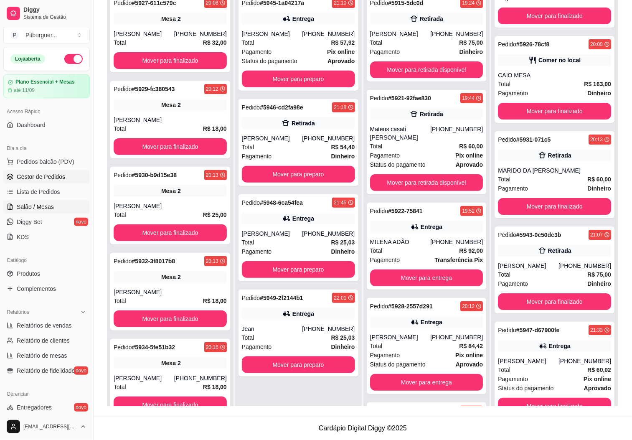
click at [48, 208] on span "Salão / Mesas" at bounding box center [35, 207] width 37 height 8
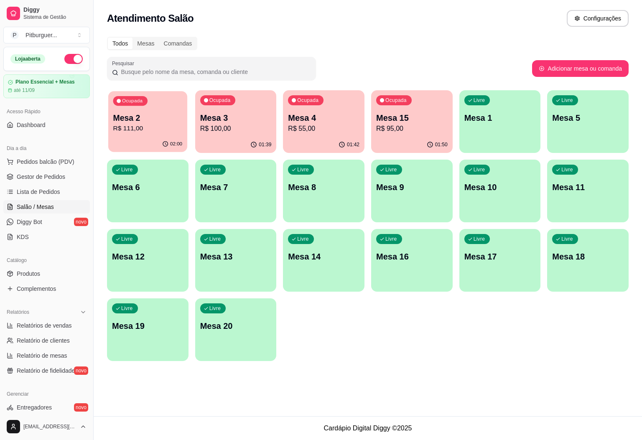
click at [177, 123] on p "Mesa 2" at bounding box center [147, 117] width 69 height 11
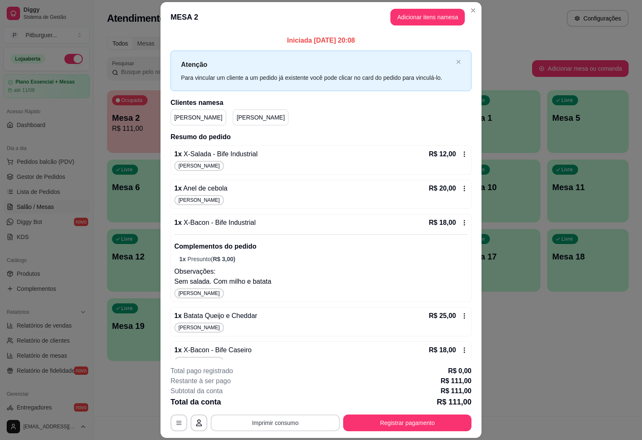
click at [287, 423] on button "Imprimir consumo" at bounding box center [275, 422] width 129 height 17
click at [269, 403] on button "IMPRESSORA" at bounding box center [273, 403] width 58 height 13
click at [373, 429] on button "Registrar pagamento" at bounding box center [407, 422] width 128 height 17
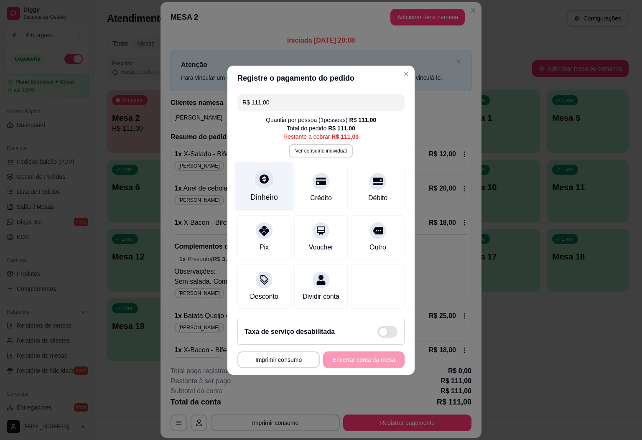
click at [261, 183] on div "Dinheiro" at bounding box center [264, 186] width 59 height 49
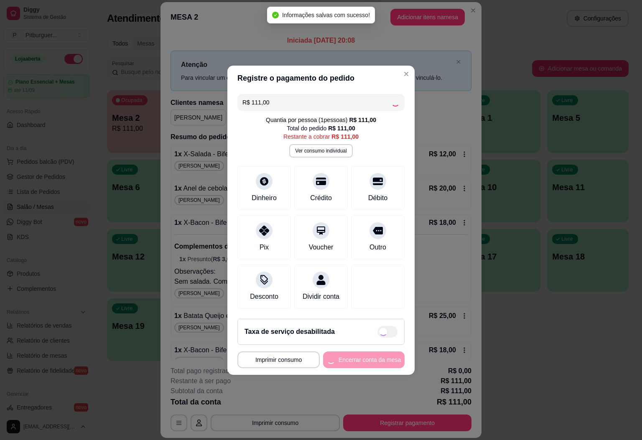
type input "R$ 0,00"
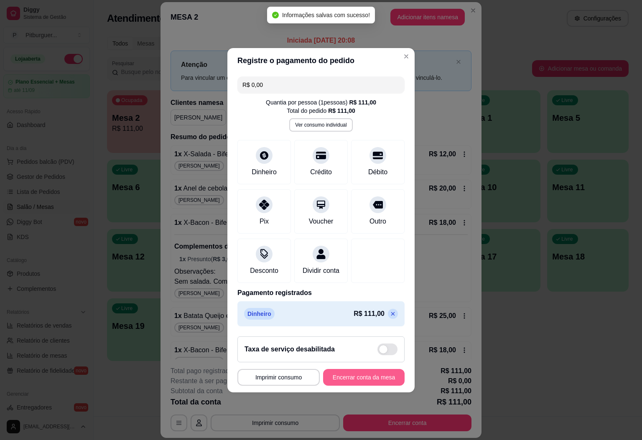
click at [352, 383] on button "Encerrar conta da mesa" at bounding box center [363, 377] width 81 height 17
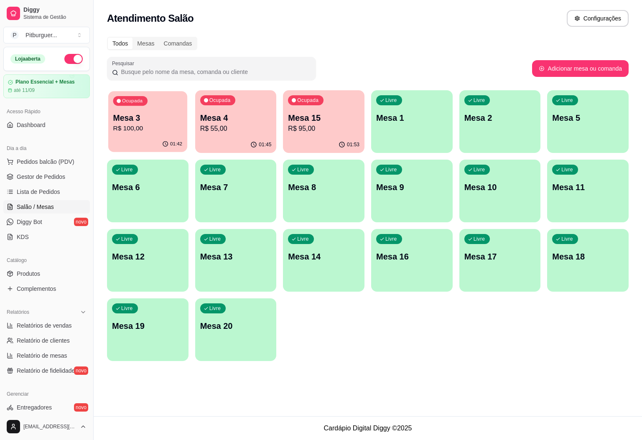
click at [155, 124] on p "R$ 100,00" at bounding box center [147, 129] width 69 height 10
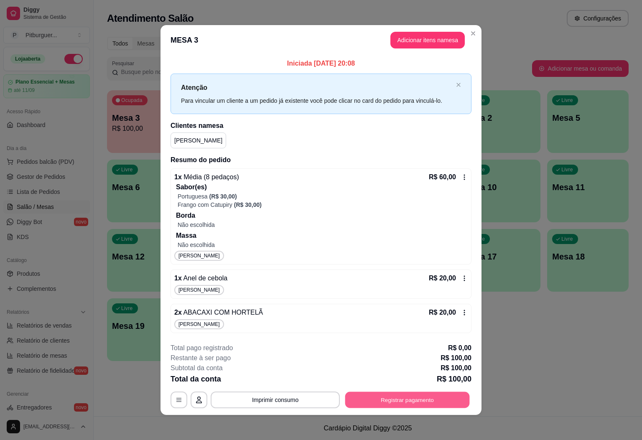
click at [394, 403] on button "Registrar pagamento" at bounding box center [407, 400] width 124 height 16
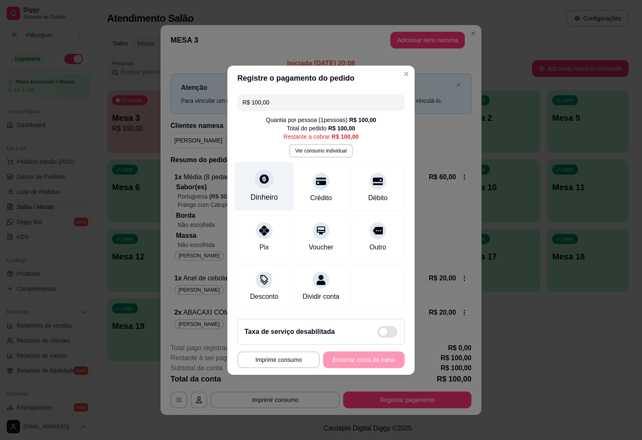
click at [263, 183] on div "Dinheiro" at bounding box center [264, 186] width 59 height 49
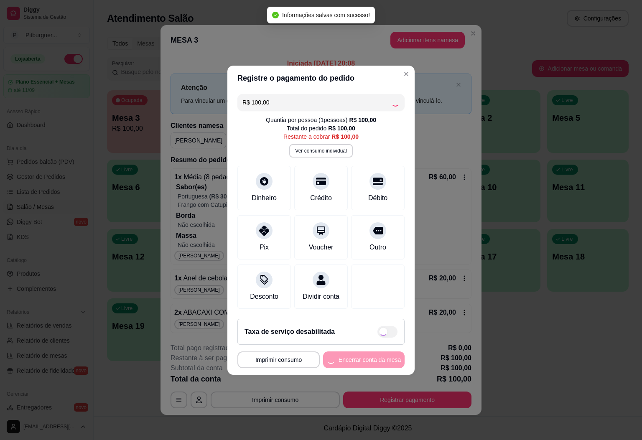
type input "R$ 0,00"
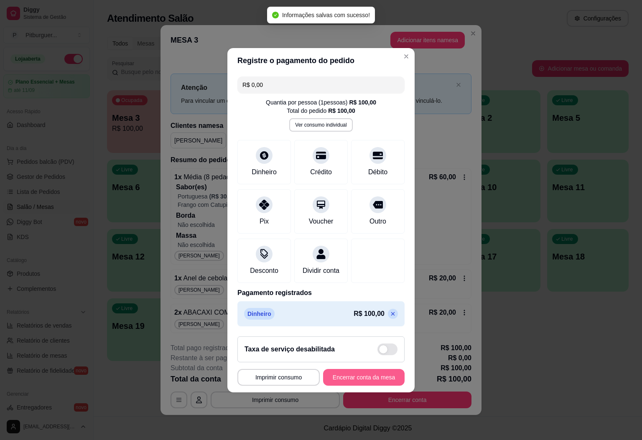
click at [353, 378] on button "Encerrar conta da mesa" at bounding box center [363, 377] width 81 height 17
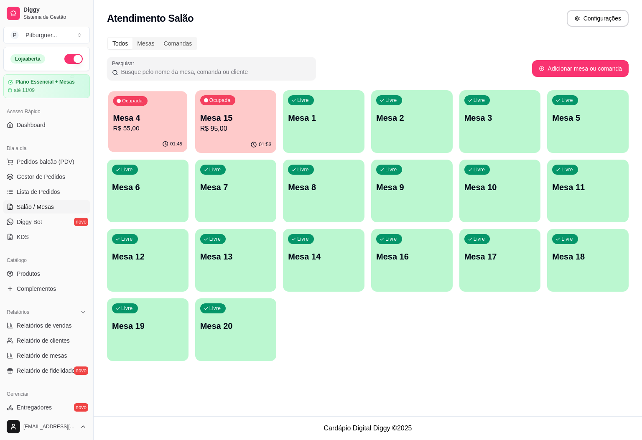
click at [142, 124] on p "R$ 55,00" at bounding box center [147, 129] width 69 height 10
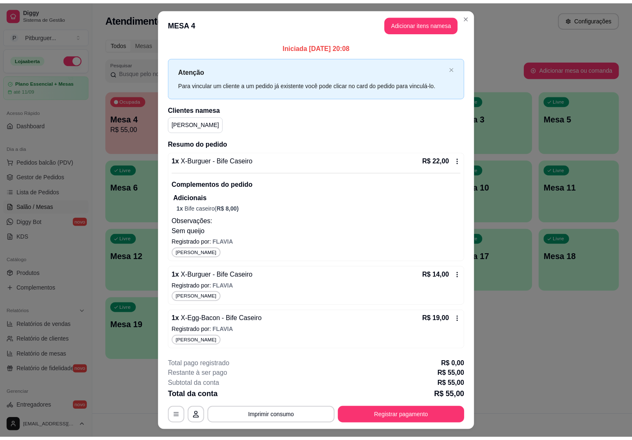
scroll to position [19, 0]
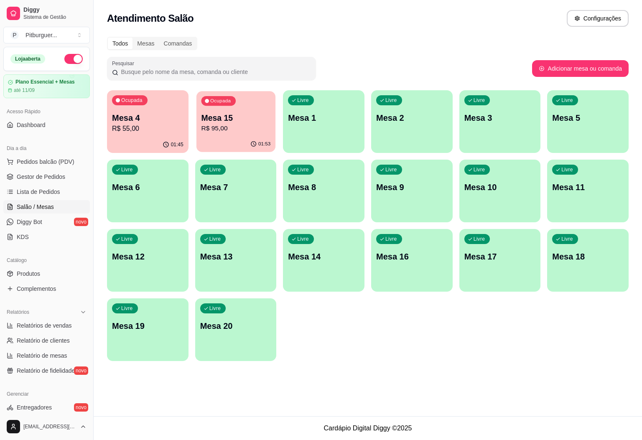
click at [250, 109] on div "Ocupada Mesa 15 R$ 95,00" at bounding box center [235, 113] width 79 height 45
click at [247, 119] on p "Mesa 15" at bounding box center [235, 117] width 69 height 11
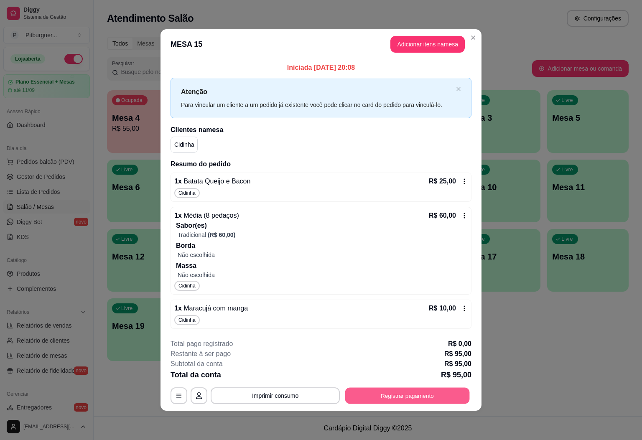
click at [442, 393] on button "Registrar pagamento" at bounding box center [407, 396] width 124 height 16
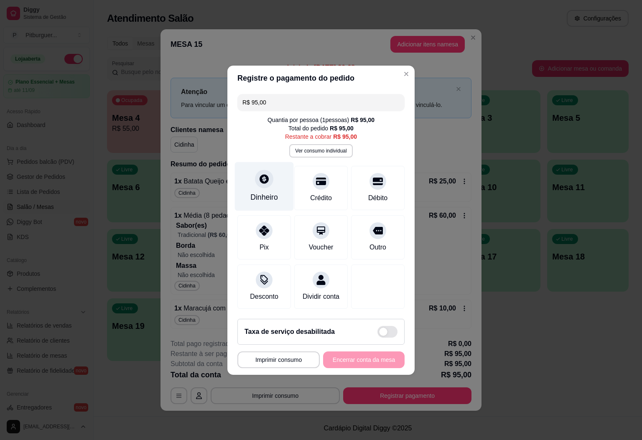
click at [259, 173] on icon at bounding box center [264, 178] width 11 height 11
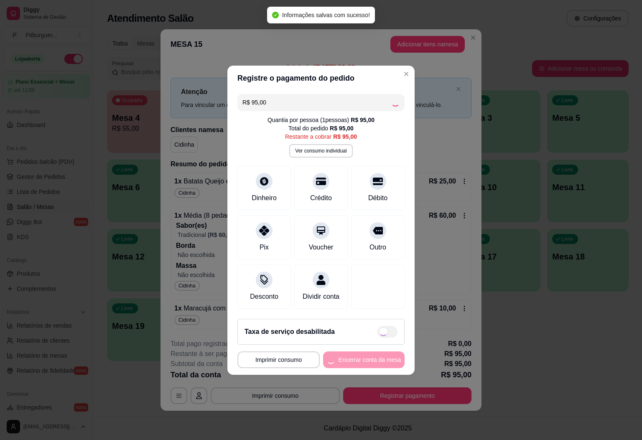
type input "R$ 0,00"
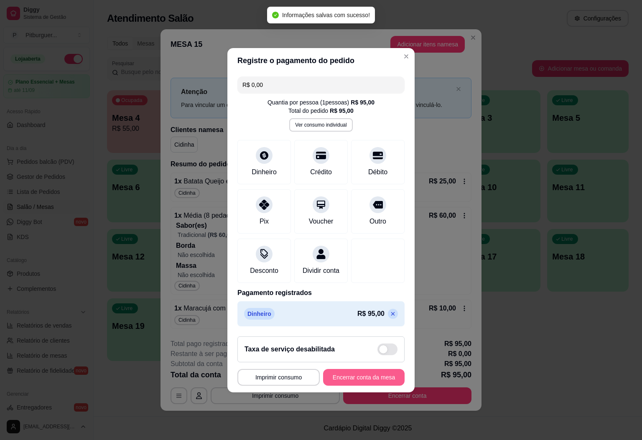
click at [368, 385] on button "Encerrar conta da mesa" at bounding box center [363, 377] width 81 height 17
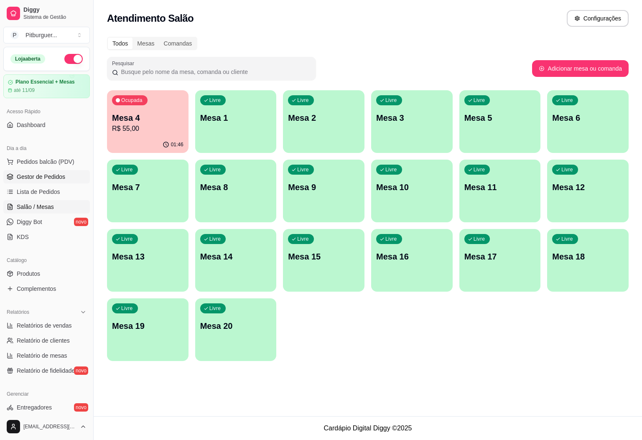
click at [45, 175] on span "Gestor de Pedidos" at bounding box center [41, 177] width 48 height 8
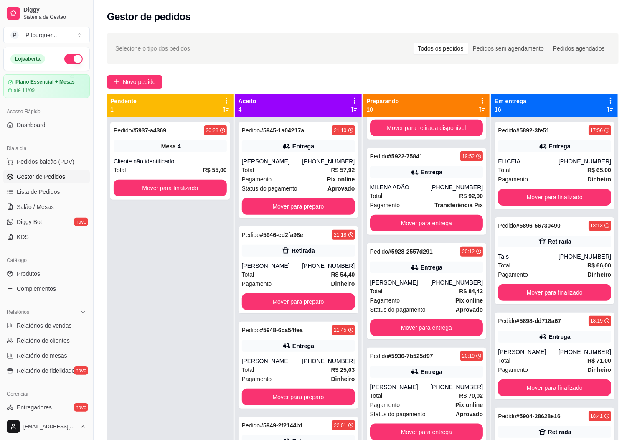
scroll to position [187, 0]
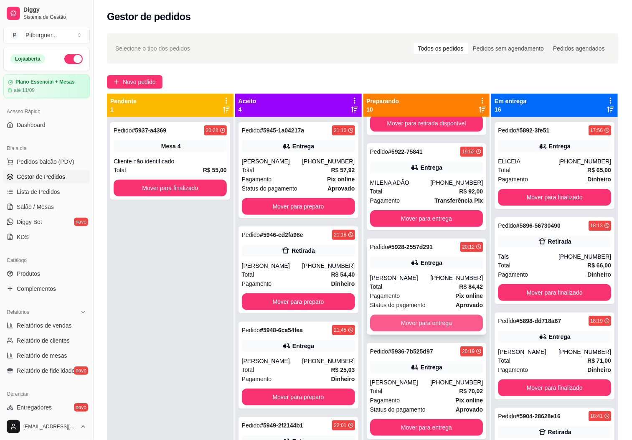
click at [425, 315] on button "Mover para entrega" at bounding box center [426, 323] width 113 height 17
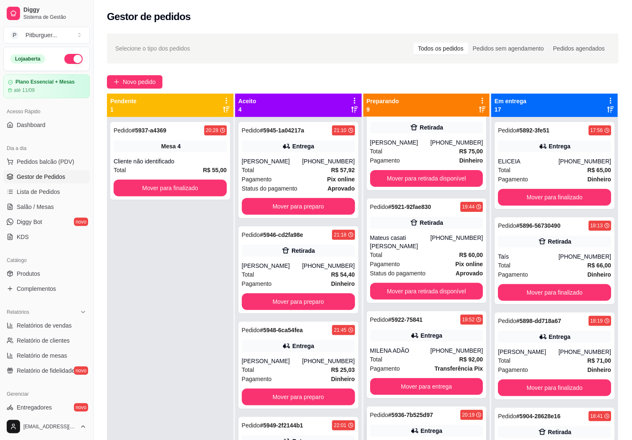
scroll to position [0, 0]
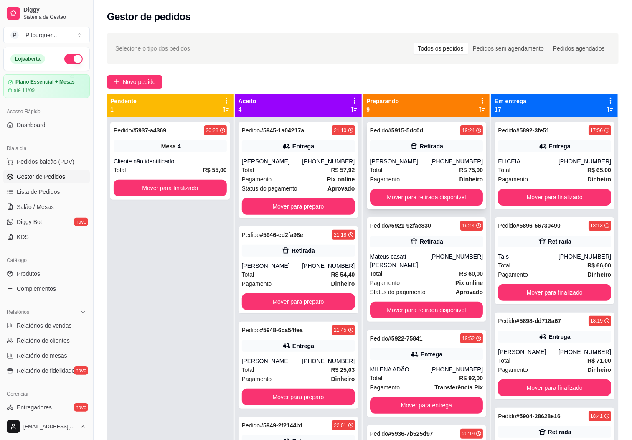
click at [430, 165] on div "Total R$ 75,00" at bounding box center [426, 169] width 113 height 9
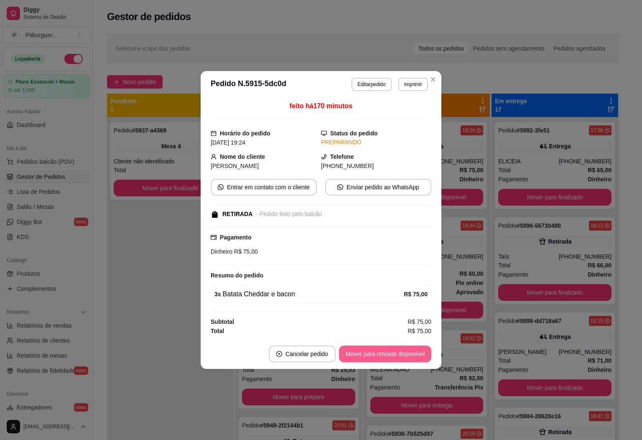
click at [398, 355] on button "Mover para retirada disponível" at bounding box center [385, 353] width 92 height 17
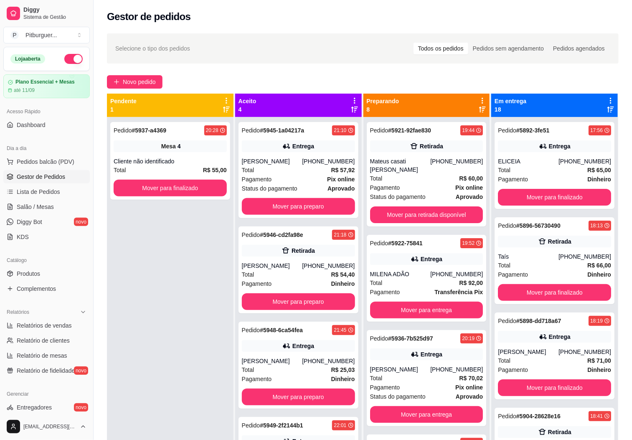
click at [126, 295] on div "Pedido # 5937-a4369 20:28 Mesa 4 Cliente não identificado Total R$ 55,00 Mover …" at bounding box center [170, 337] width 127 height 440
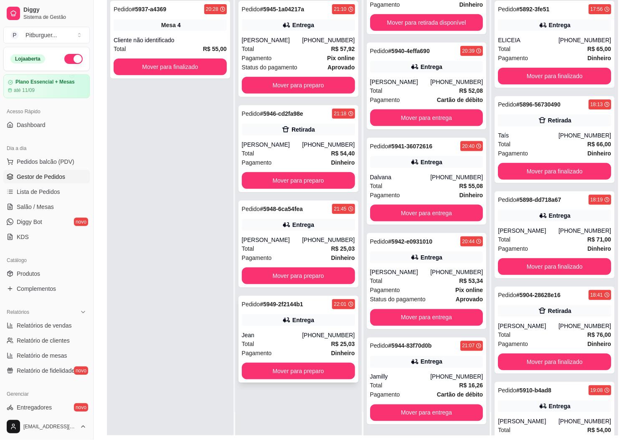
scroll to position [128, 0]
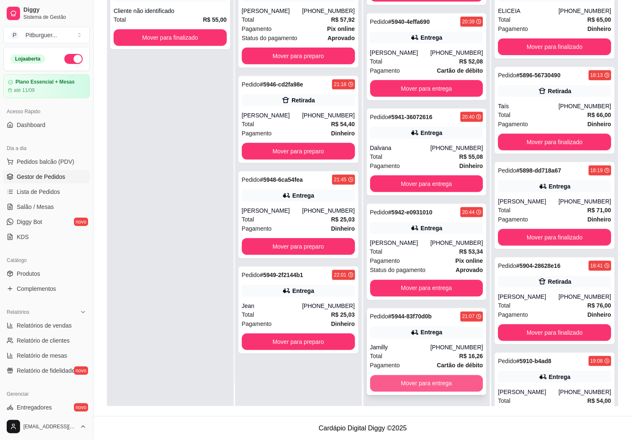
click at [420, 388] on button "Mover para entrega" at bounding box center [426, 383] width 113 height 17
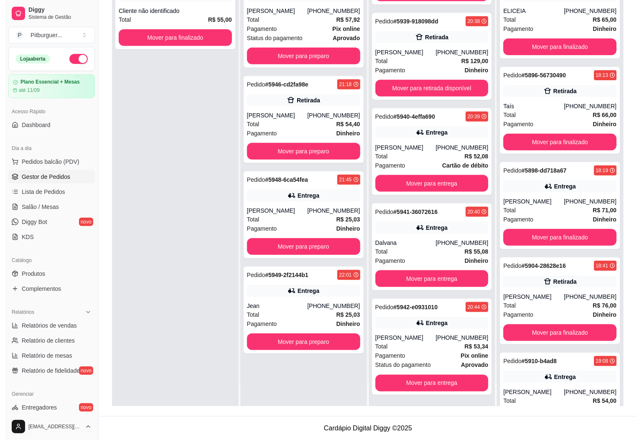
scroll to position [271, 0]
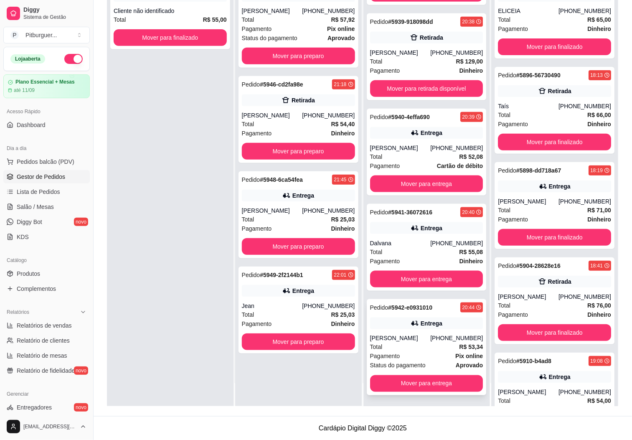
click at [416, 365] on span "Status do pagamento" at bounding box center [398, 365] width 56 height 9
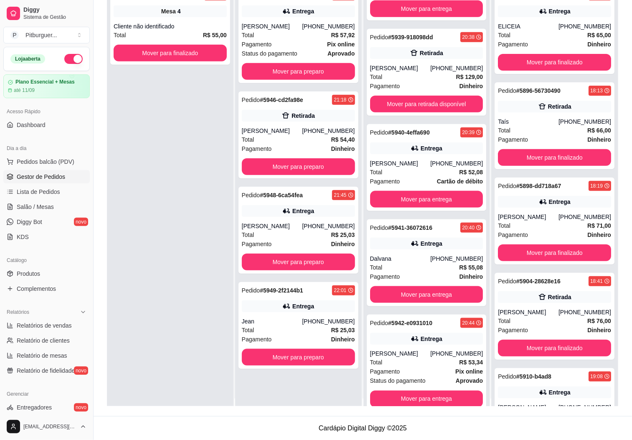
scroll to position [0, 0]
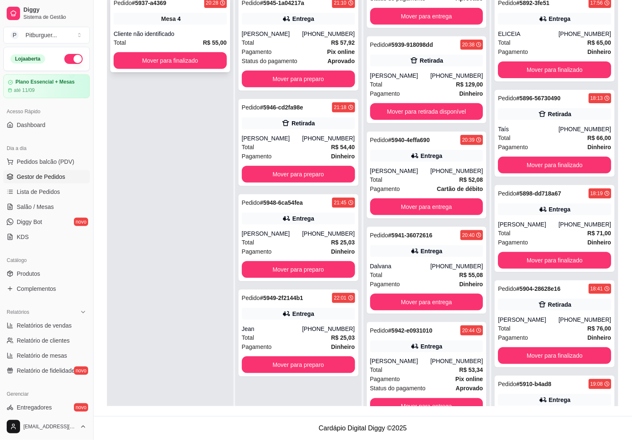
click at [191, 27] on div "Pedido # 5937-a4369 20:28 Mesa 4 Cliente não identificado Total R$ 55,00 Mover …" at bounding box center [170, 34] width 120 height 78
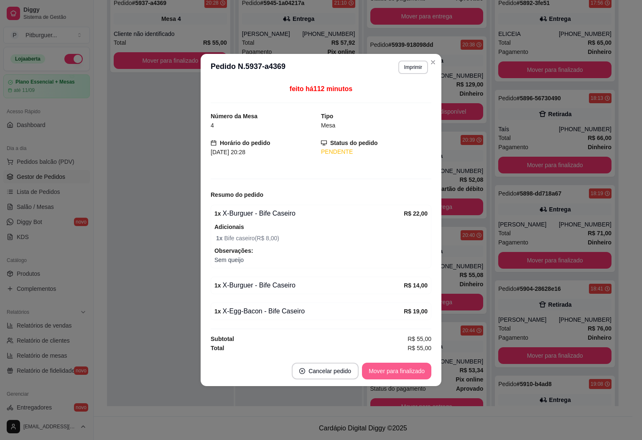
click at [407, 375] on button "Mover para finalizado" at bounding box center [396, 371] width 69 height 17
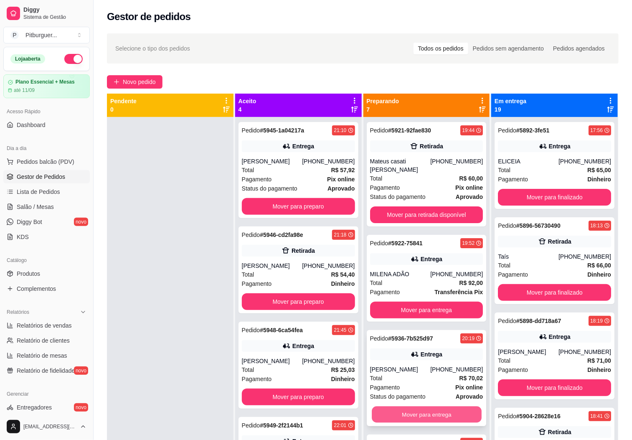
click at [391, 411] on button "Mover para entrega" at bounding box center [427, 414] width 110 height 16
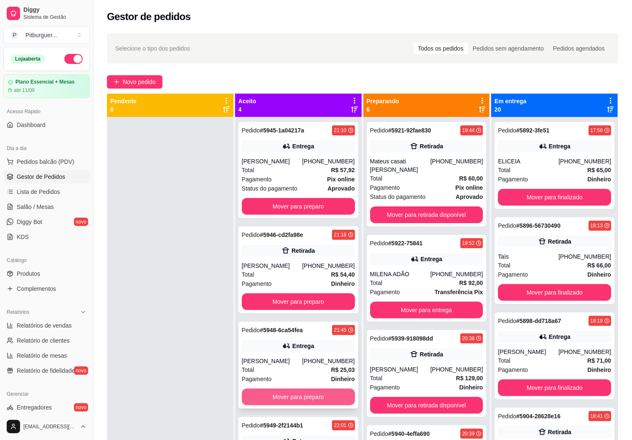
click at [293, 397] on button "Mover para preparo" at bounding box center [298, 396] width 113 height 17
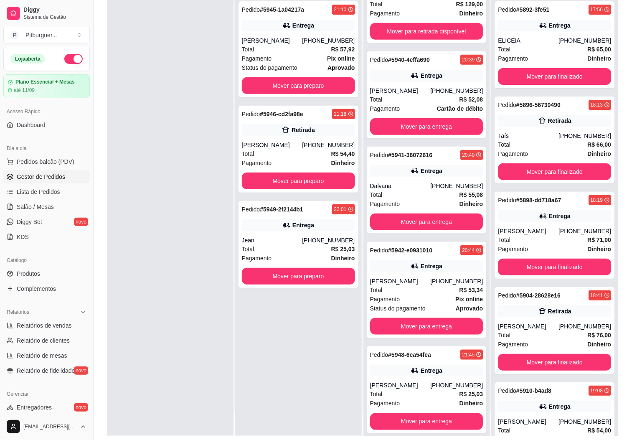
scroll to position [128, 0]
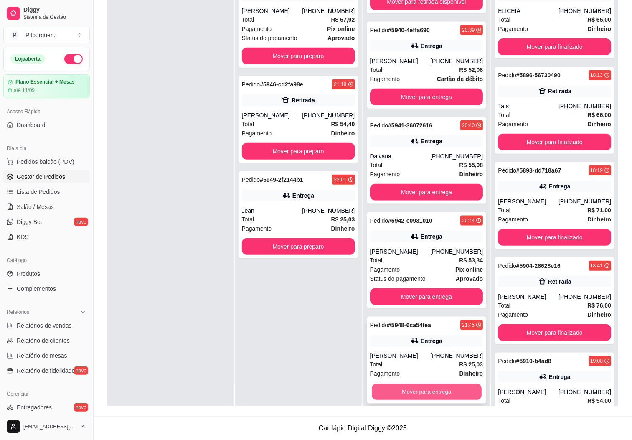
click at [404, 384] on button "Mover para entrega" at bounding box center [427, 392] width 110 height 16
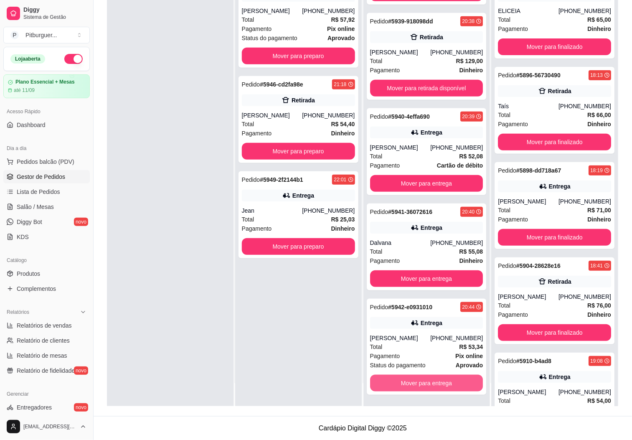
scroll to position [158, 0]
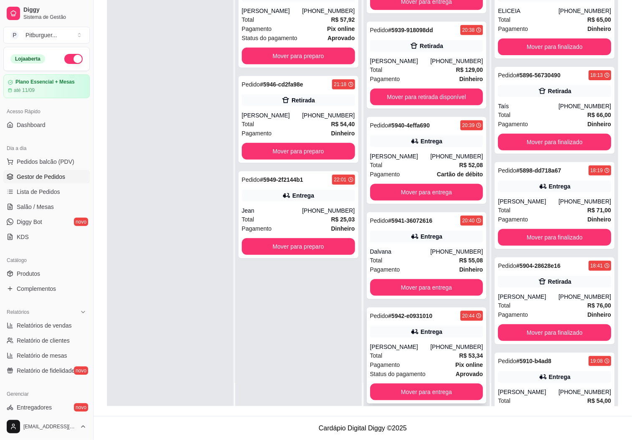
click at [406, 369] on span "Status do pagamento" at bounding box center [398, 373] width 56 height 9
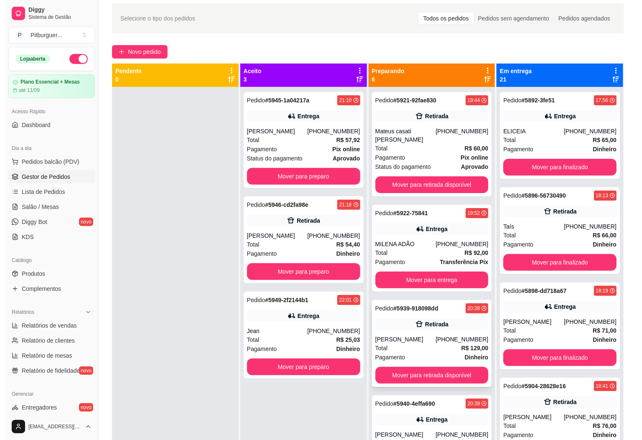
scroll to position [0, 0]
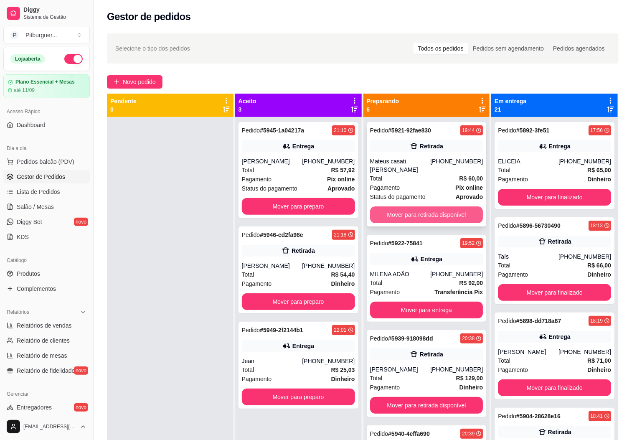
click at [403, 206] on button "Mover para retirada disponível" at bounding box center [426, 214] width 113 height 17
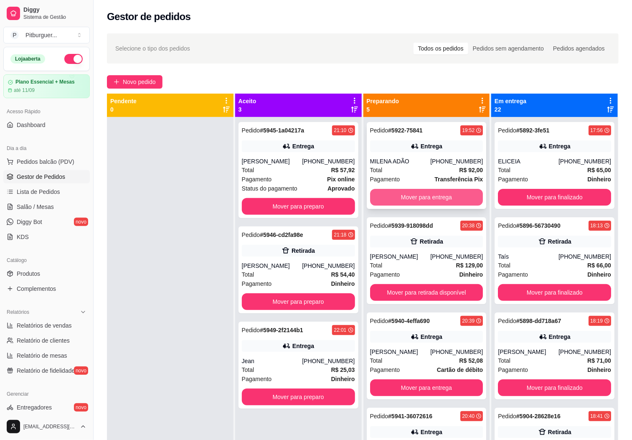
click at [407, 192] on button "Mover para entrega" at bounding box center [426, 197] width 113 height 17
click at [397, 193] on button "Mover para retirada disponível" at bounding box center [427, 197] width 110 height 16
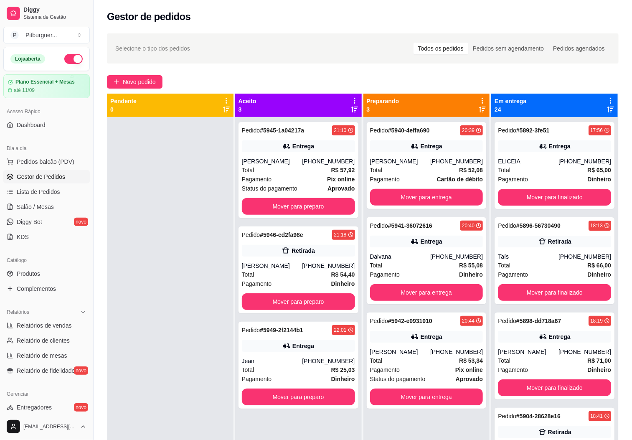
click at [163, 267] on div at bounding box center [170, 337] width 127 height 440
click at [163, 231] on div at bounding box center [170, 337] width 127 height 440
click at [50, 328] on span "Relatórios de vendas" at bounding box center [44, 325] width 55 height 8
select select "ALL"
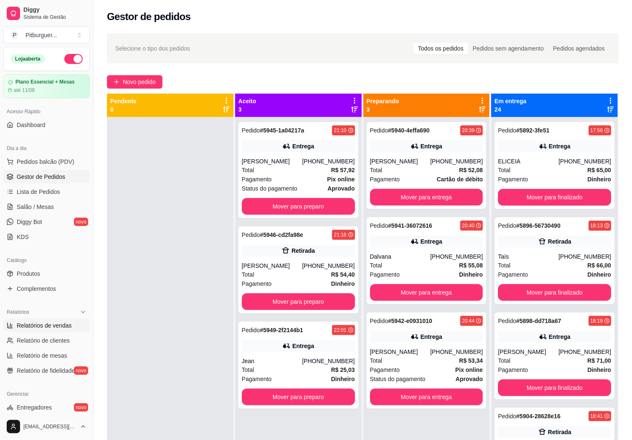
select select "0"
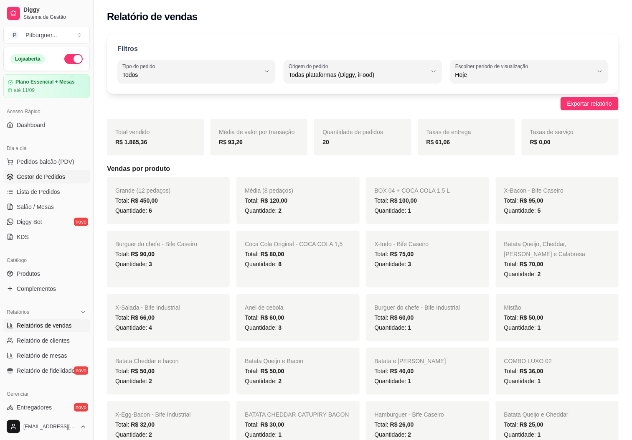
click at [38, 177] on span "Gestor de Pedidos" at bounding box center [41, 177] width 48 height 8
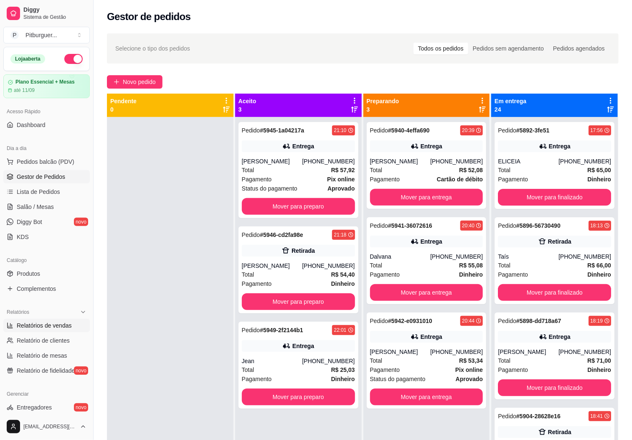
click at [25, 323] on span "Relatórios de vendas" at bounding box center [44, 325] width 55 height 8
select select "ALL"
select select "0"
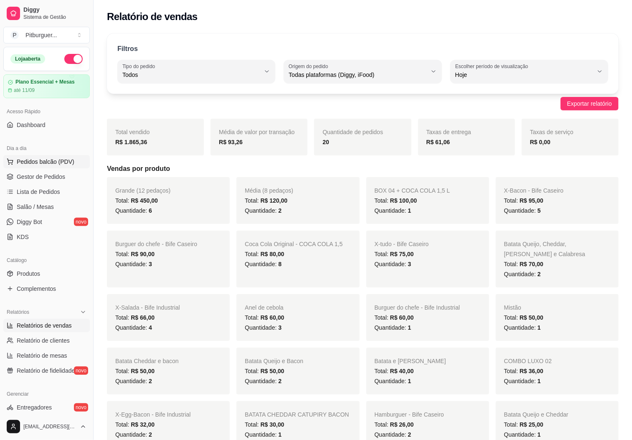
click at [73, 168] on button "Pedidos balcão (PDV)" at bounding box center [46, 161] width 86 height 13
click at [44, 178] on span "Gestor de Pedidos" at bounding box center [41, 177] width 48 height 8
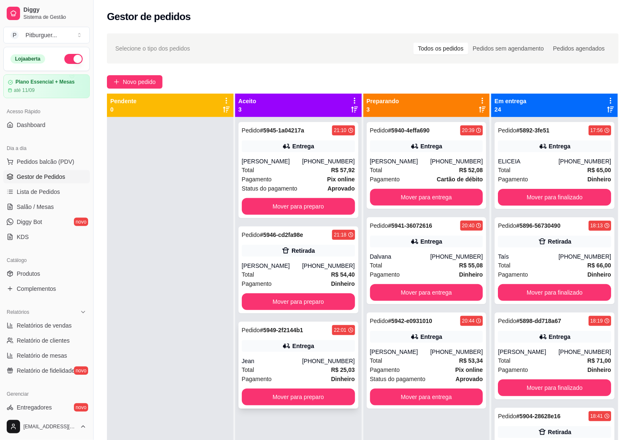
click at [309, 380] on div "Pagamento Dinheiro" at bounding box center [298, 378] width 113 height 9
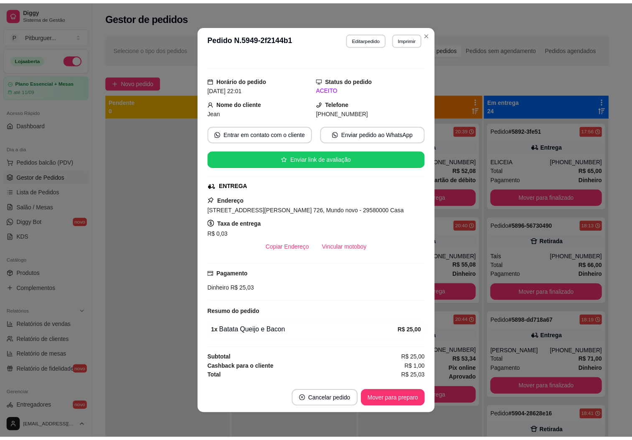
scroll to position [11, 0]
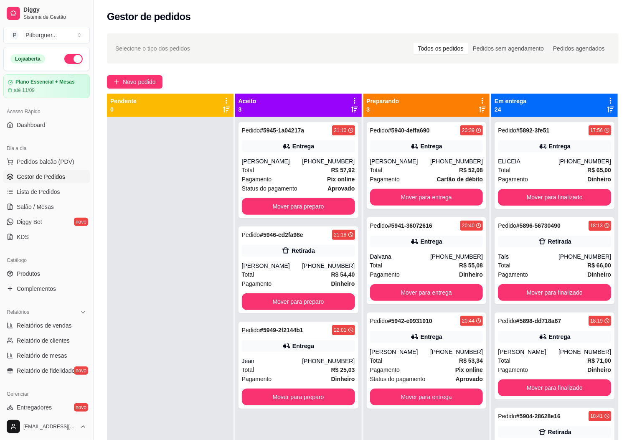
click at [182, 318] on div at bounding box center [170, 337] width 127 height 440
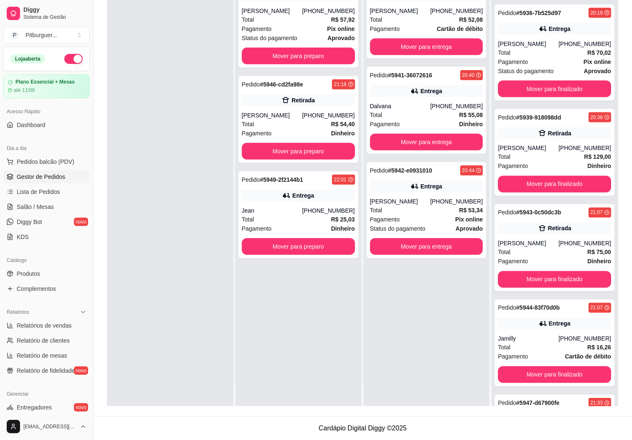
scroll to position [1714, 0]
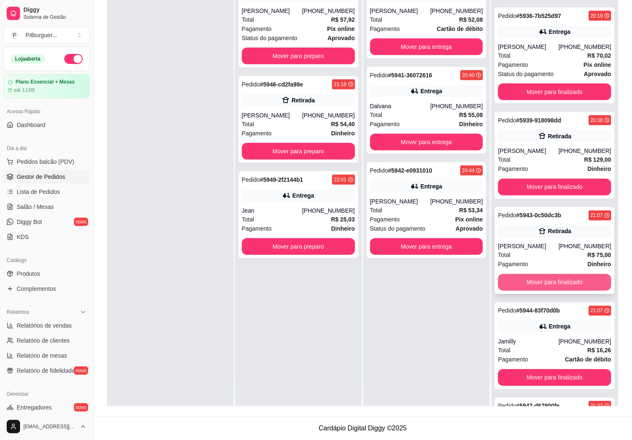
click at [540, 251] on div "[PERSON_NAME]" at bounding box center [528, 246] width 61 height 8
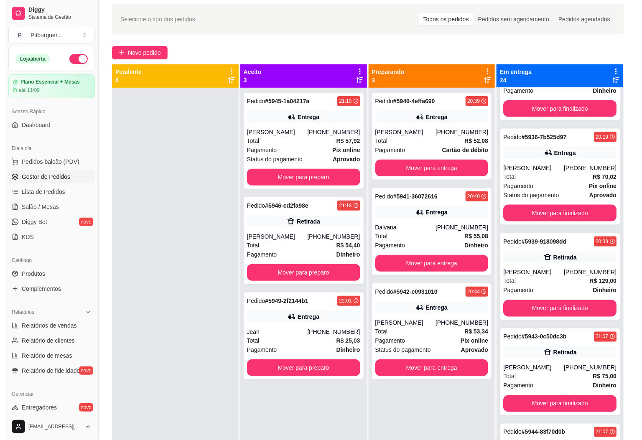
scroll to position [0, 0]
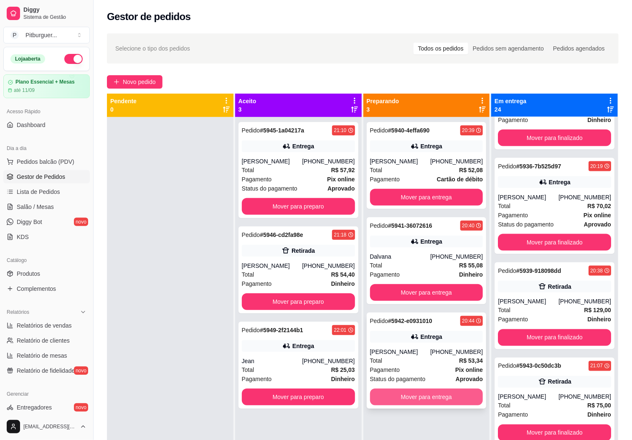
click at [412, 398] on button "Mover para entrega" at bounding box center [426, 396] width 113 height 17
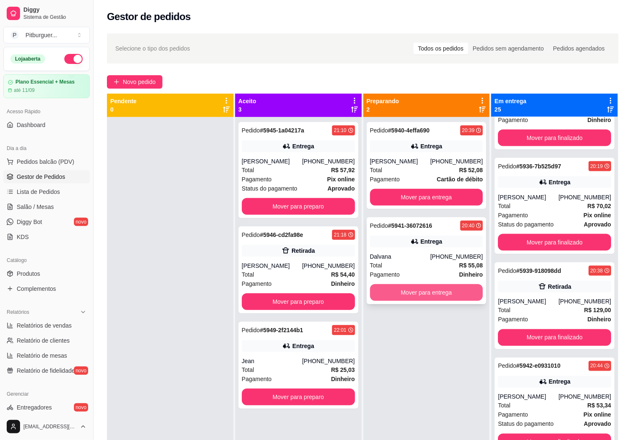
click at [455, 291] on button "Mover para entrega" at bounding box center [426, 292] width 113 height 17
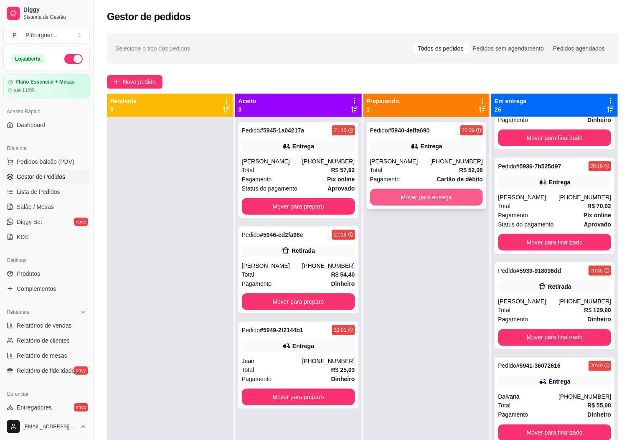
click at [415, 198] on button "Mover para entrega" at bounding box center [426, 197] width 113 height 17
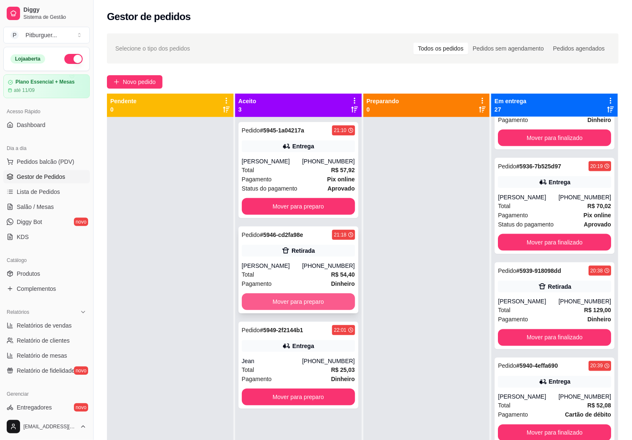
click at [297, 299] on button "Mover para preparo" at bounding box center [298, 301] width 113 height 17
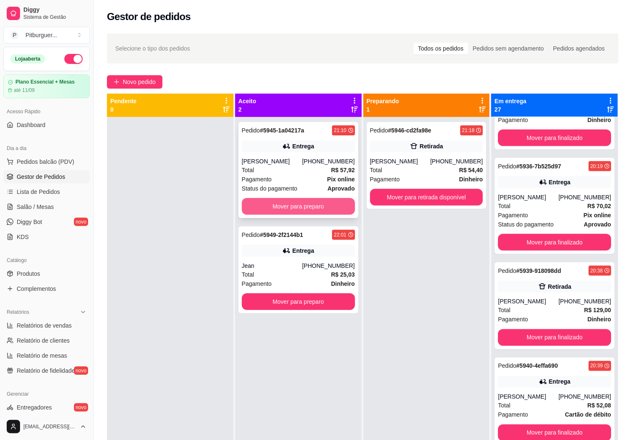
click at [277, 204] on button "Mover para preparo" at bounding box center [298, 206] width 113 height 17
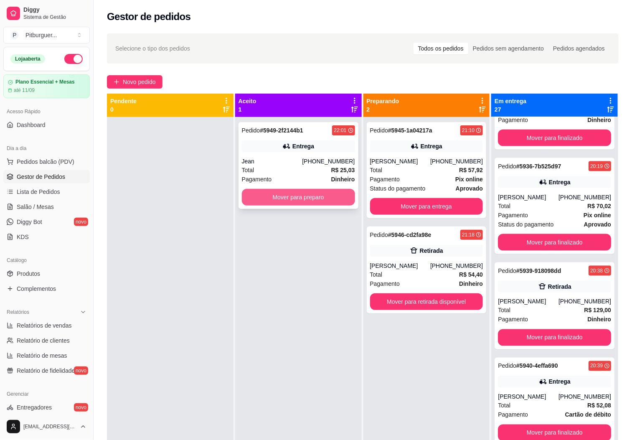
click at [295, 202] on button "Mover para preparo" at bounding box center [298, 197] width 113 height 17
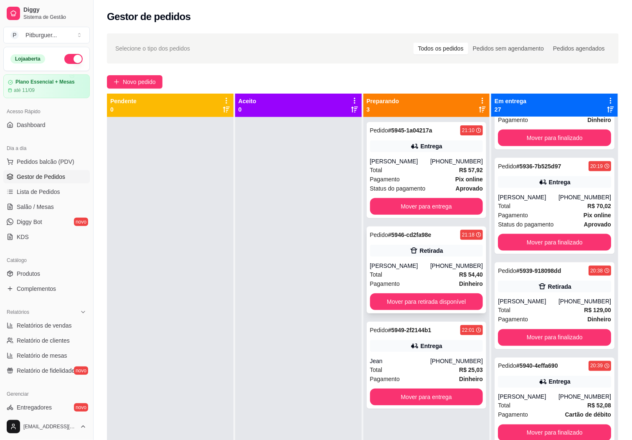
click at [409, 275] on div "Total R$ 54,40" at bounding box center [426, 274] width 113 height 9
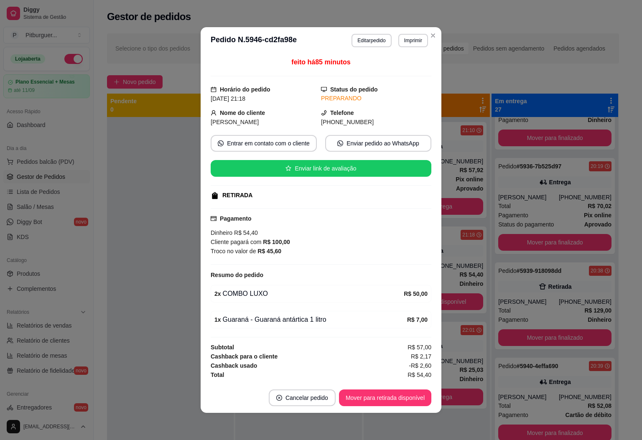
scroll to position [0, 0]
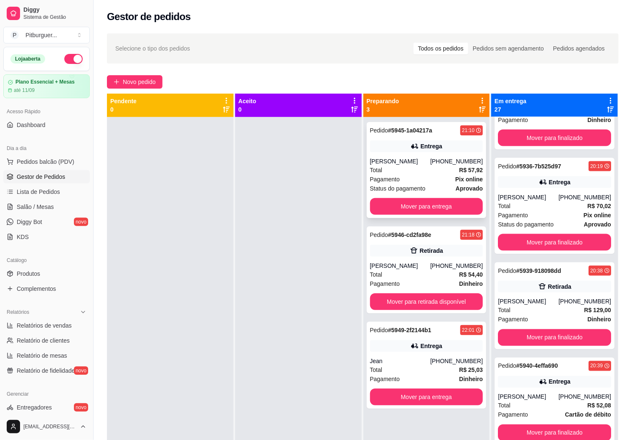
click at [383, 173] on div "Total R$ 57,92" at bounding box center [426, 169] width 113 height 9
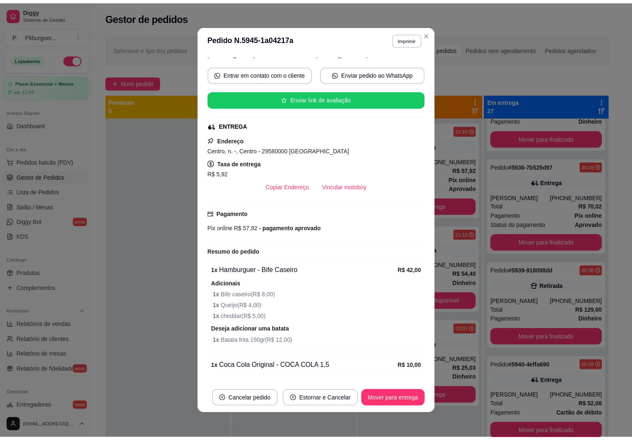
scroll to position [108, 0]
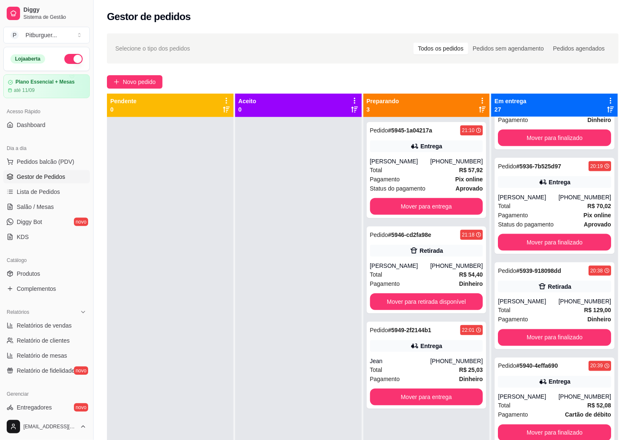
click at [269, 180] on div at bounding box center [298, 337] width 127 height 440
click at [560, 251] on button "Mover para finalizado" at bounding box center [554, 242] width 113 height 17
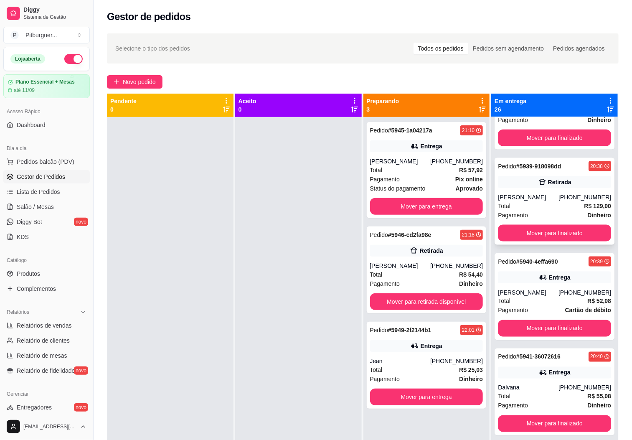
click at [533, 204] on div "Total R$ 129,00" at bounding box center [554, 205] width 113 height 9
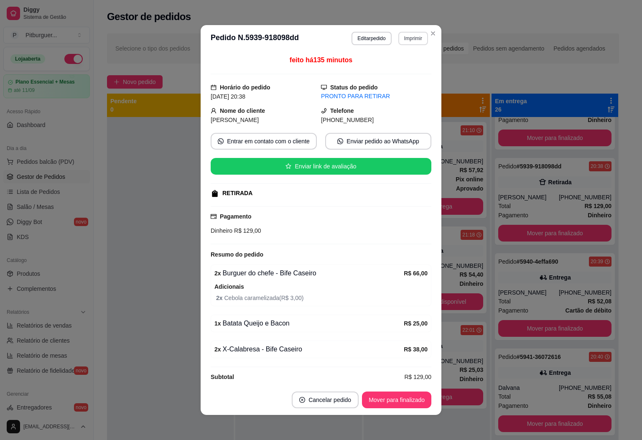
click at [420, 41] on button "Imprimir" at bounding box center [413, 38] width 30 height 13
click at [432, 30] on button "Close" at bounding box center [432, 33] width 13 height 13
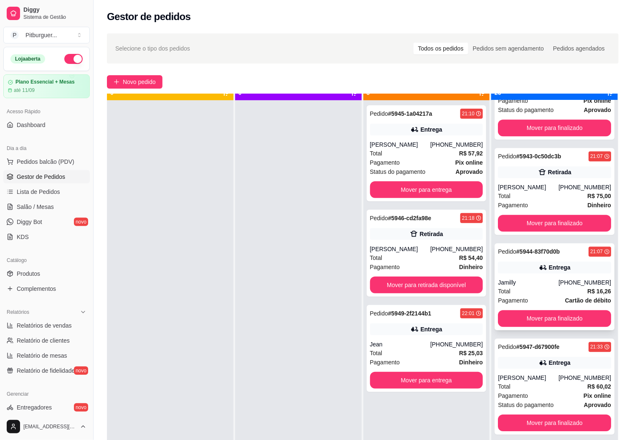
scroll to position [23, 0]
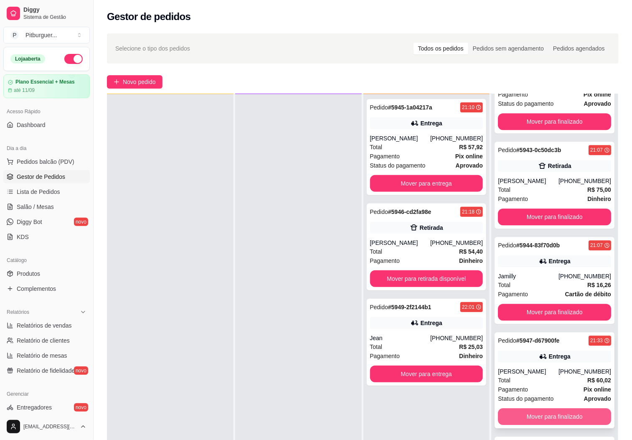
click at [556, 410] on button "Mover para finalizado" at bounding box center [554, 416] width 113 height 17
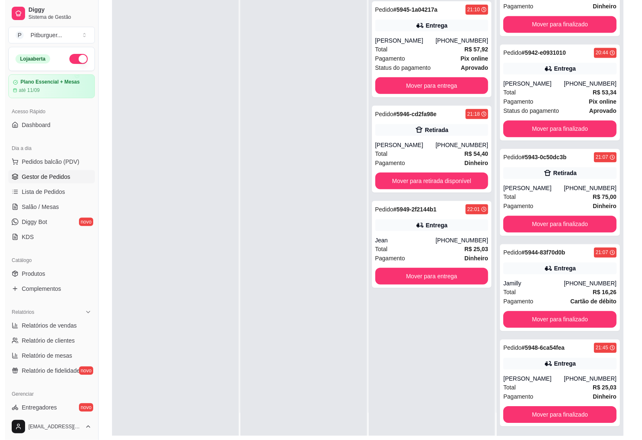
scroll to position [128, 0]
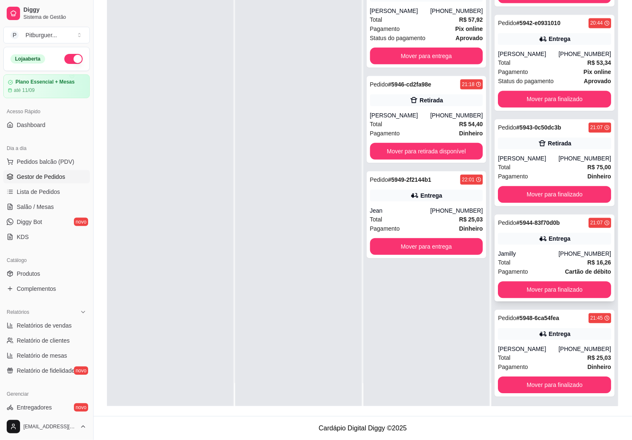
click at [539, 256] on div "Jamilly" at bounding box center [528, 253] width 61 height 8
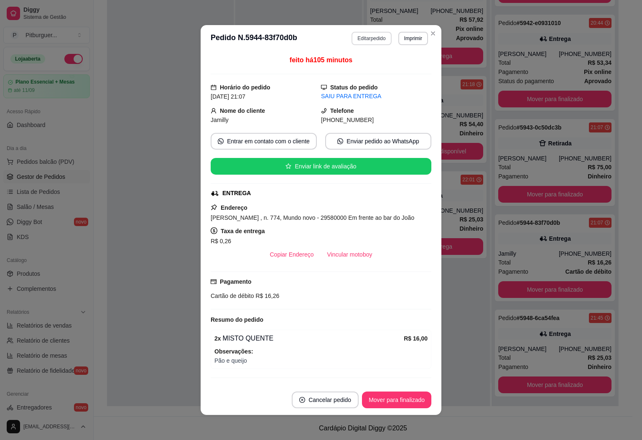
click at [366, 41] on button "Editar pedido" at bounding box center [371, 38] width 40 height 13
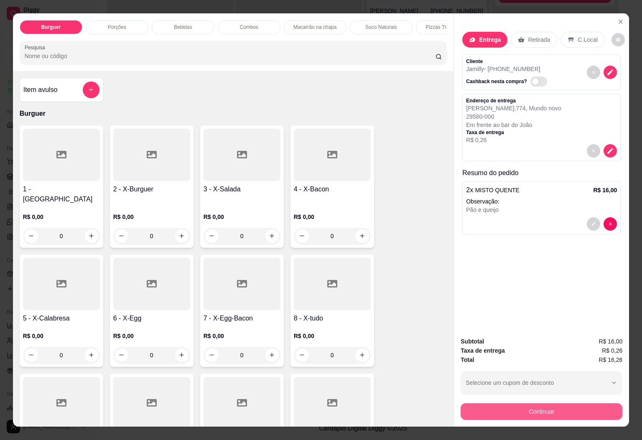
click at [532, 403] on button "Continuar" at bounding box center [541, 411] width 162 height 17
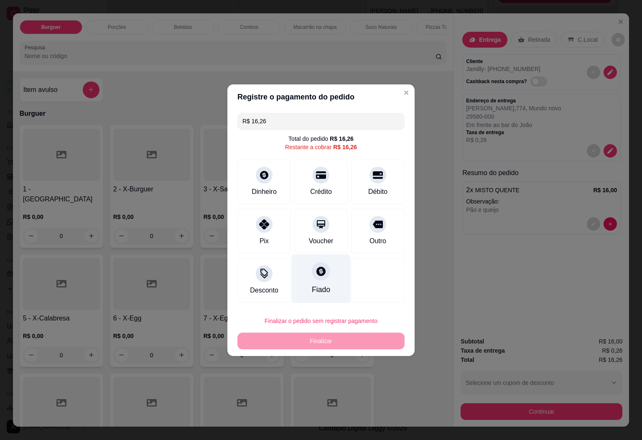
click at [315, 267] on div at bounding box center [321, 271] width 18 height 18
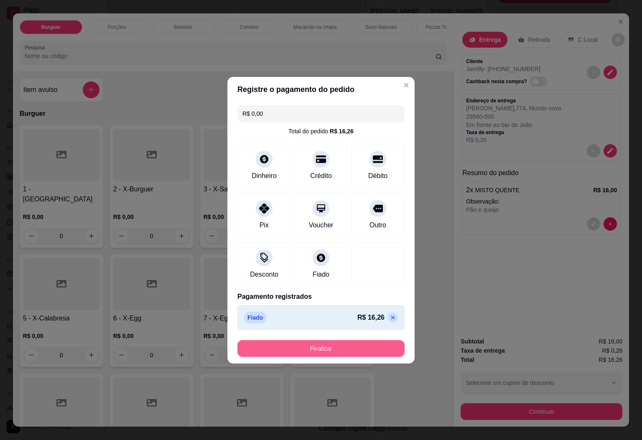
click at [360, 348] on button "Finalizar" at bounding box center [320, 348] width 167 height 17
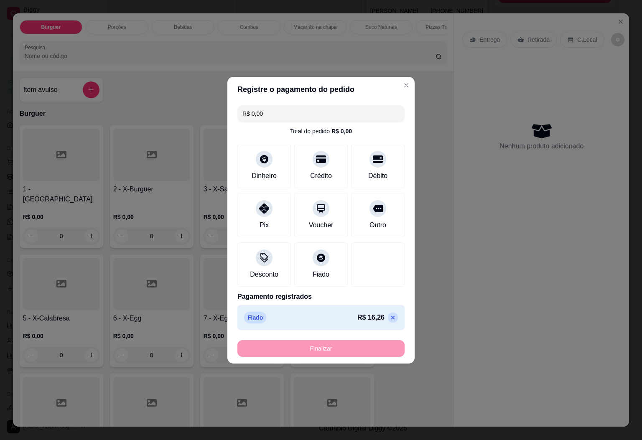
type input "-R$ 16,26"
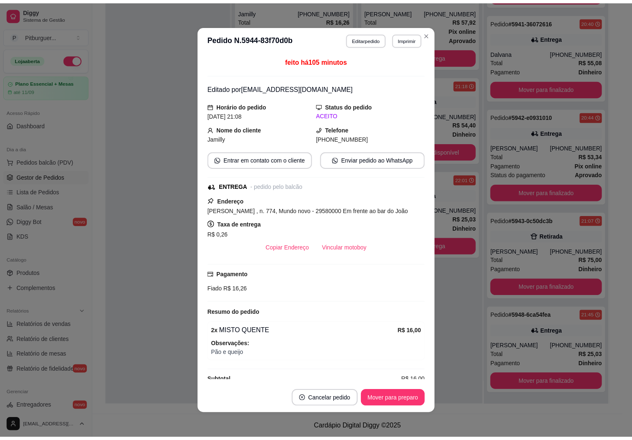
scroll to position [1898, 0]
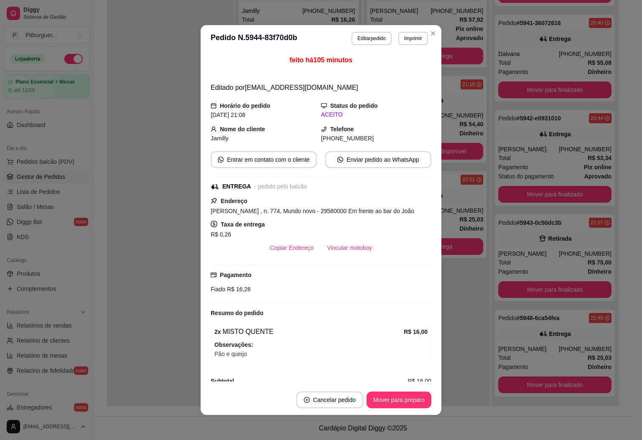
click at [435, 31] on header "**********" at bounding box center [321, 38] width 241 height 27
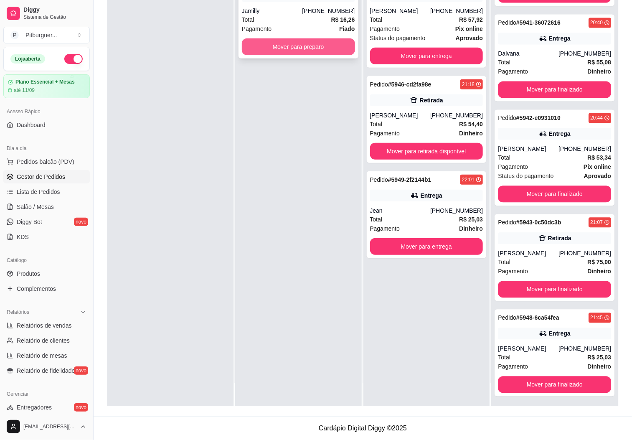
click at [326, 39] on button "Mover para preparo" at bounding box center [298, 46] width 113 height 17
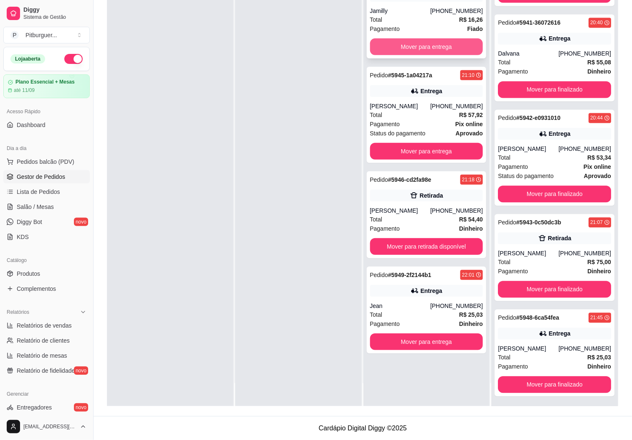
click at [414, 42] on button "Mover para entrega" at bounding box center [426, 46] width 113 height 17
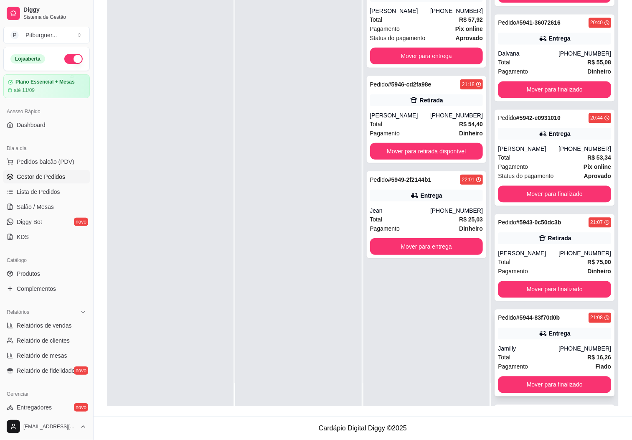
scroll to position [1993, 0]
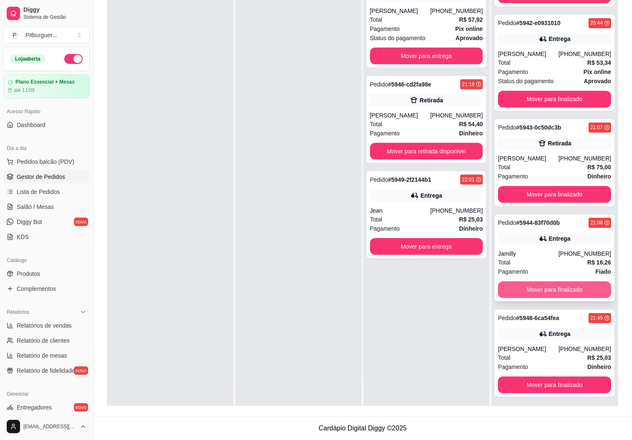
click at [526, 286] on button "Mover para finalizado" at bounding box center [554, 289] width 113 height 17
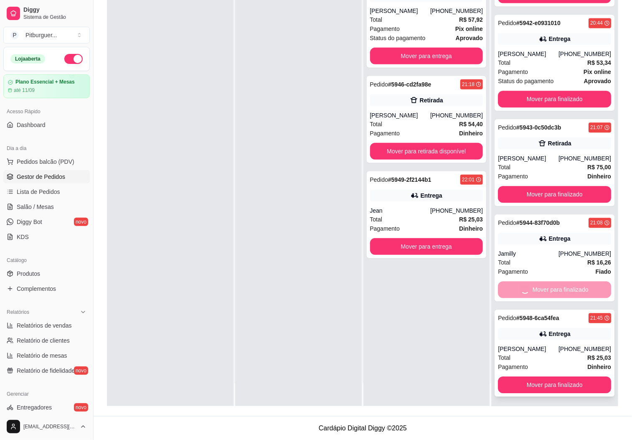
scroll to position [1898, 0]
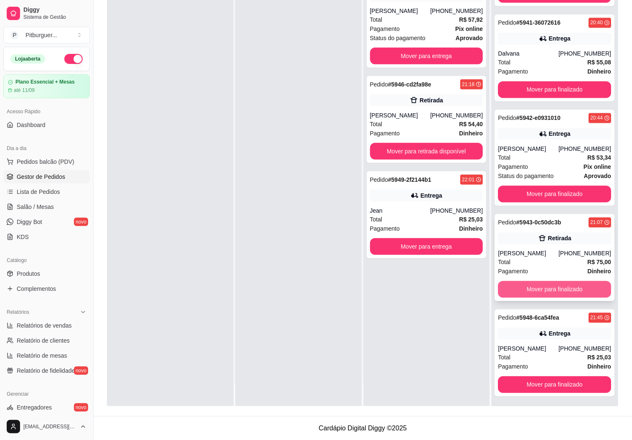
click at [536, 288] on button "Mover para finalizado" at bounding box center [554, 289] width 113 height 17
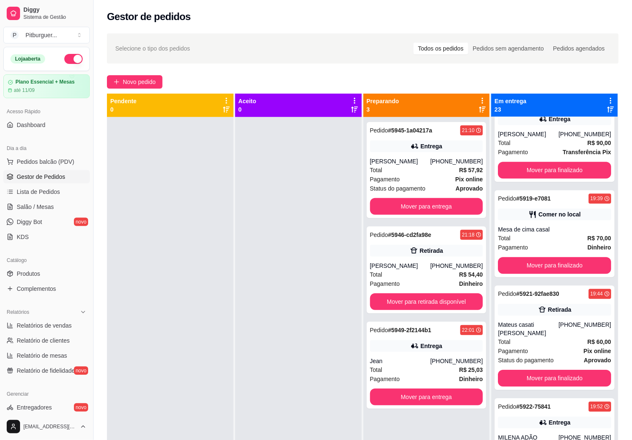
scroll to position [0, 0]
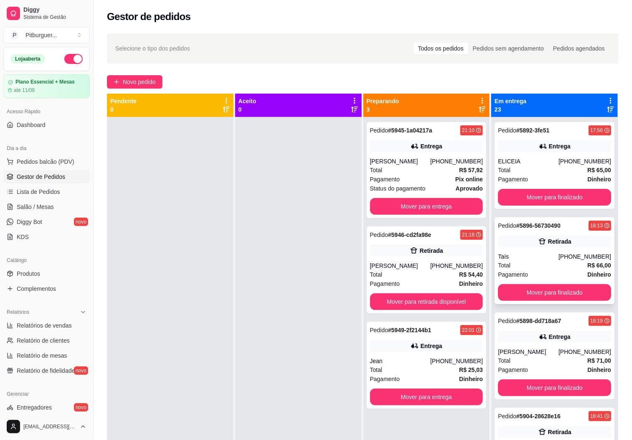
click at [521, 271] on div "Pagamento Dinheiro" at bounding box center [554, 274] width 113 height 9
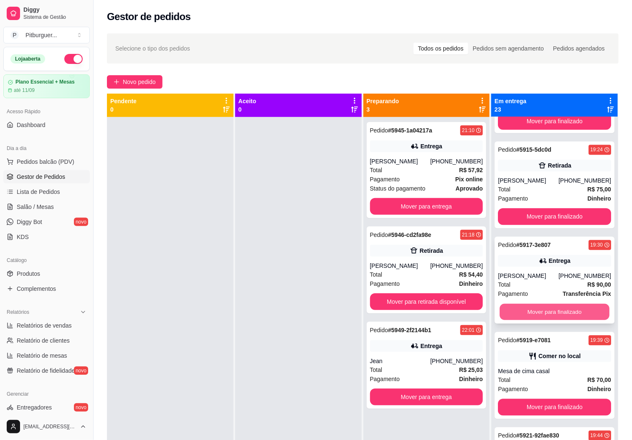
click at [526, 318] on button "Mover para finalizado" at bounding box center [555, 312] width 110 height 16
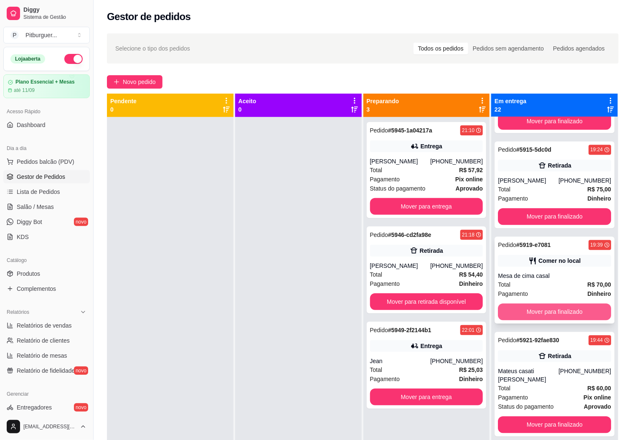
click at [529, 315] on button "Mover para finalizado" at bounding box center [554, 311] width 113 height 17
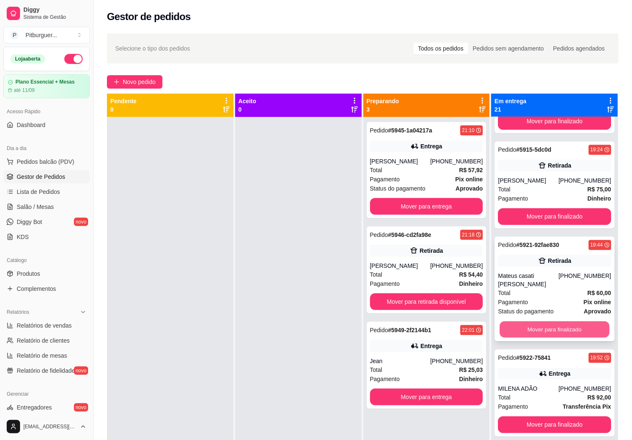
click at [523, 326] on button "Mover para finalizado" at bounding box center [555, 329] width 110 height 16
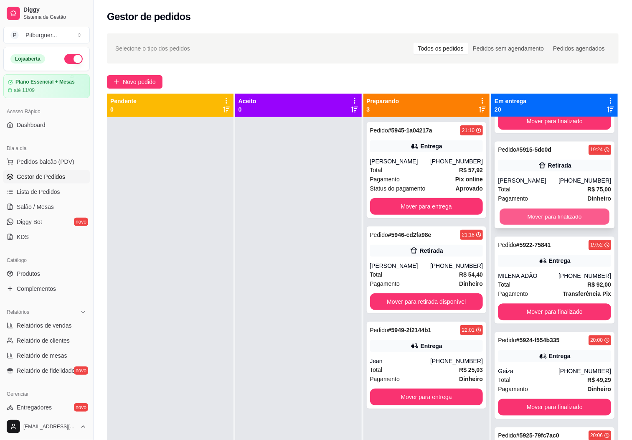
click at [515, 216] on div "Mover para finalizado" at bounding box center [554, 216] width 113 height 17
click at [522, 221] on button "Mover para finalizado" at bounding box center [555, 216] width 110 height 16
click at [525, 222] on button "Mover para finalizado" at bounding box center [555, 216] width 110 height 16
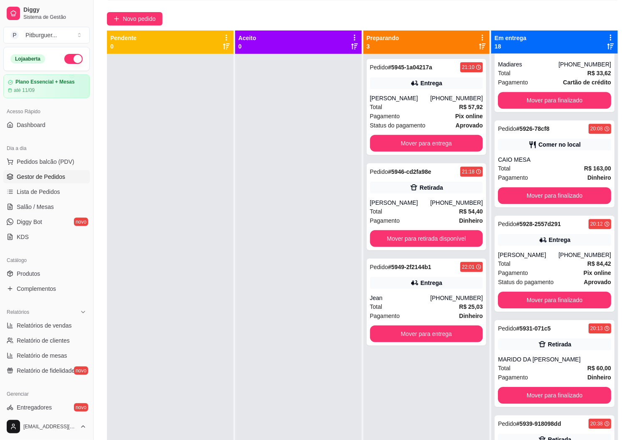
scroll to position [919, 0]
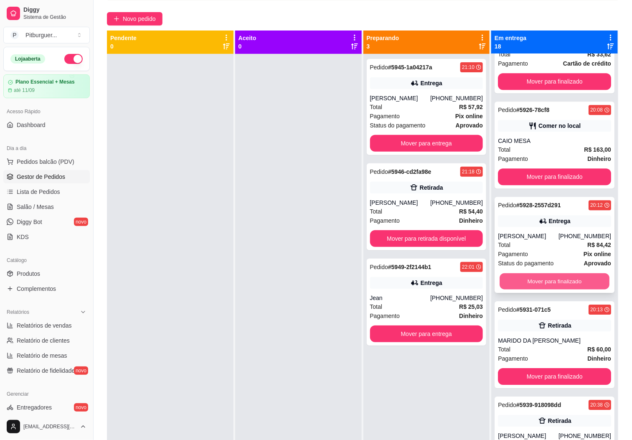
click at [546, 286] on button "Mover para finalizado" at bounding box center [555, 281] width 110 height 16
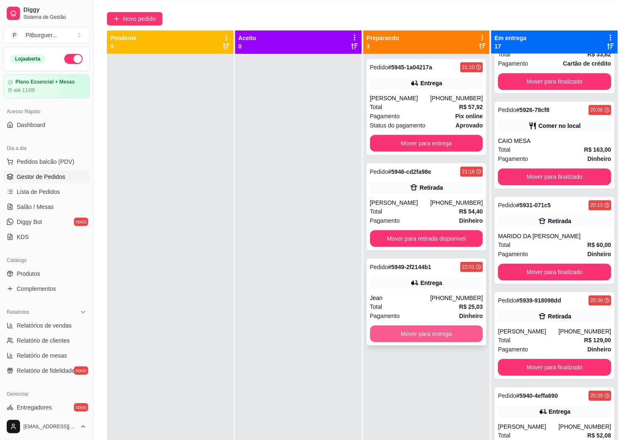
click at [399, 328] on button "Mover para entrega" at bounding box center [426, 333] width 113 height 17
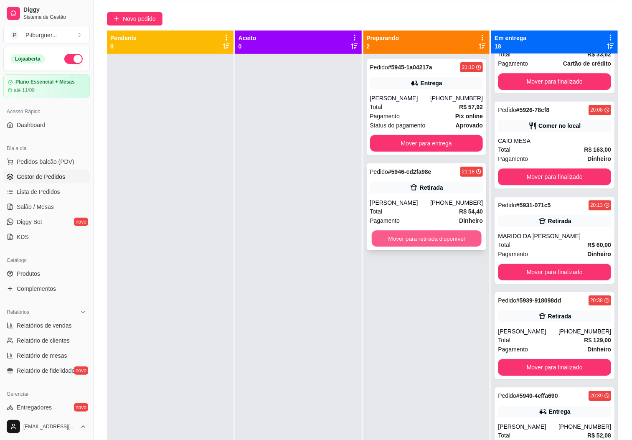
click at [434, 239] on button "Mover para retirada disponível" at bounding box center [427, 239] width 110 height 16
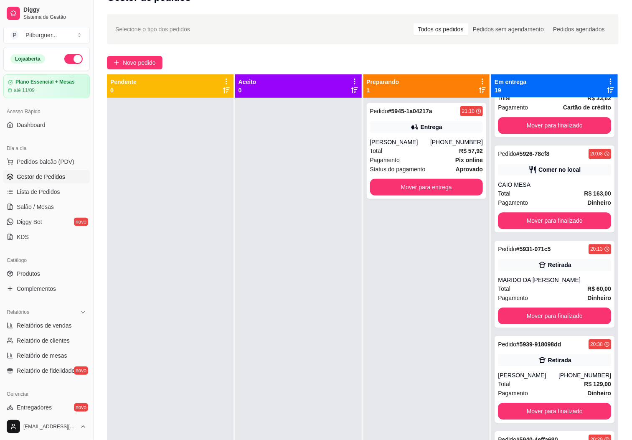
scroll to position [0, 0]
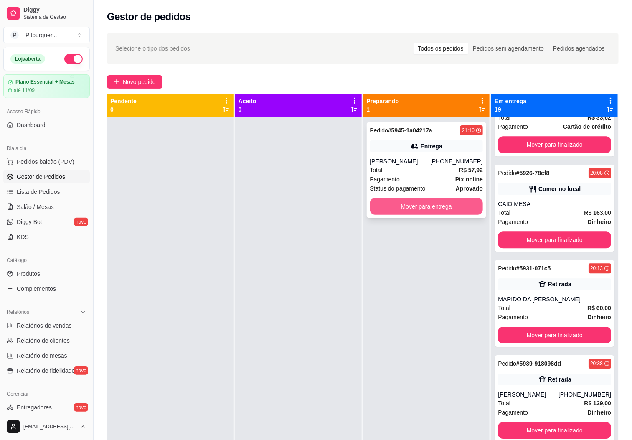
click at [457, 204] on button "Mover para entrega" at bounding box center [426, 206] width 113 height 17
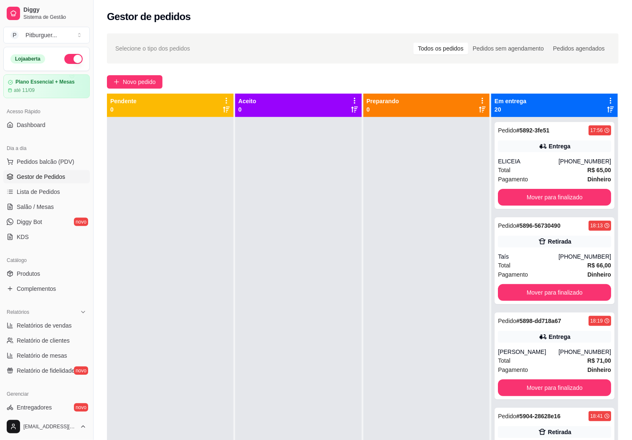
click at [626, 207] on div "Selecione o tipo dos pedidos Todos os pedidos Pedidos sem agendamento Pedidos a…" at bounding box center [363, 285] width 538 height 515
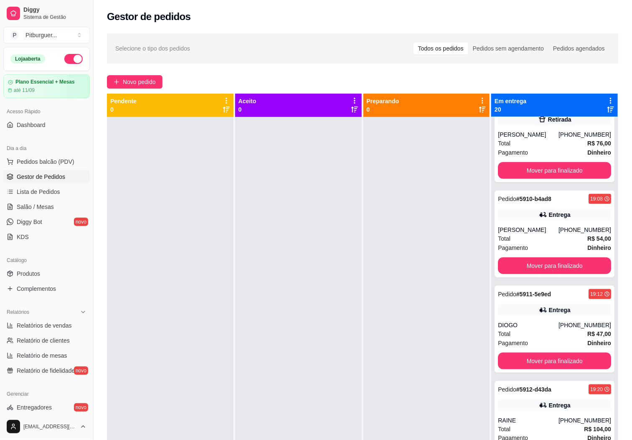
scroll to position [345, 0]
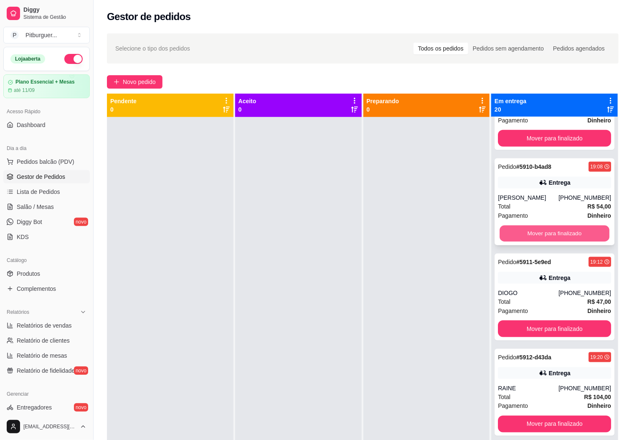
click at [559, 242] on button "Mover para finalizado" at bounding box center [555, 234] width 110 height 16
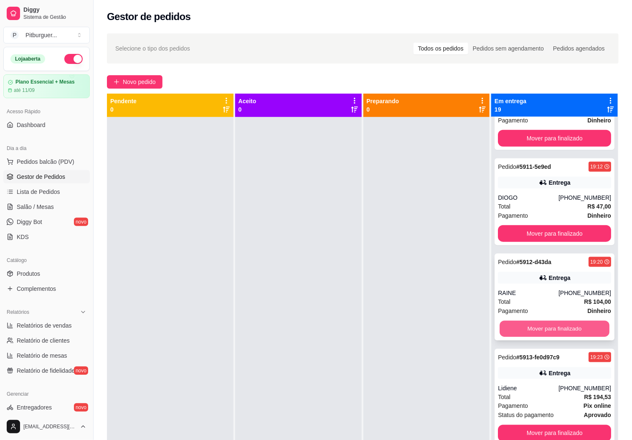
click at [552, 334] on button "Mover para finalizado" at bounding box center [555, 329] width 110 height 16
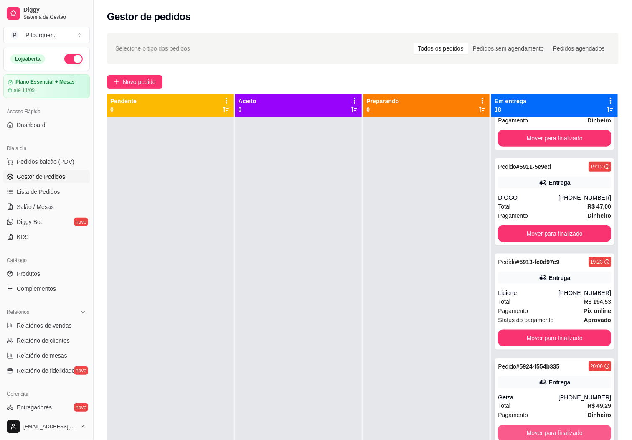
click at [552, 432] on div "Mover para finalizado" at bounding box center [554, 433] width 113 height 17
click at [573, 438] on button "Mover para finalizado" at bounding box center [555, 433] width 110 height 16
click at [566, 437] on button "Mover para finalizado" at bounding box center [554, 433] width 113 height 17
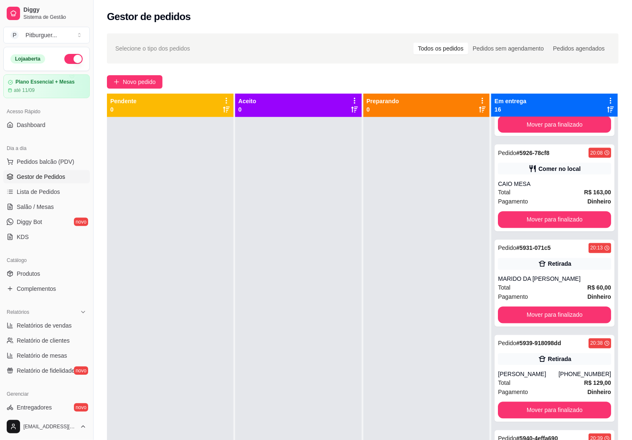
scroll to position [544, 0]
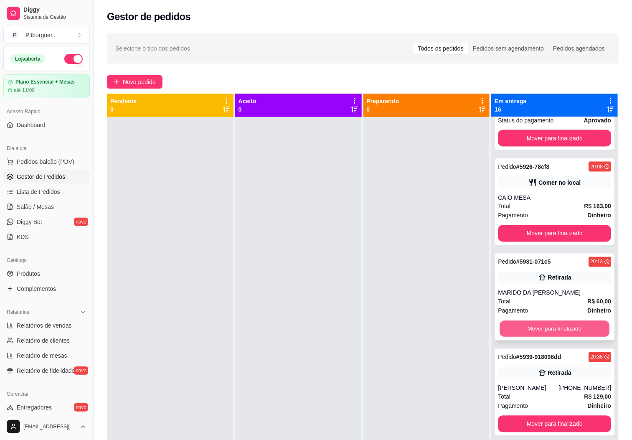
click at [570, 332] on button "Mover para finalizado" at bounding box center [555, 329] width 110 height 16
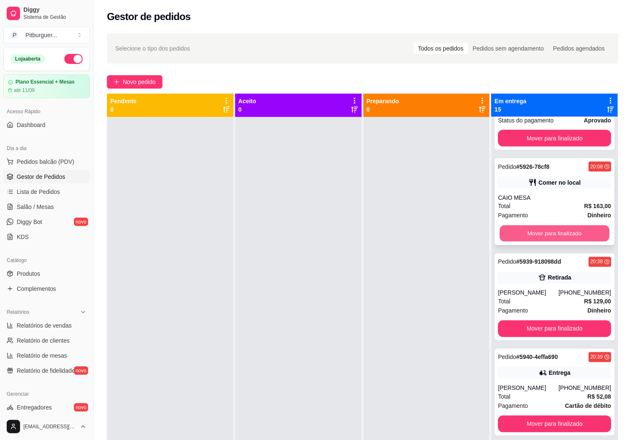
click at [559, 237] on button "Mover para finalizado" at bounding box center [555, 234] width 110 height 16
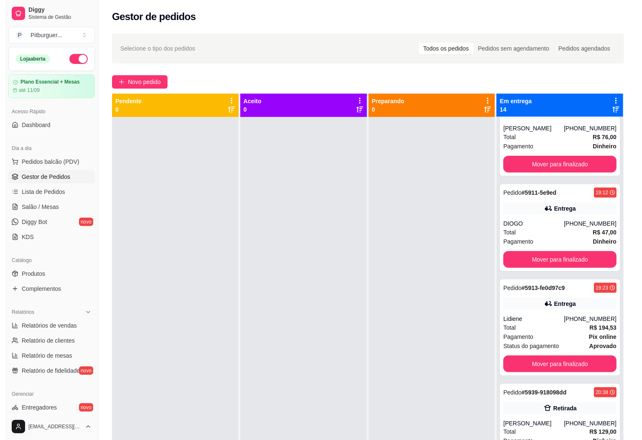
scroll to position [305, 0]
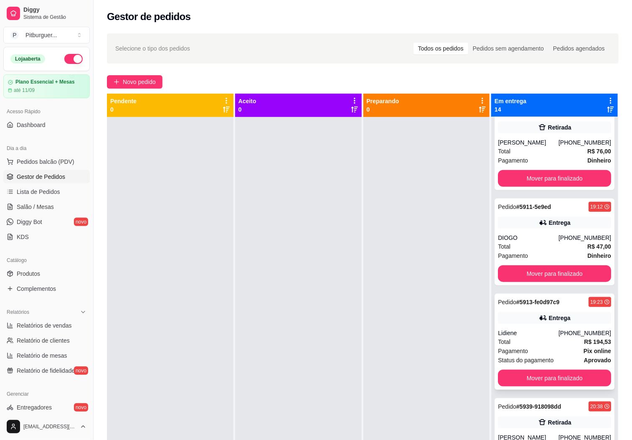
click at [555, 346] on div "Total R$ 194,53" at bounding box center [554, 341] width 113 height 9
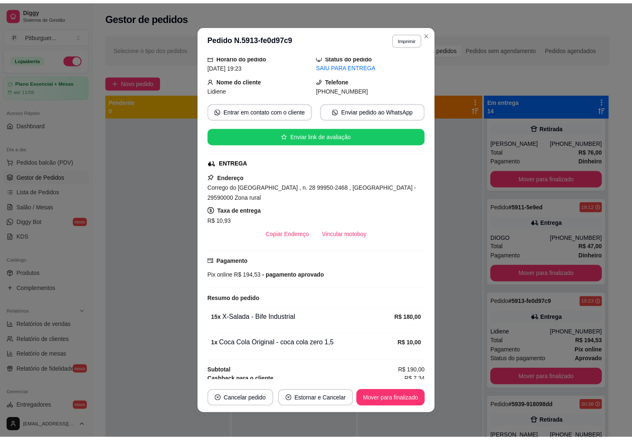
scroll to position [47, 0]
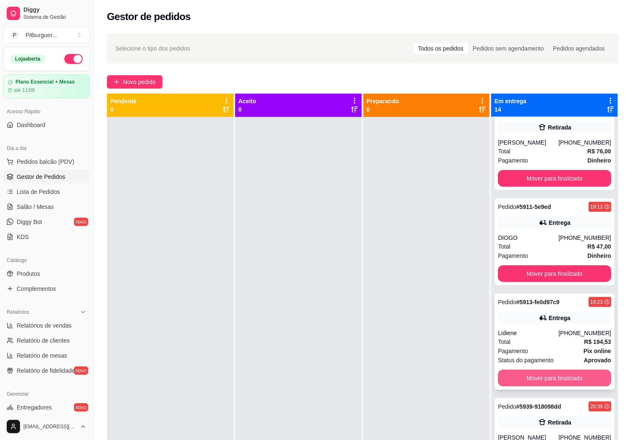
click at [526, 380] on button "Mover para finalizado" at bounding box center [554, 378] width 113 height 17
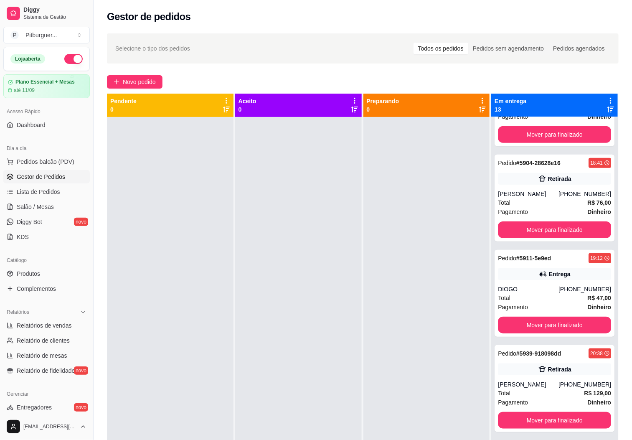
scroll to position [297, 0]
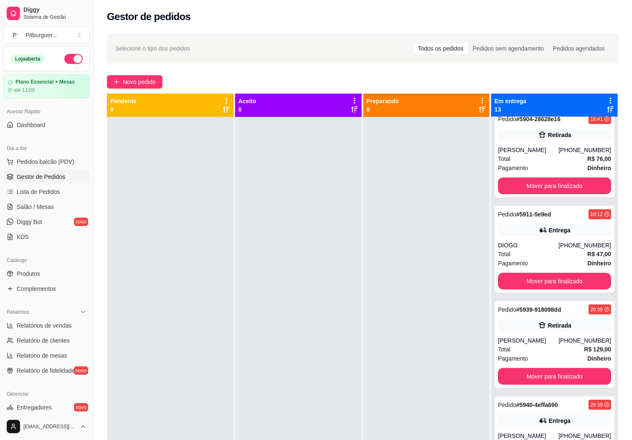
click at [599, 343] on div "Pedido # 5892-3fe51 17:56 Entrega ELICEIA [PHONE_NUMBER] Total R$ 65,00 Pagamen…" at bounding box center [554, 337] width 127 height 440
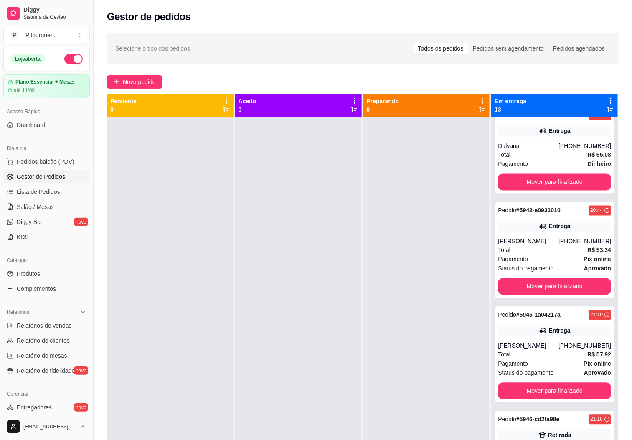
scroll to position [685, 0]
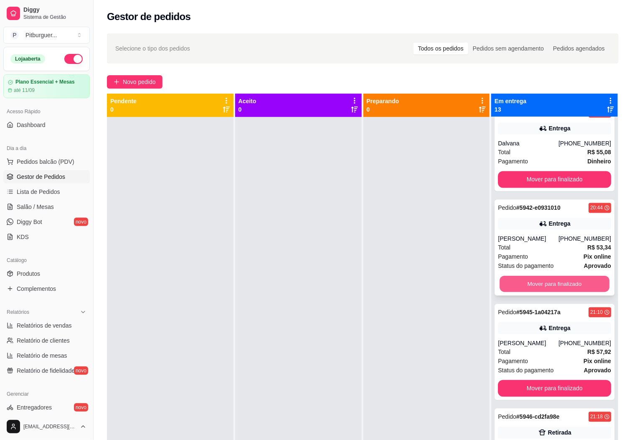
click at [558, 288] on button "Mover para finalizado" at bounding box center [555, 284] width 110 height 16
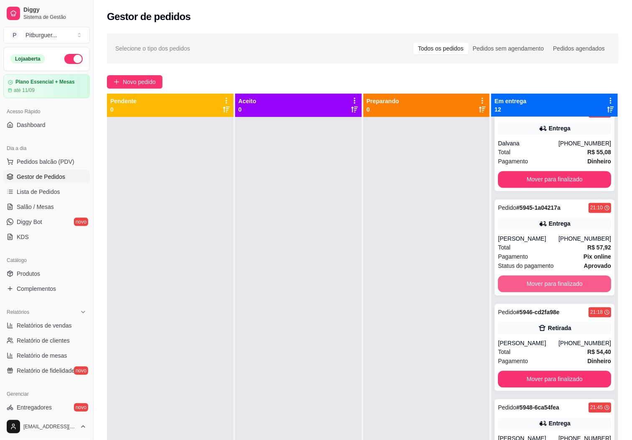
click at [558, 288] on button "Mover para finalizado" at bounding box center [554, 283] width 113 height 17
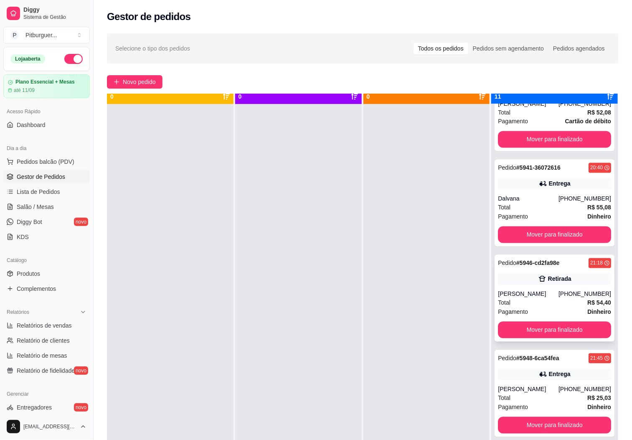
scroll to position [23, 0]
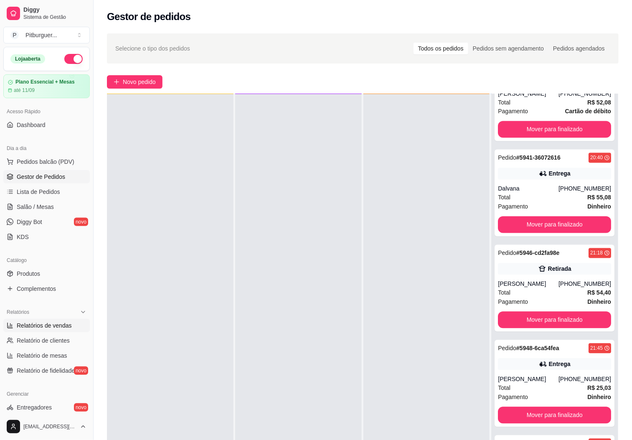
click at [53, 325] on span "Relatórios de vendas" at bounding box center [44, 325] width 55 height 8
select select "ALL"
select select "0"
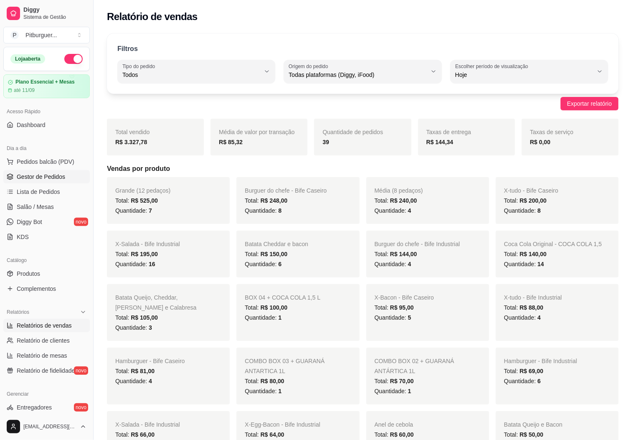
click at [44, 178] on span "Gestor de Pedidos" at bounding box center [41, 177] width 48 height 8
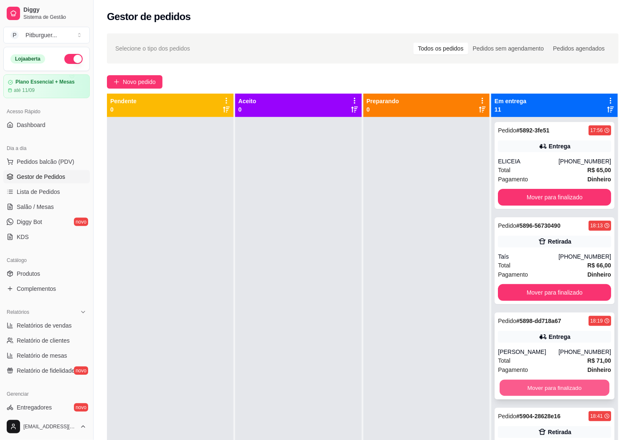
click at [510, 396] on button "Mover para finalizado" at bounding box center [555, 388] width 110 height 16
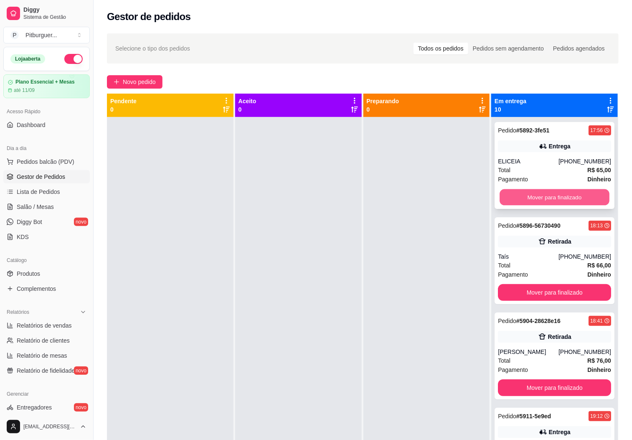
click at [559, 198] on button "Mover para finalizado" at bounding box center [555, 197] width 110 height 16
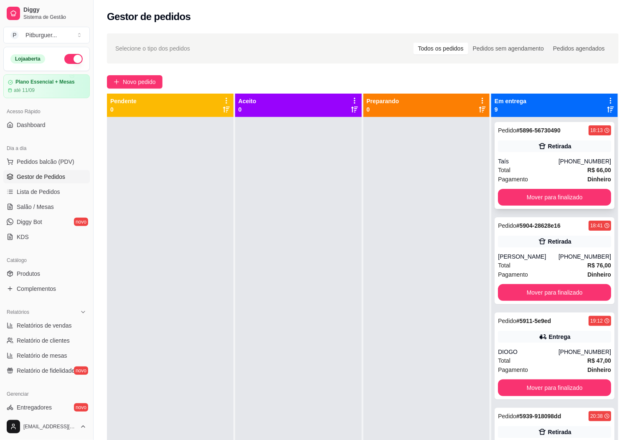
click at [542, 158] on div "Taís" at bounding box center [528, 161] width 61 height 8
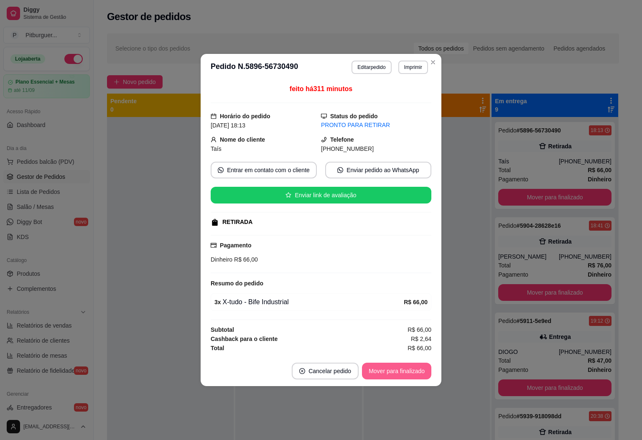
click at [391, 376] on button "Mover para finalizado" at bounding box center [396, 371] width 69 height 17
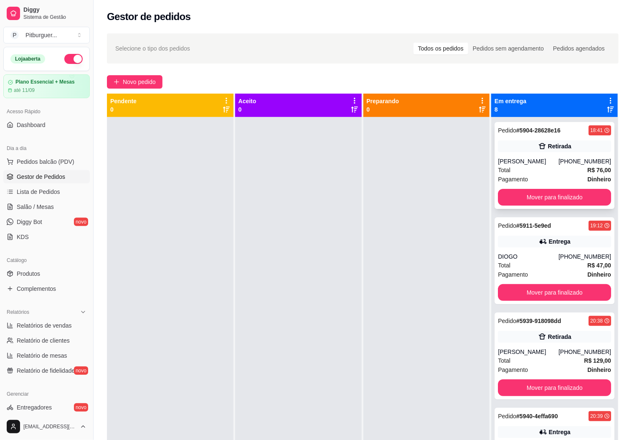
click at [549, 163] on div "[PERSON_NAME]" at bounding box center [528, 161] width 61 height 8
click at [574, 192] on button "Mover para finalizado" at bounding box center [555, 197] width 110 height 16
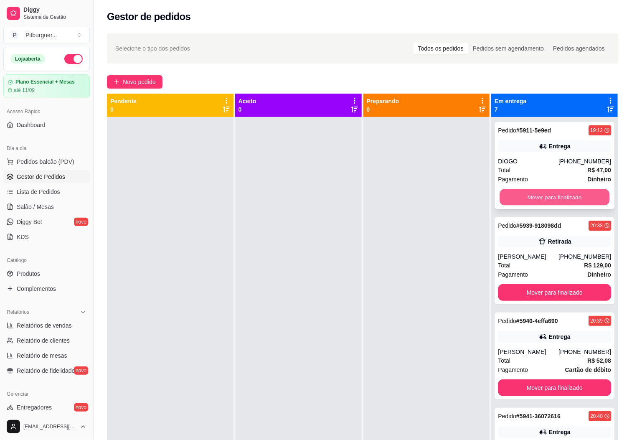
click at [546, 198] on button "Mover para finalizado" at bounding box center [555, 197] width 110 height 16
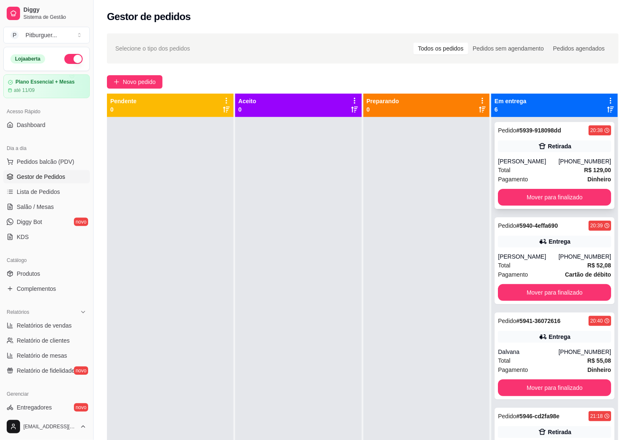
click at [544, 163] on div "[PERSON_NAME]" at bounding box center [528, 161] width 61 height 8
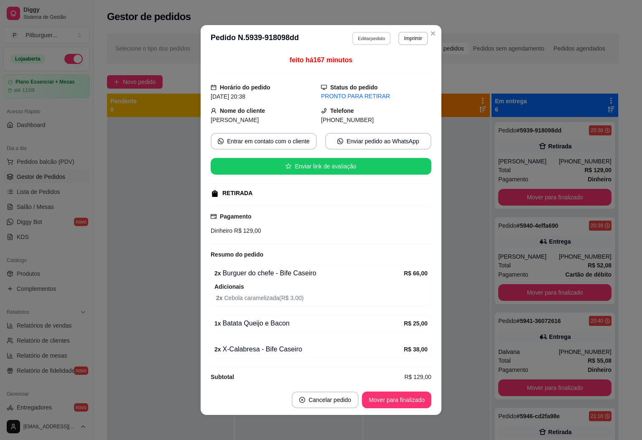
click at [363, 44] on button "Editar pedido" at bounding box center [371, 38] width 39 height 13
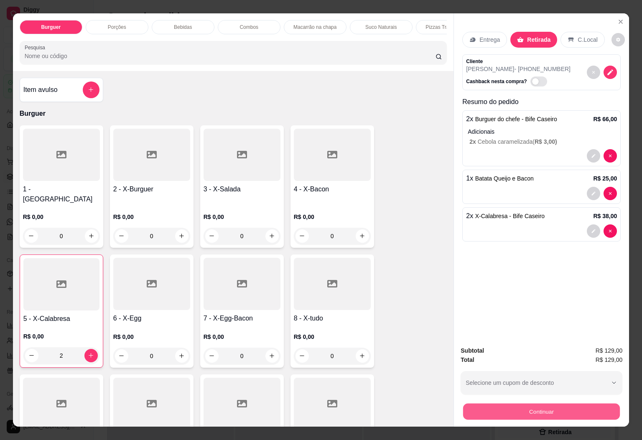
click at [564, 404] on button "Continuar" at bounding box center [541, 412] width 157 height 16
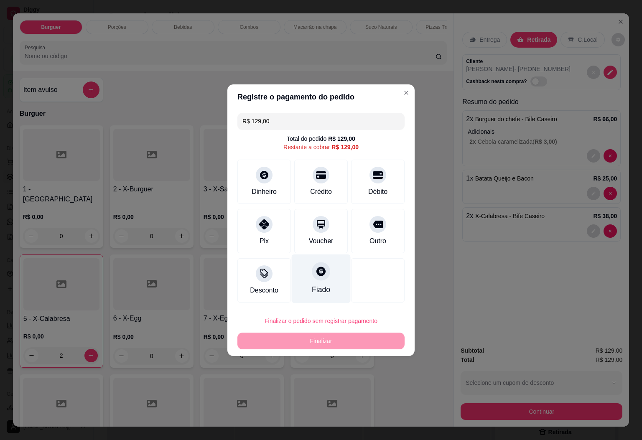
click at [314, 264] on div at bounding box center [321, 271] width 18 height 18
type input "R$ 0,00"
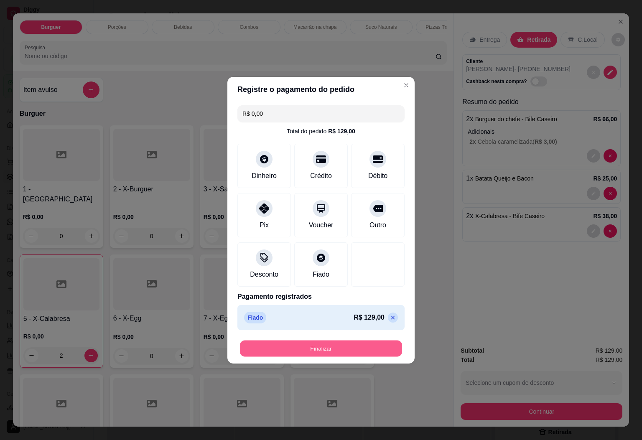
click at [326, 350] on button "Finalizar" at bounding box center [321, 348] width 162 height 16
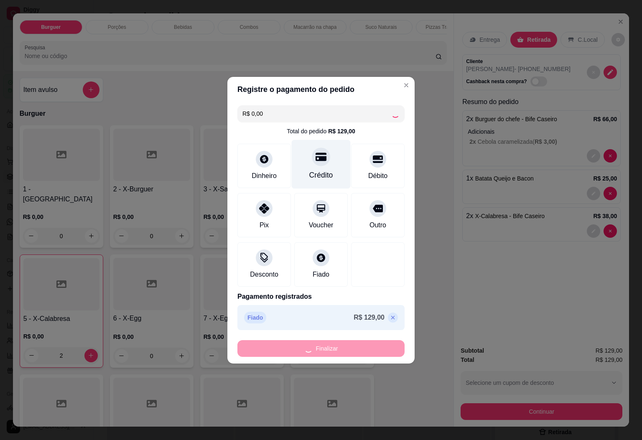
type input "0"
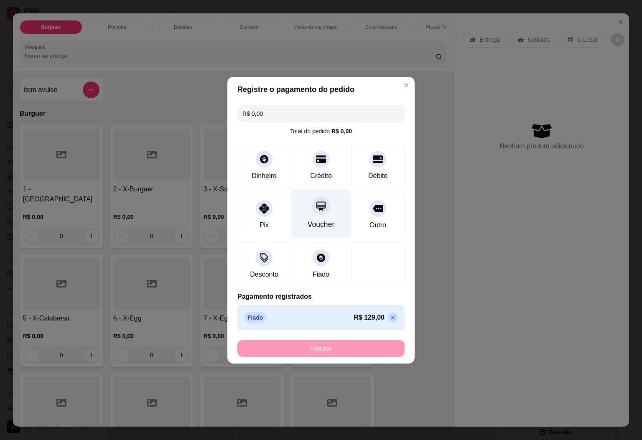
type input "-R$ 129,00"
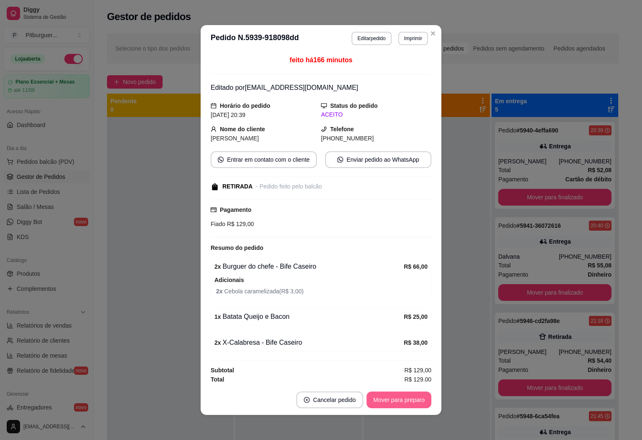
click at [395, 397] on button "Mover para preparo" at bounding box center [398, 399] width 65 height 17
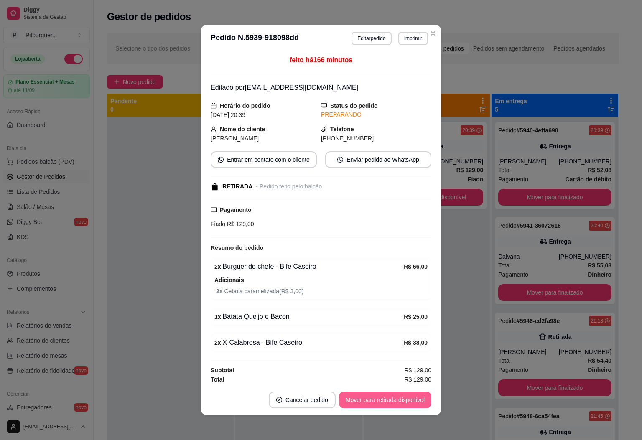
click at [397, 399] on button "Mover para retirada disponível" at bounding box center [385, 399] width 92 height 17
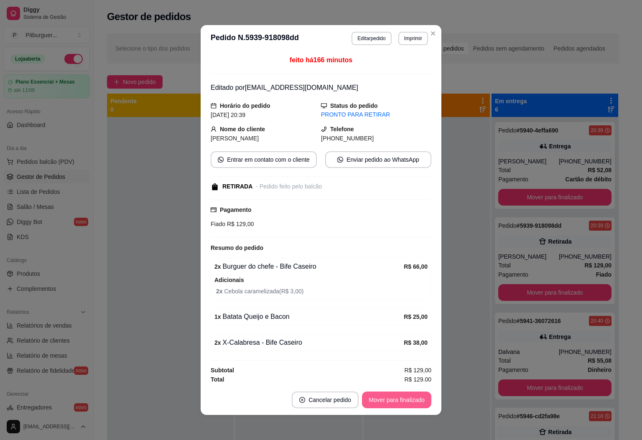
click at [398, 400] on button "Mover para finalizado" at bounding box center [396, 399] width 69 height 17
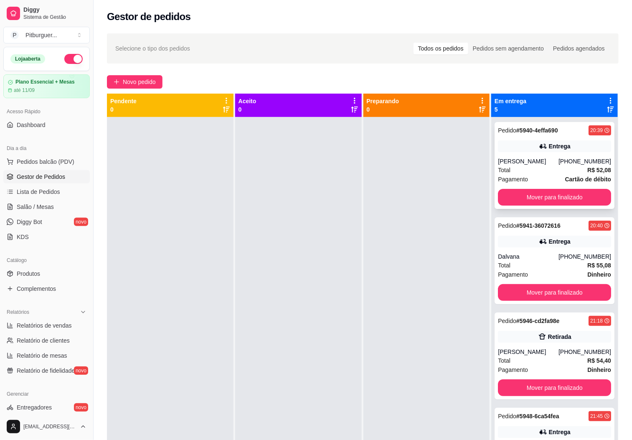
click at [533, 170] on div "Total R$ 52,08" at bounding box center [554, 169] width 113 height 9
click at [551, 291] on button "Mover para finalizado" at bounding box center [554, 292] width 113 height 17
click at [551, 292] on button "Mover para finalizado" at bounding box center [554, 292] width 113 height 17
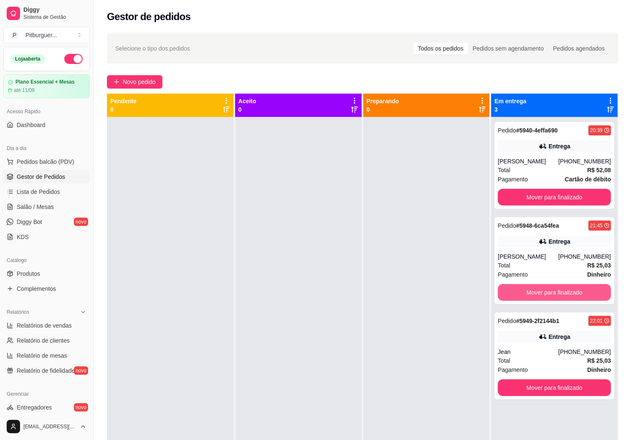
click at [550, 292] on button "Mover para finalizado" at bounding box center [554, 292] width 113 height 17
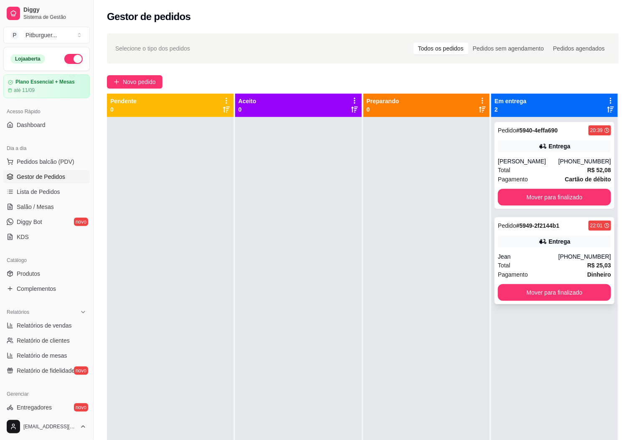
click at [558, 260] on div "Jean" at bounding box center [528, 256] width 61 height 8
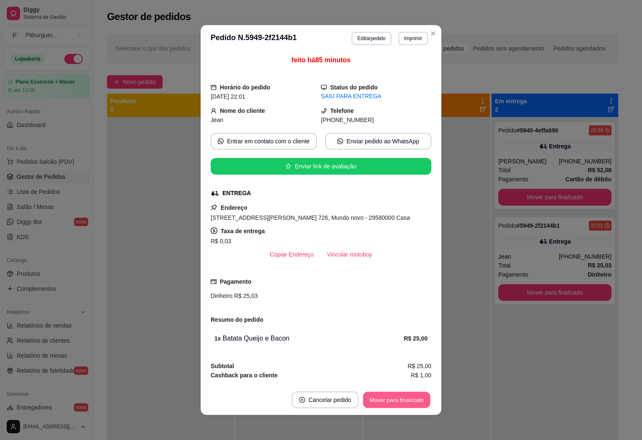
click at [400, 400] on button "Mover para finalizado" at bounding box center [396, 400] width 67 height 16
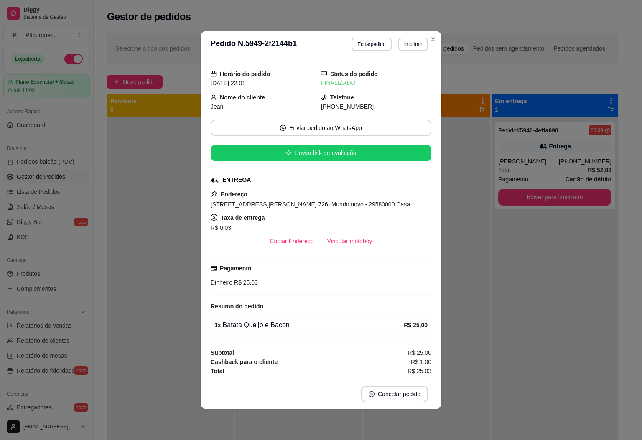
click at [432, 45] on header "**********" at bounding box center [321, 44] width 241 height 27
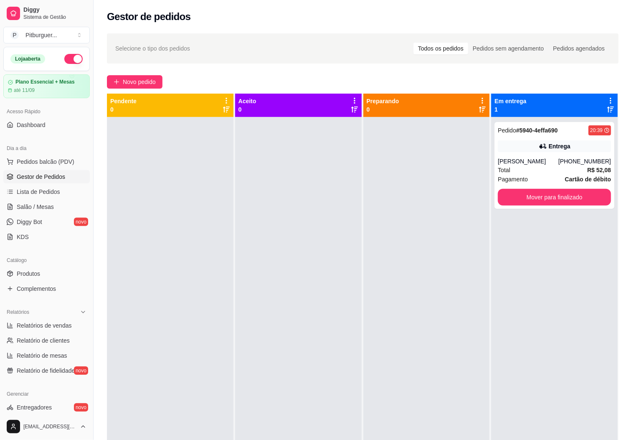
click at [514, 337] on div "Pedido # 5940-4effa690 20:39 Entrega Michele [PHONE_NUMBER] Total R$ 52,08 Paga…" at bounding box center [554, 337] width 127 height 440
click at [552, 161] on div "[PERSON_NAME]" at bounding box center [528, 161] width 61 height 8
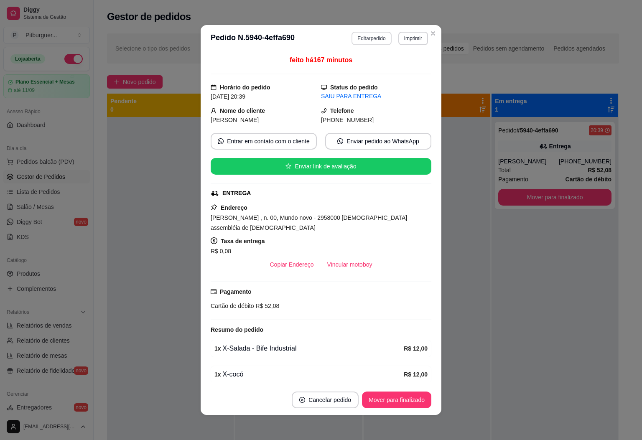
click at [370, 38] on button "Editar pedido" at bounding box center [371, 38] width 40 height 13
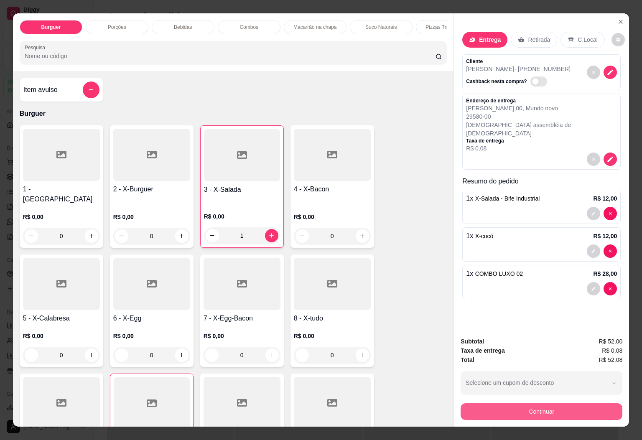
click at [561, 409] on button "Continuar" at bounding box center [541, 411] width 162 height 17
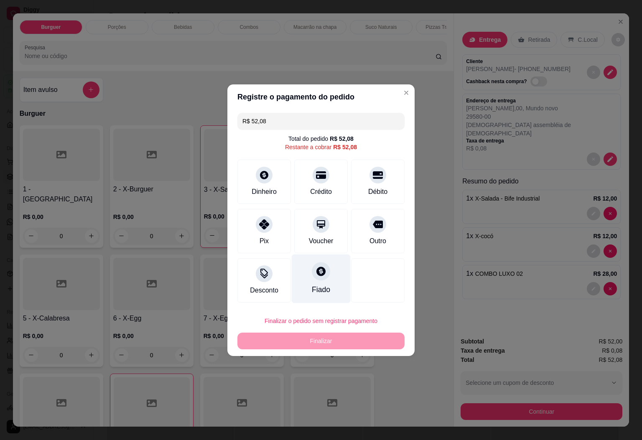
click at [307, 267] on div "Fiado" at bounding box center [321, 278] width 59 height 49
type input "R$ 0,00"
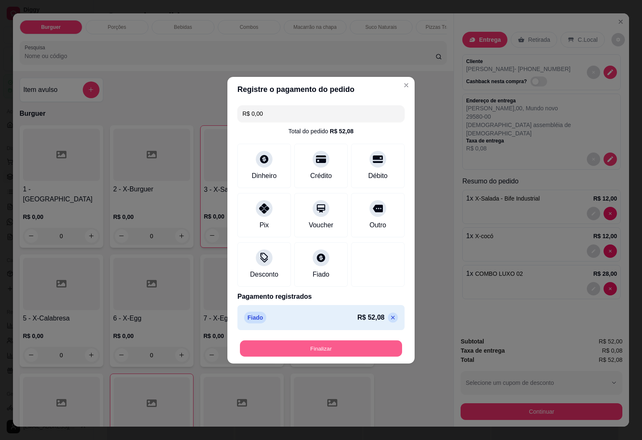
click at [357, 343] on button "Finalizar" at bounding box center [321, 348] width 162 height 16
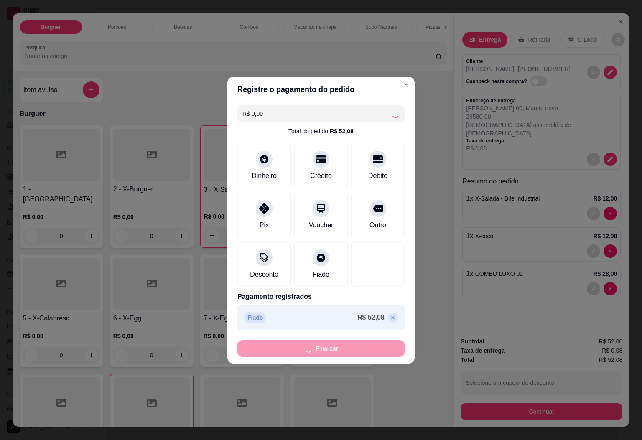
type input "0"
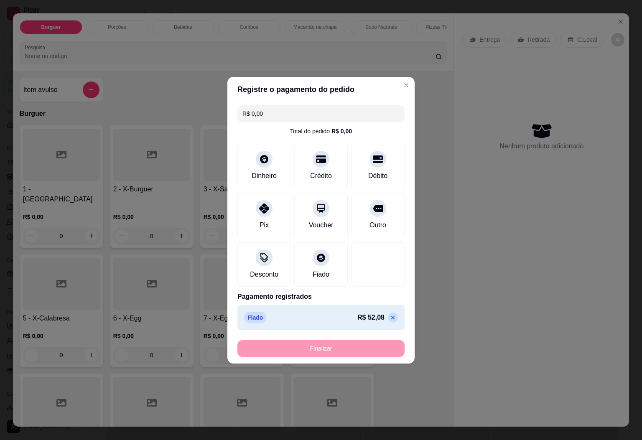
type input "-R$ 52,08"
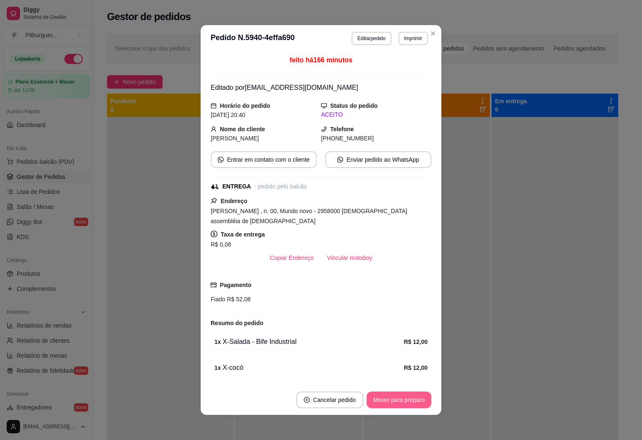
click at [384, 398] on button "Mover para preparo" at bounding box center [398, 399] width 65 height 17
click at [384, 398] on button "Mover para entrega" at bounding box center [399, 399] width 64 height 17
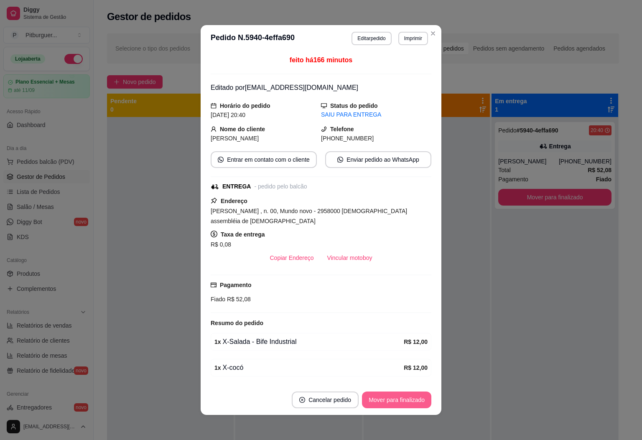
click at [384, 398] on button "Mover para finalizado" at bounding box center [396, 399] width 69 height 17
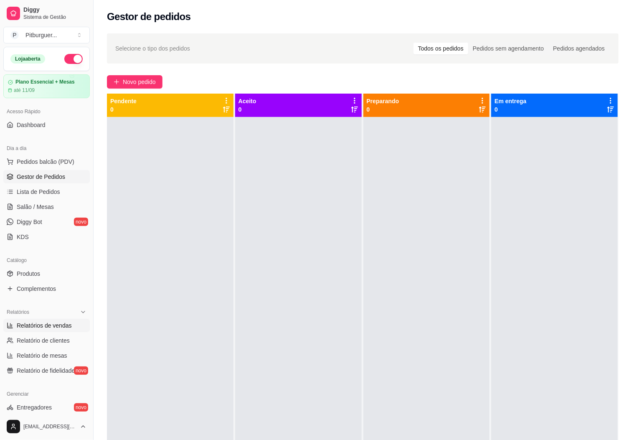
click at [58, 328] on span "Relatórios de vendas" at bounding box center [44, 325] width 55 height 8
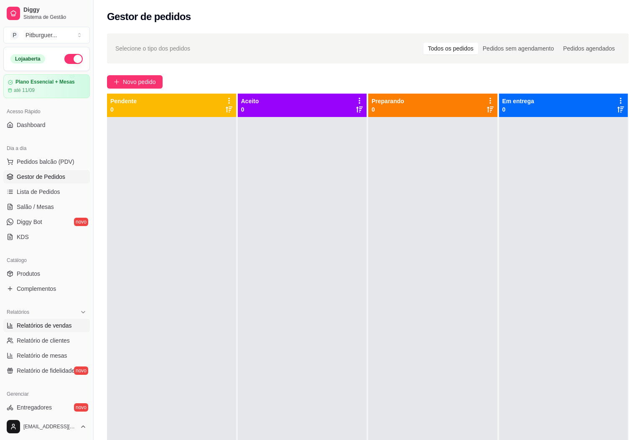
select select "ALL"
select select "0"
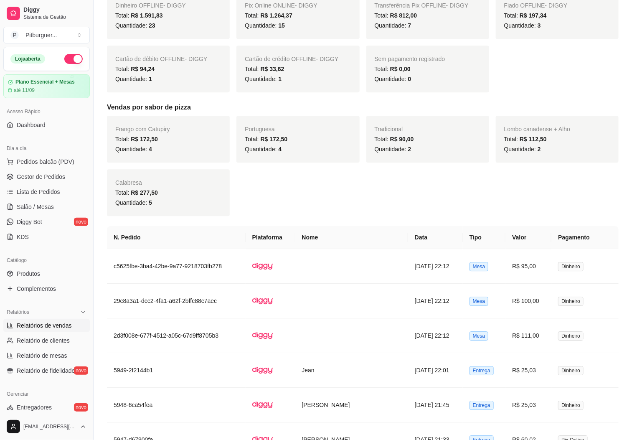
scroll to position [811, 0]
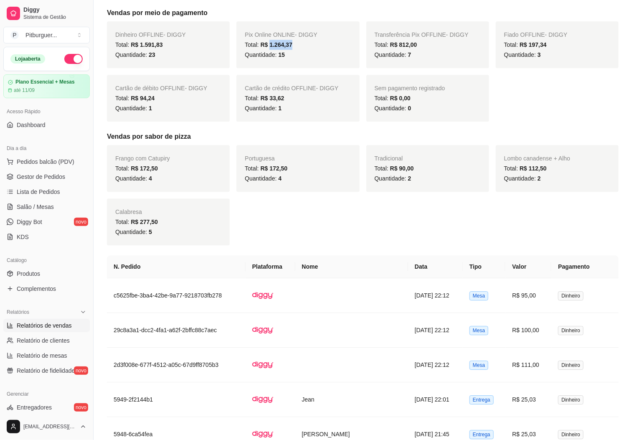
drag, startPoint x: 284, startPoint y: 48, endPoint x: 295, endPoint y: 48, distance: 10.4
click at [295, 48] on div "Total: R$ 1.264,37" at bounding box center [298, 45] width 106 height 10
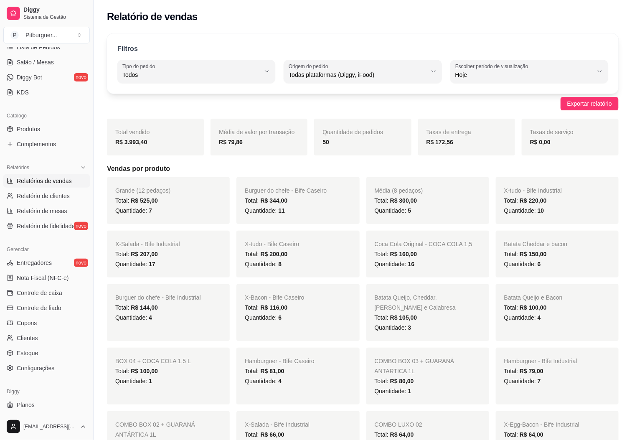
scroll to position [137, 0]
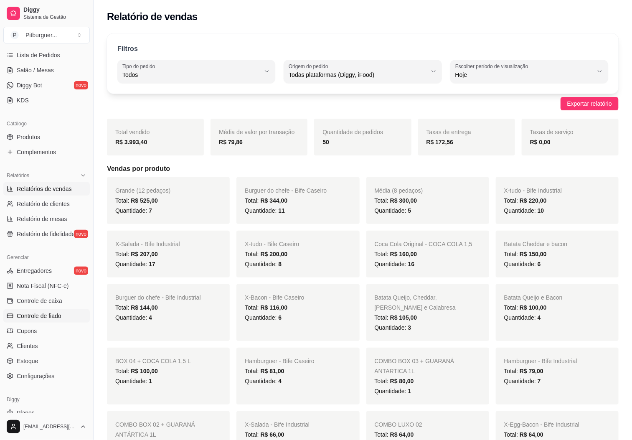
click at [57, 311] on link "Controle de fiado" at bounding box center [46, 315] width 86 height 13
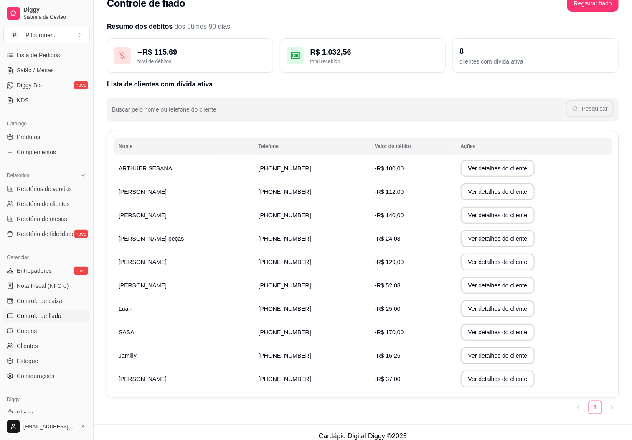
scroll to position [23, 0]
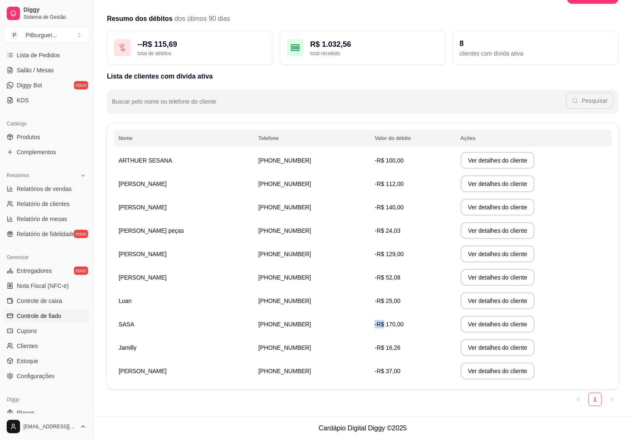
drag, startPoint x: 368, startPoint y: 324, endPoint x: 394, endPoint y: 332, distance: 27.2
click at [394, 332] on td "-R$ 170,00" at bounding box center [413, 323] width 86 height 23
drag, startPoint x: 370, startPoint y: 369, endPoint x: 385, endPoint y: 372, distance: 15.4
click at [385, 372] on td "-R$ 37,00" at bounding box center [413, 370] width 86 height 23
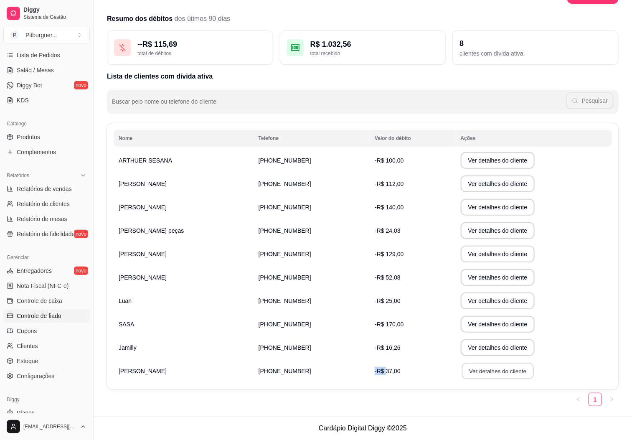
click at [466, 366] on button "Ver detalhes do cliente" at bounding box center [498, 371] width 72 height 16
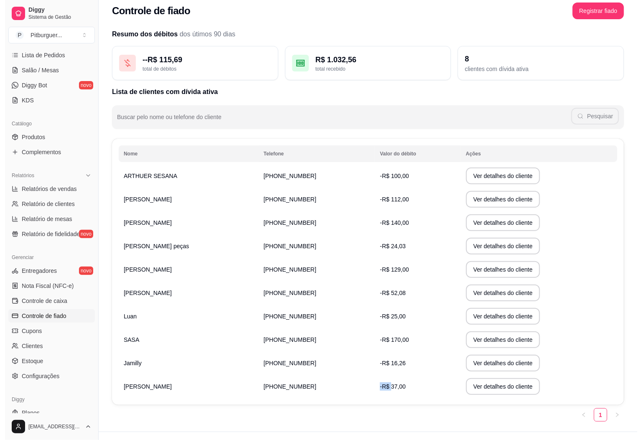
scroll to position [0, 0]
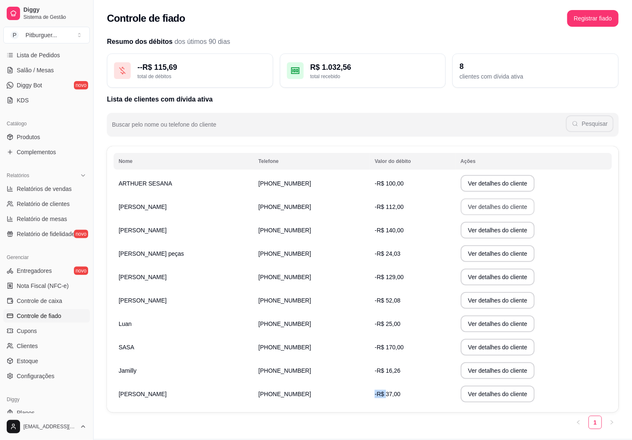
click at [477, 205] on button "Ver detalhes do cliente" at bounding box center [498, 206] width 74 height 17
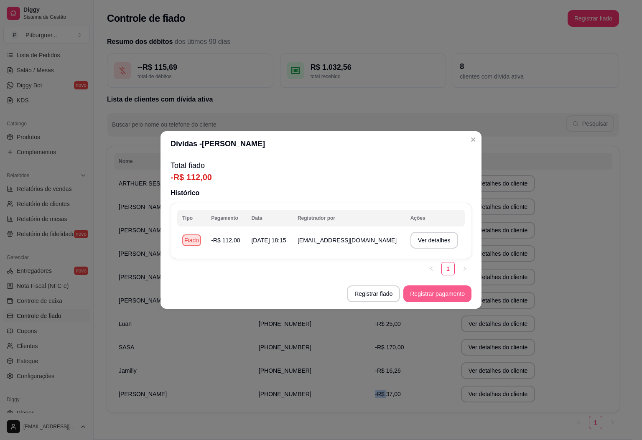
click at [424, 295] on button "Registrar pagamento" at bounding box center [437, 293] width 68 height 17
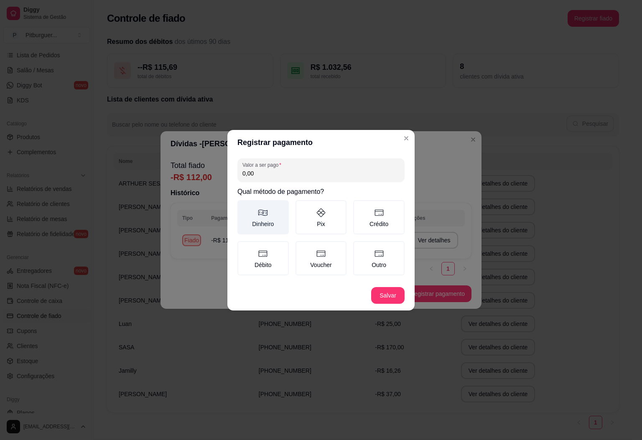
click at [264, 217] on icon at bounding box center [263, 213] width 10 height 10
click at [244, 206] on button "Dinheiro" at bounding box center [240, 203] width 7 height 7
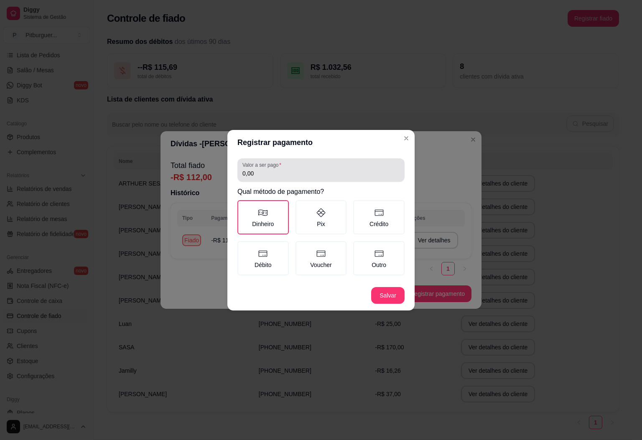
click at [258, 169] on input "0,00" at bounding box center [320, 173] width 157 height 8
type input "112,00"
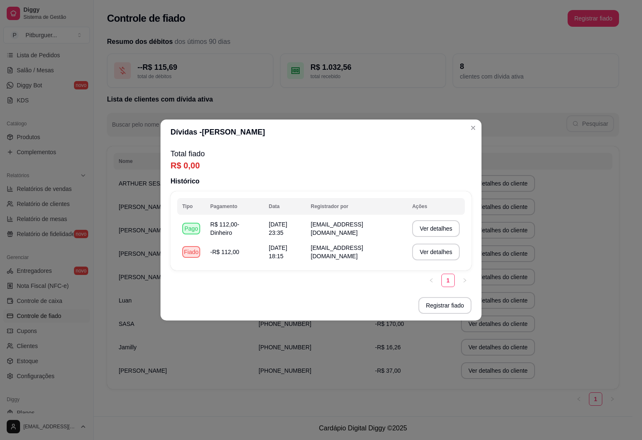
click at [472, 137] on header "Dívidas - [PERSON_NAME]" at bounding box center [320, 131] width 321 height 25
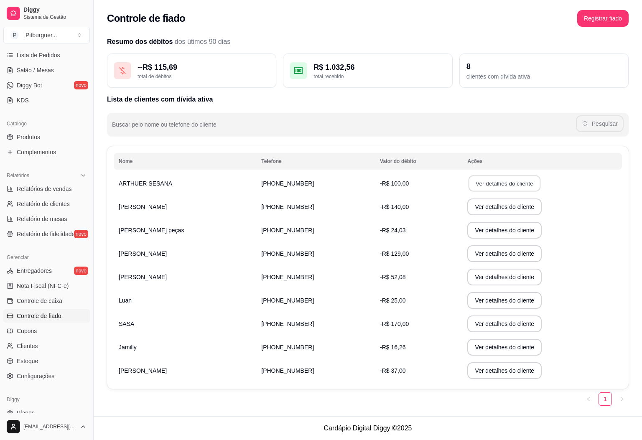
click at [482, 188] on button "Ver detalhes do cliente" at bounding box center [504, 183] width 72 height 16
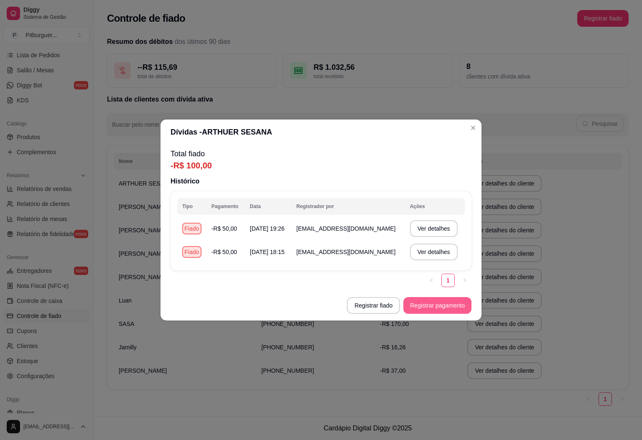
click at [410, 299] on button "Registrar pagamento" at bounding box center [437, 305] width 68 height 17
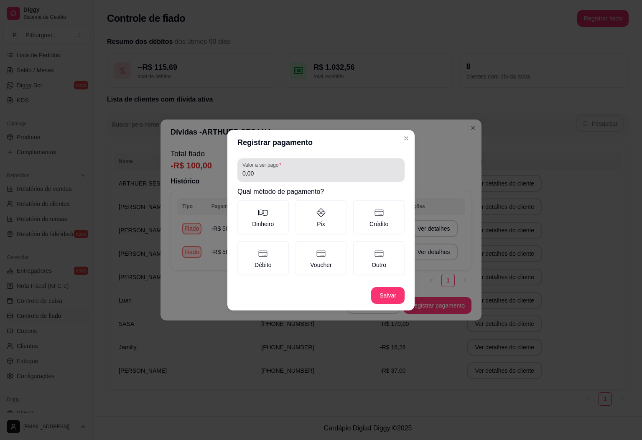
click at [317, 165] on div "0,00" at bounding box center [320, 170] width 157 height 17
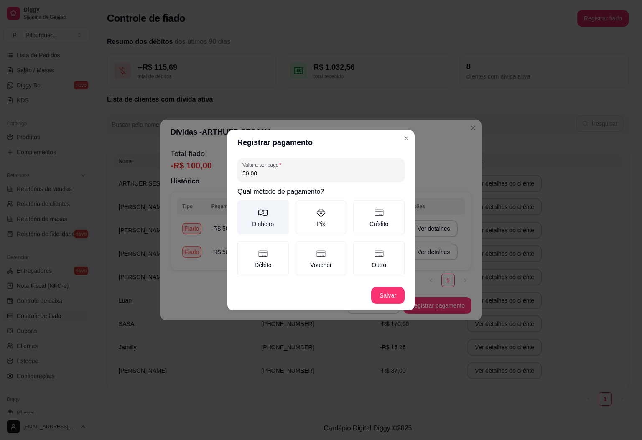
type input "50,00"
click at [249, 216] on label "Dinheiro" at bounding box center [262, 217] width 51 height 34
click at [244, 206] on button "Dinheiro" at bounding box center [240, 203] width 7 height 7
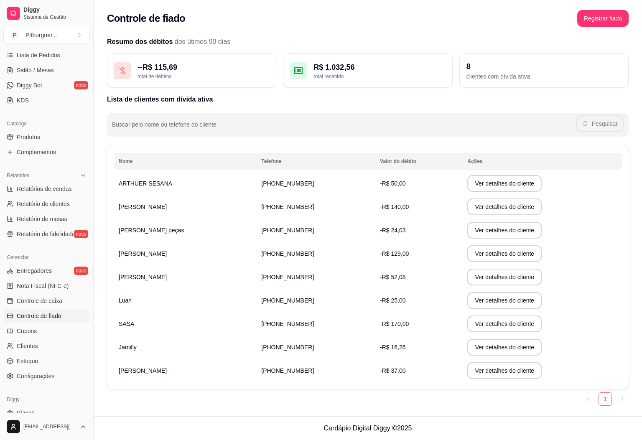
click at [602, 403] on link "1" at bounding box center [605, 399] width 13 height 13
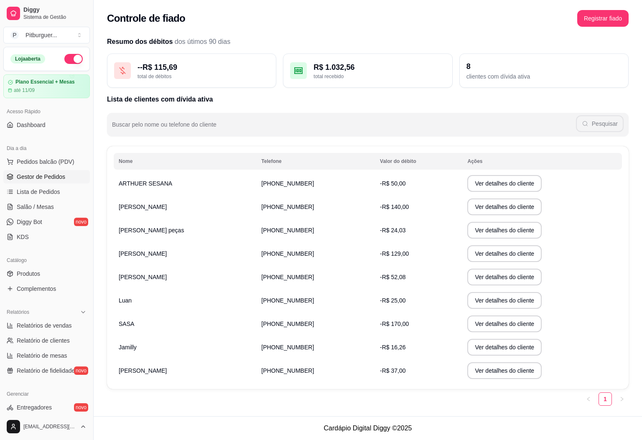
click at [41, 176] on span "Gestor de Pedidos" at bounding box center [41, 177] width 48 height 8
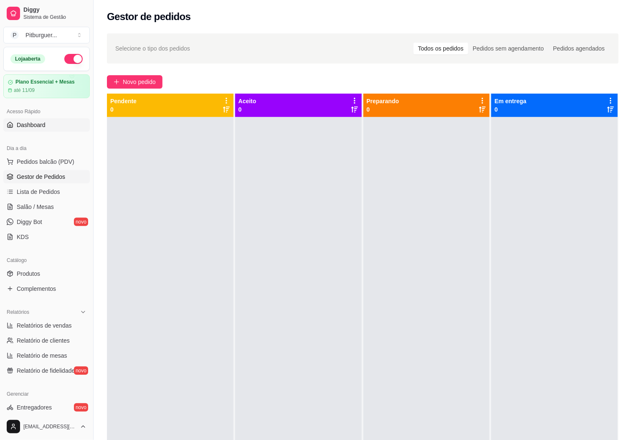
click at [37, 128] on span "Dashboard" at bounding box center [31, 125] width 29 height 8
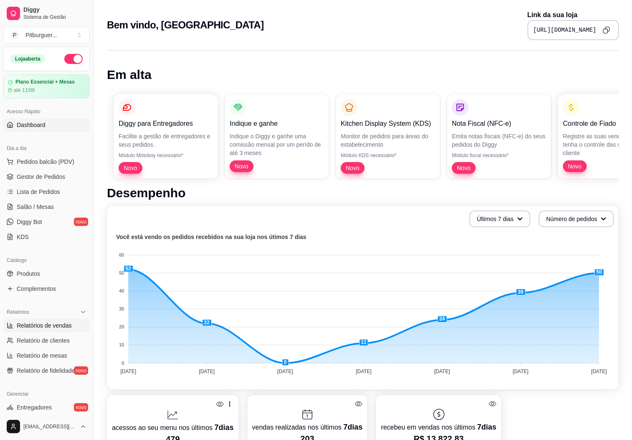
click at [58, 330] on span "Relatórios de vendas" at bounding box center [44, 325] width 55 height 8
select select "ALL"
select select "0"
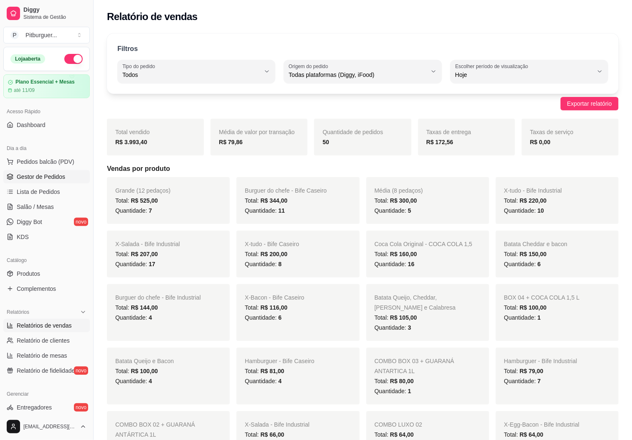
click at [41, 174] on span "Gestor de Pedidos" at bounding box center [41, 177] width 48 height 8
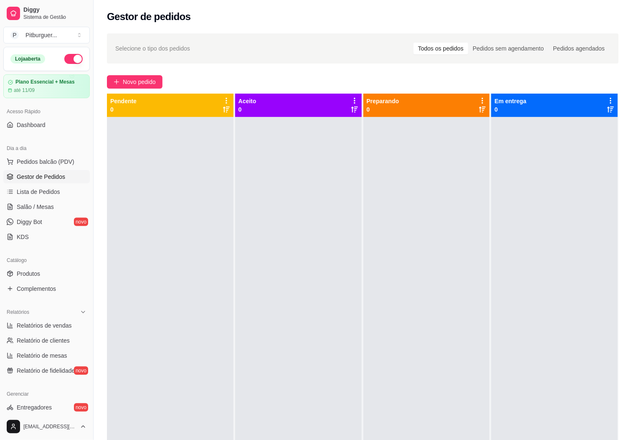
drag, startPoint x: 333, startPoint y: 209, endPoint x: 336, endPoint y: 216, distance: 7.3
click at [333, 211] on div at bounding box center [298, 337] width 127 height 440
click at [411, 238] on div at bounding box center [426, 337] width 127 height 440
